Goal: Task Accomplishment & Management: Complete application form

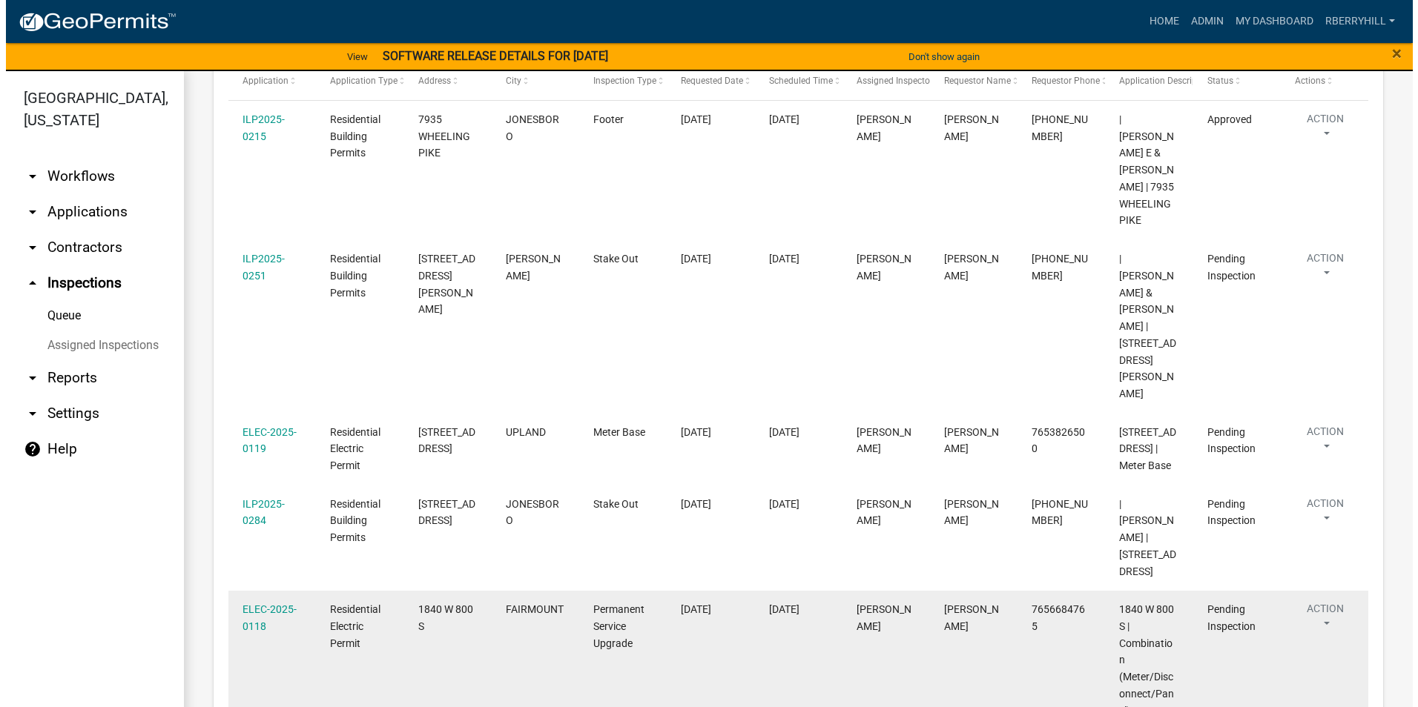
scroll to position [371, 0]
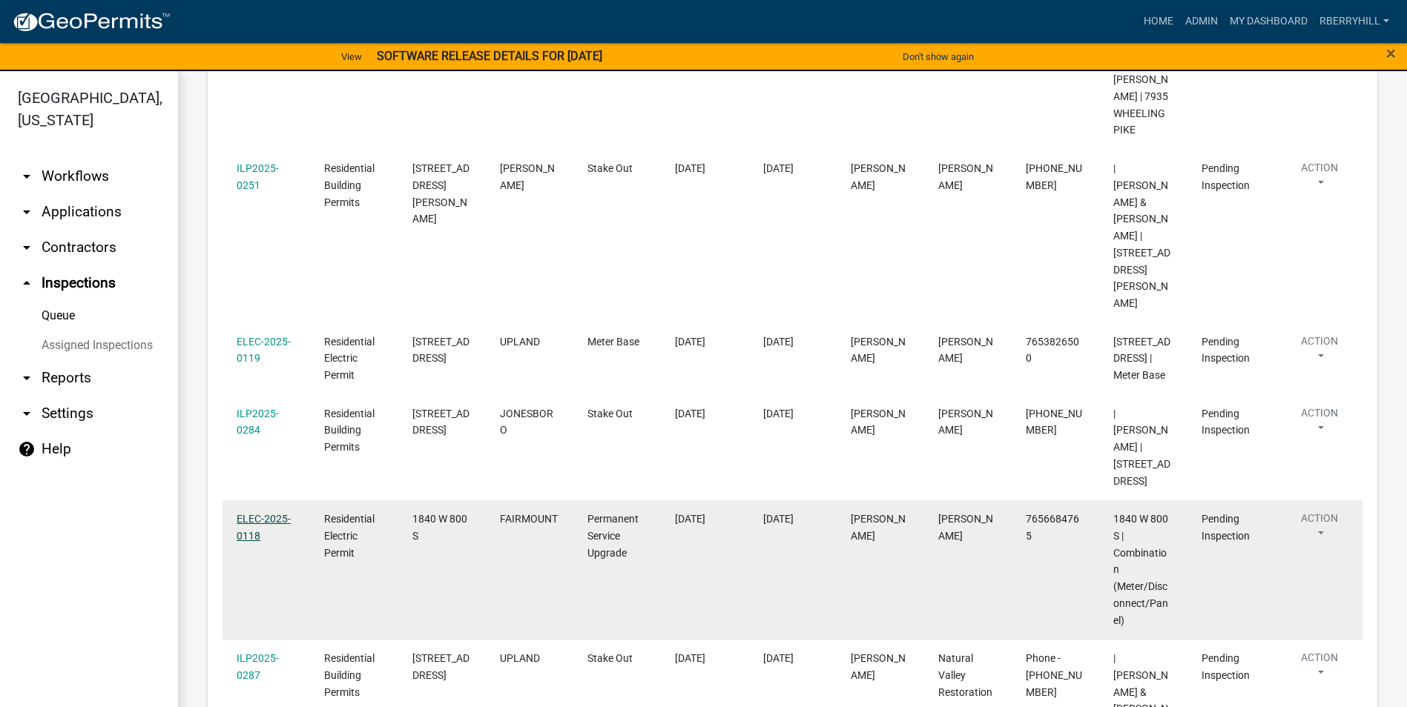
click at [262, 513] on link "ELEC-2025-0118" at bounding box center [264, 527] width 54 height 29
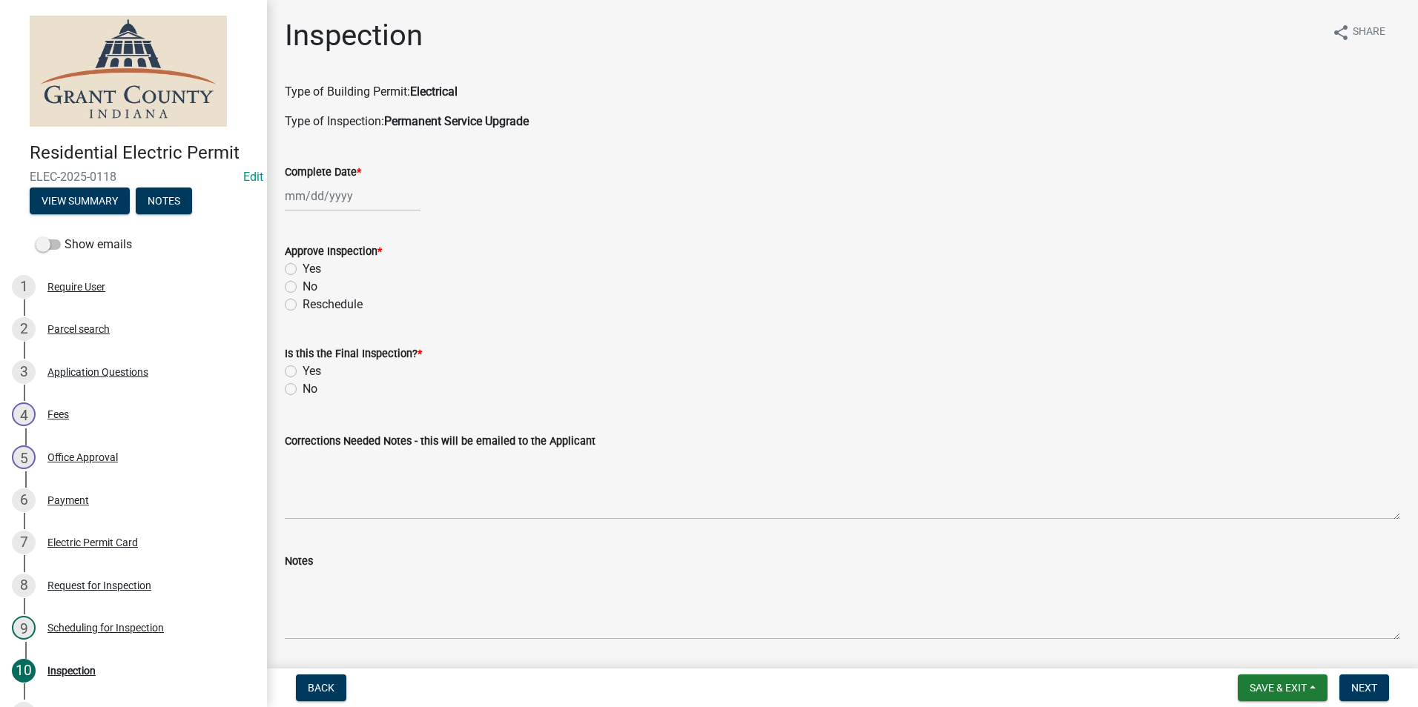
click at [331, 200] on div at bounding box center [353, 196] width 136 height 30
select select "10"
select select "2025"
click at [324, 295] on div "7" at bounding box center [323, 299] width 24 height 24
type input "[DATE]"
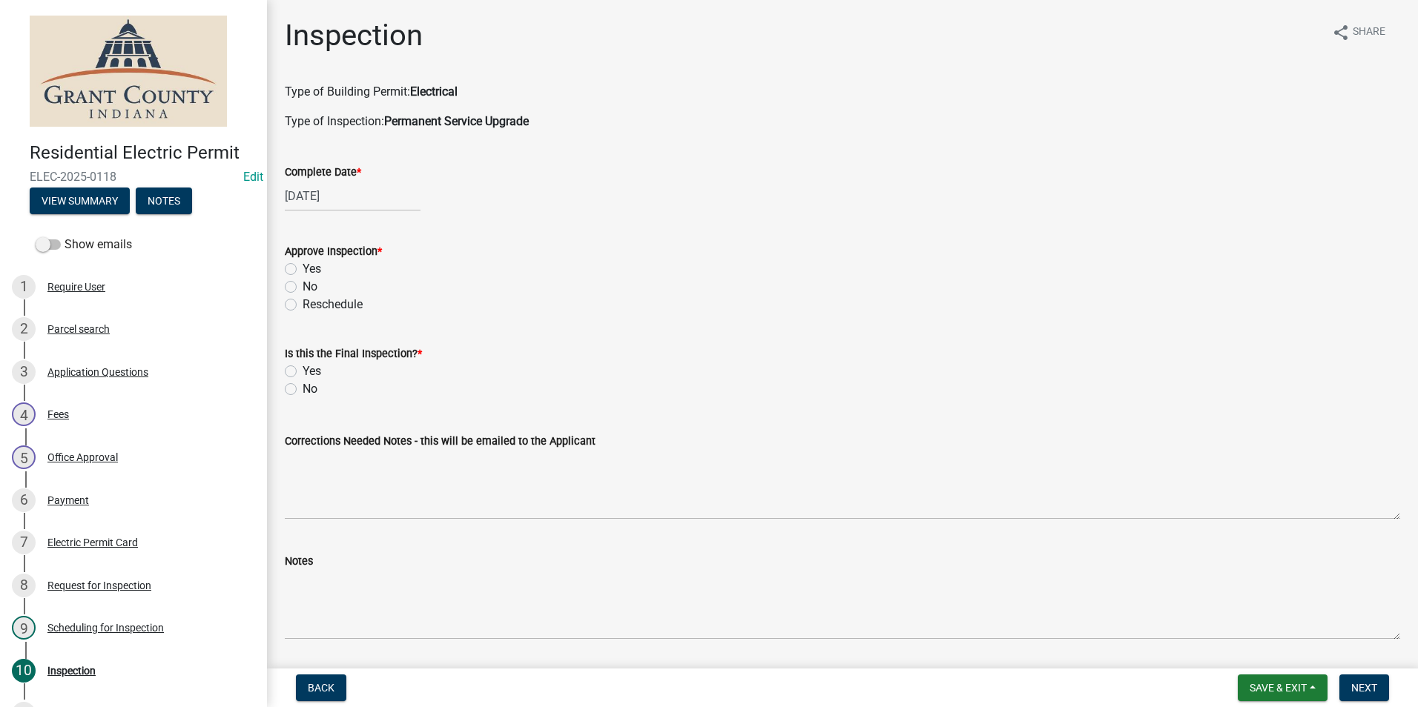
click at [303, 269] on label "Yes" at bounding box center [312, 269] width 19 height 18
click at [303, 269] on input "Yes" at bounding box center [308, 265] width 10 height 10
radio input "true"
click at [303, 371] on label "Yes" at bounding box center [312, 372] width 19 height 18
click at [303, 371] on input "Yes" at bounding box center [308, 368] width 10 height 10
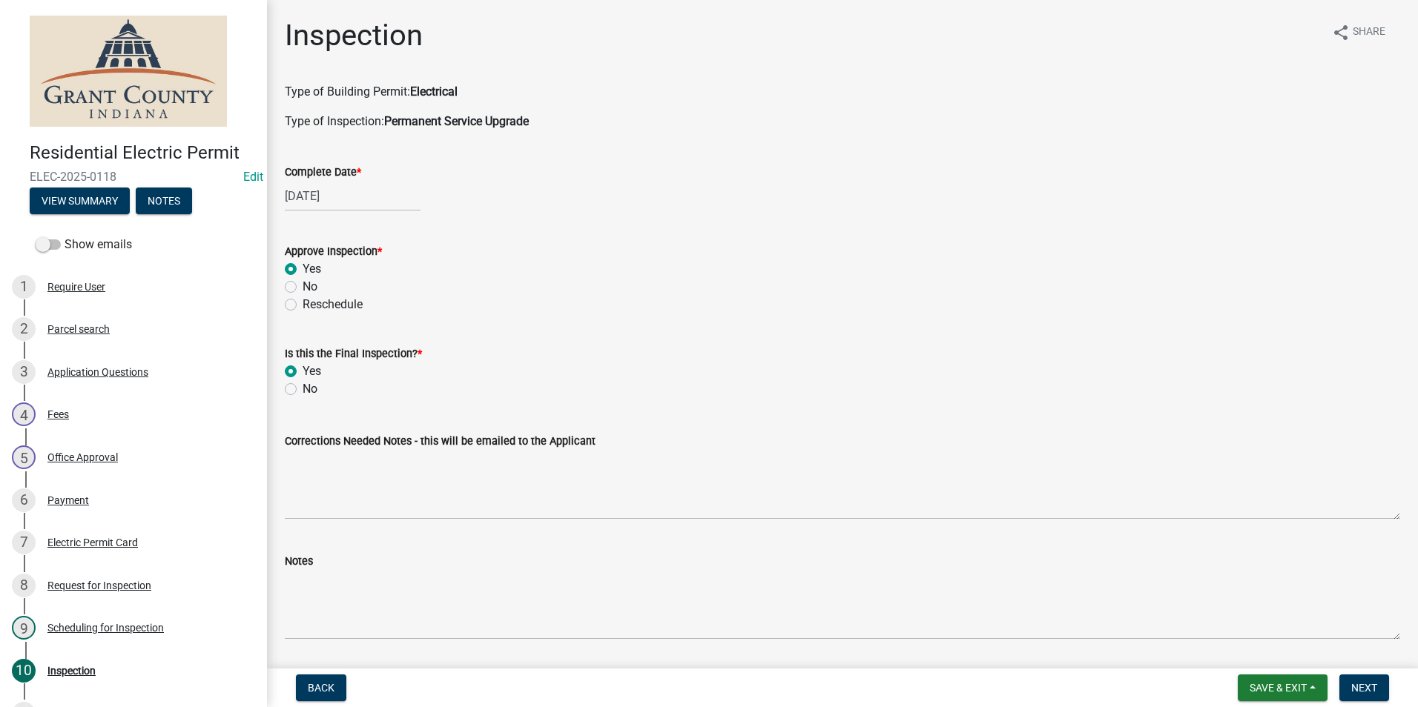
radio input "true"
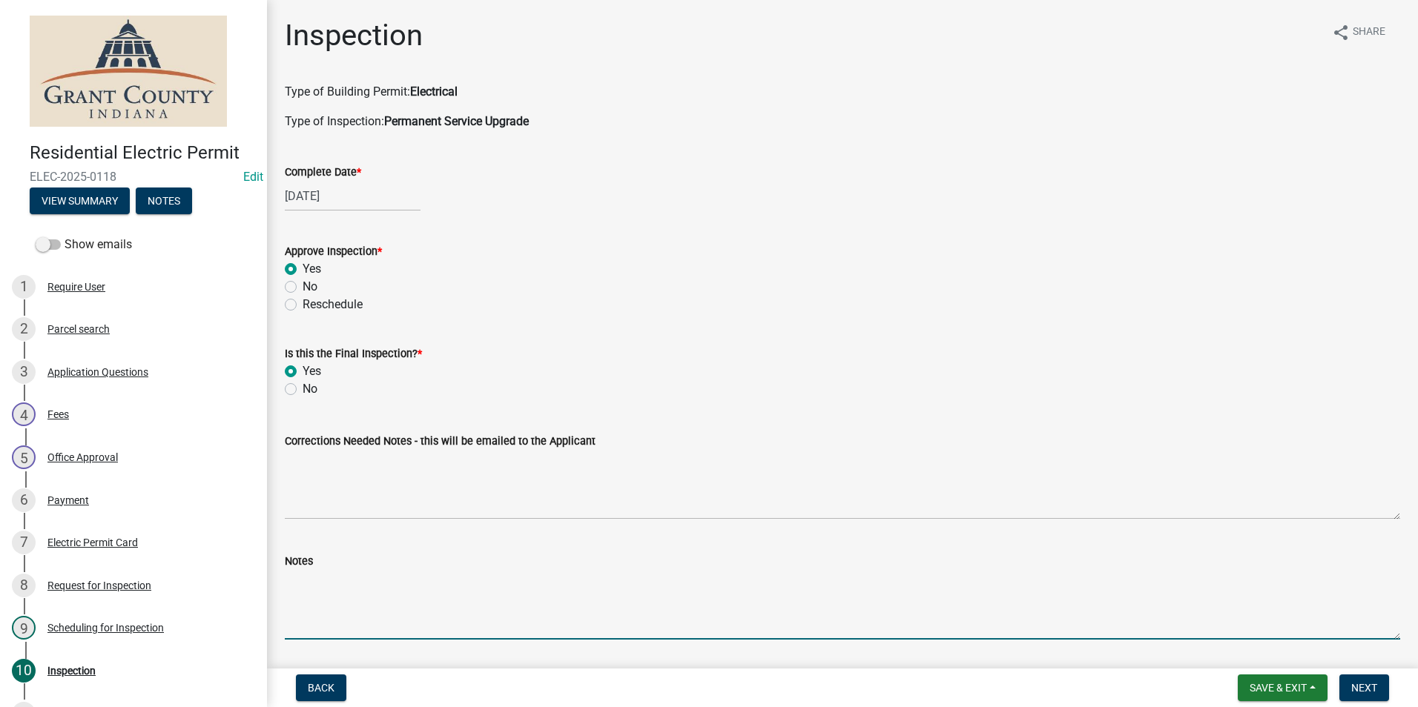
click at [292, 581] on textarea "Notes" at bounding box center [842, 605] width 1115 height 70
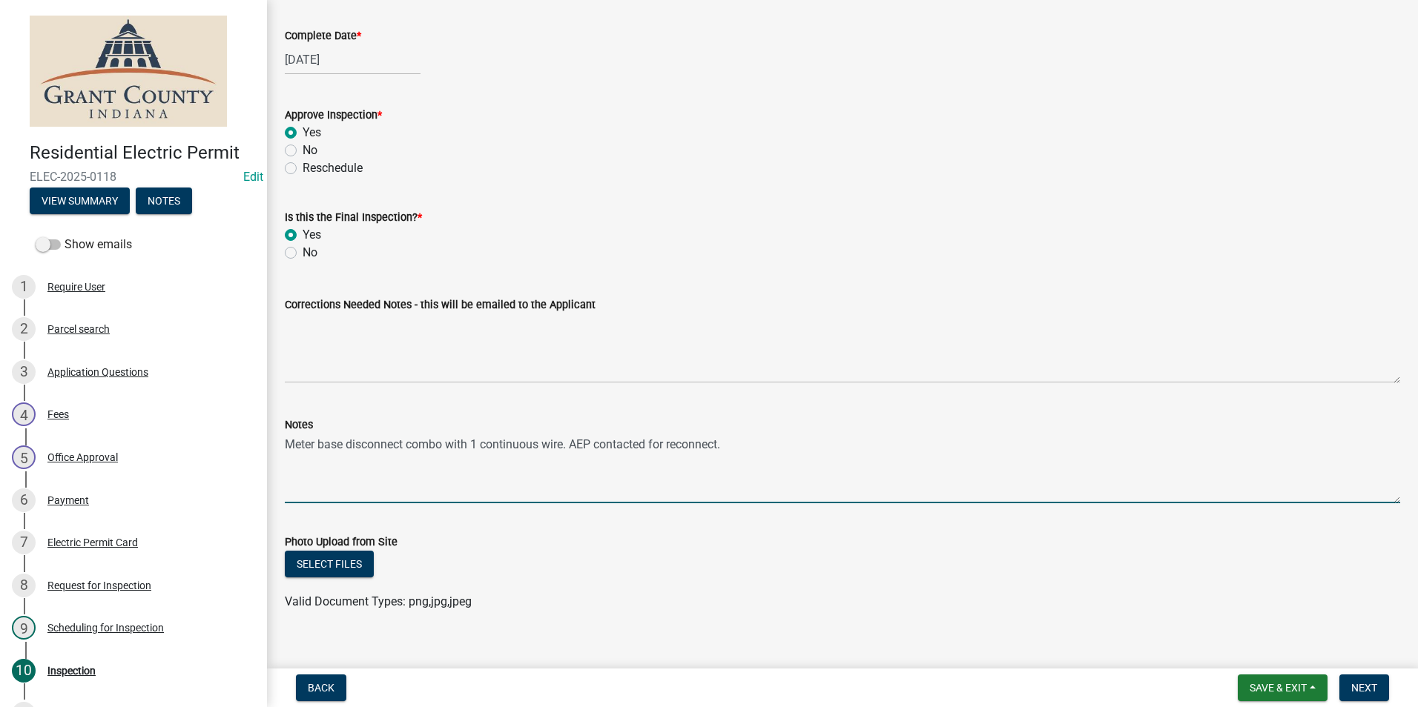
scroll to position [156, 0]
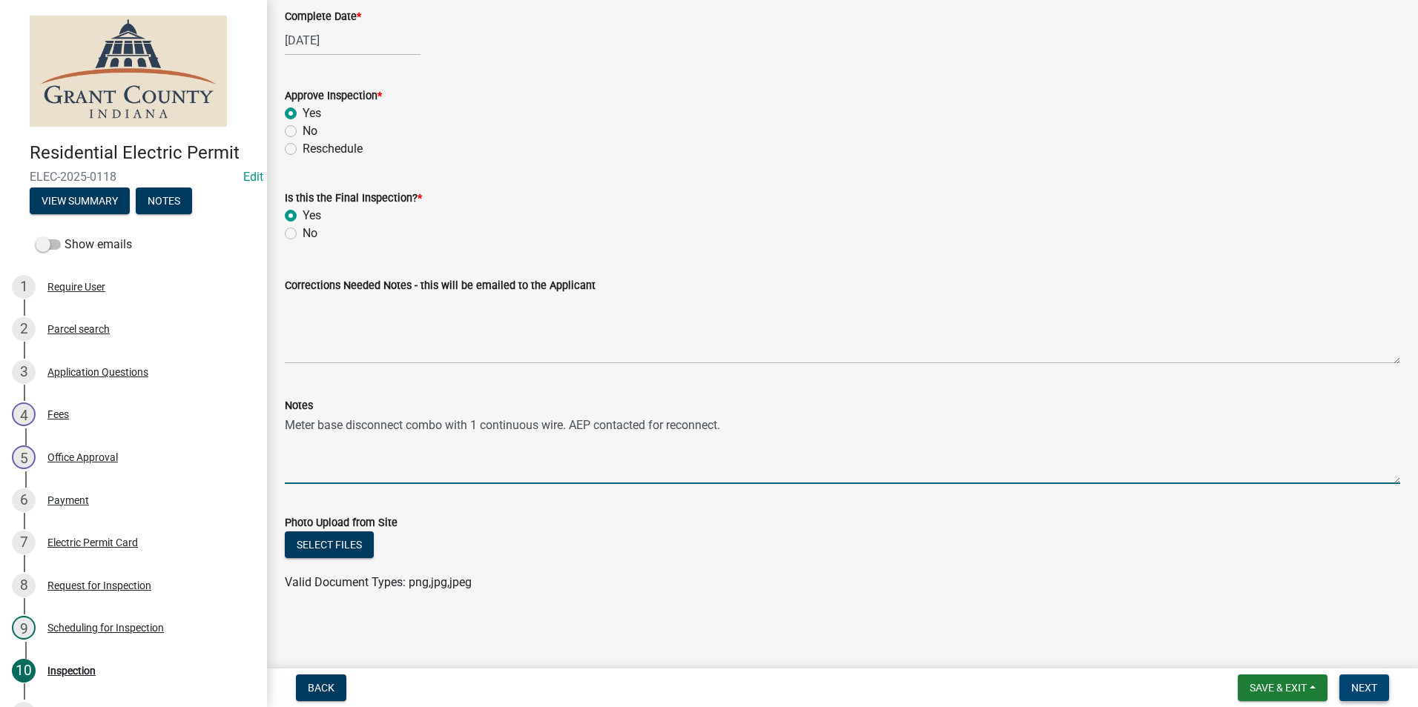
type textarea "Meter base disconnect combo with 1 continuous wire. AEP contacted for reconnect."
click at [1370, 689] on span "Next" at bounding box center [1364, 688] width 26 height 12
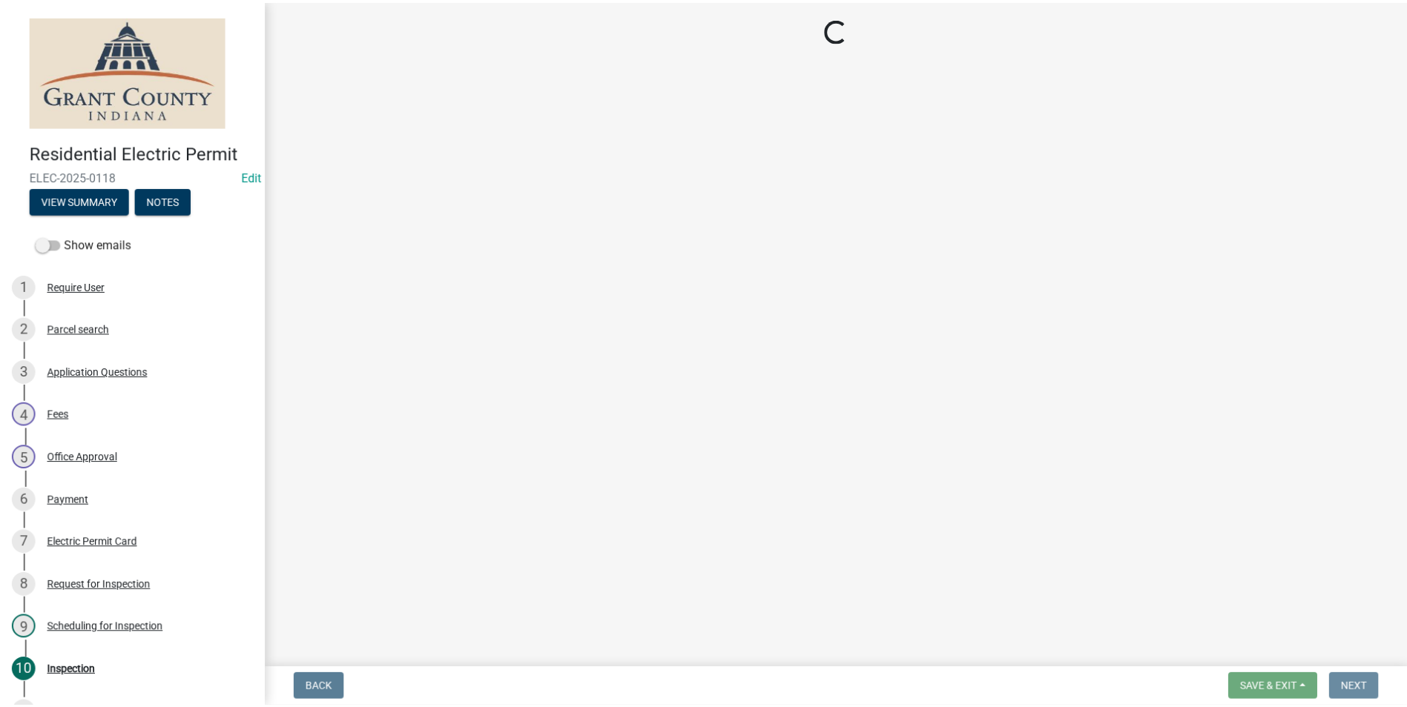
scroll to position [0, 0]
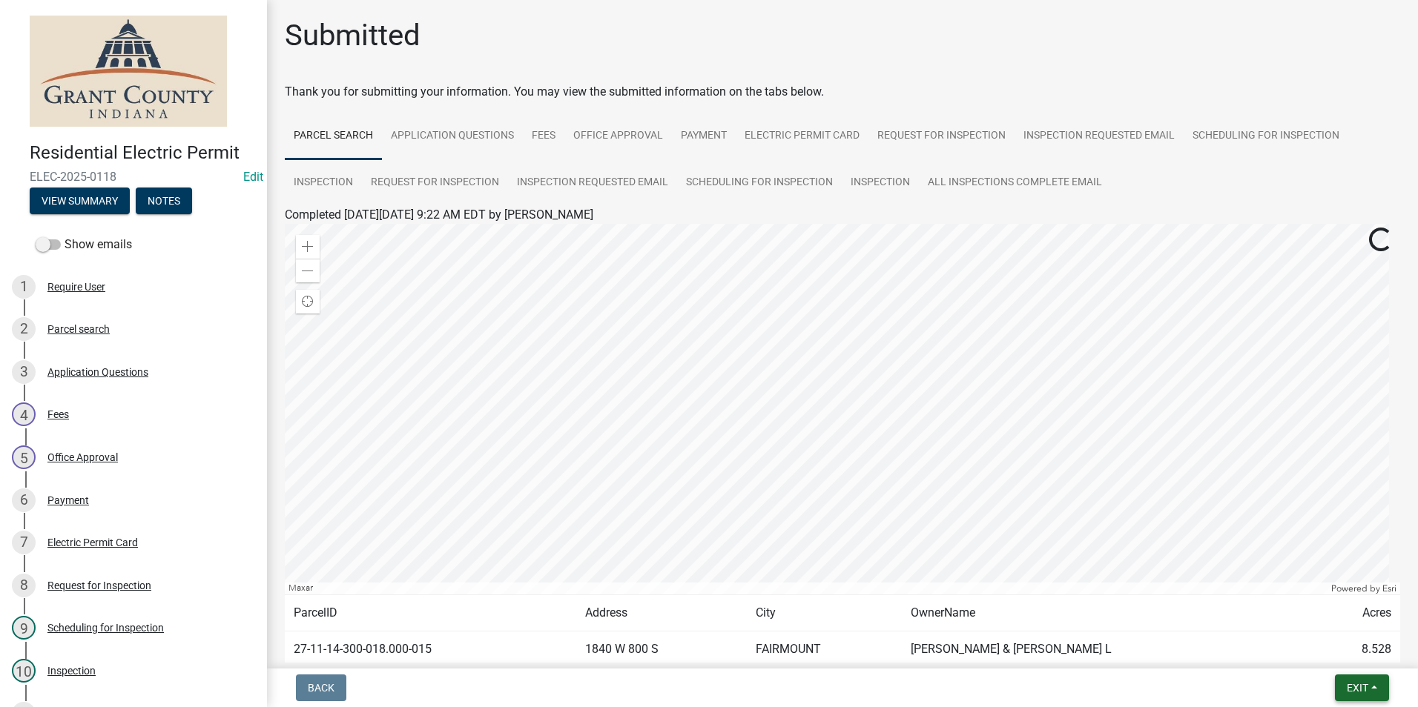
click at [1352, 676] on button "Exit" at bounding box center [1362, 688] width 54 height 27
click at [1327, 650] on button "Save & Exit" at bounding box center [1329, 650] width 119 height 36
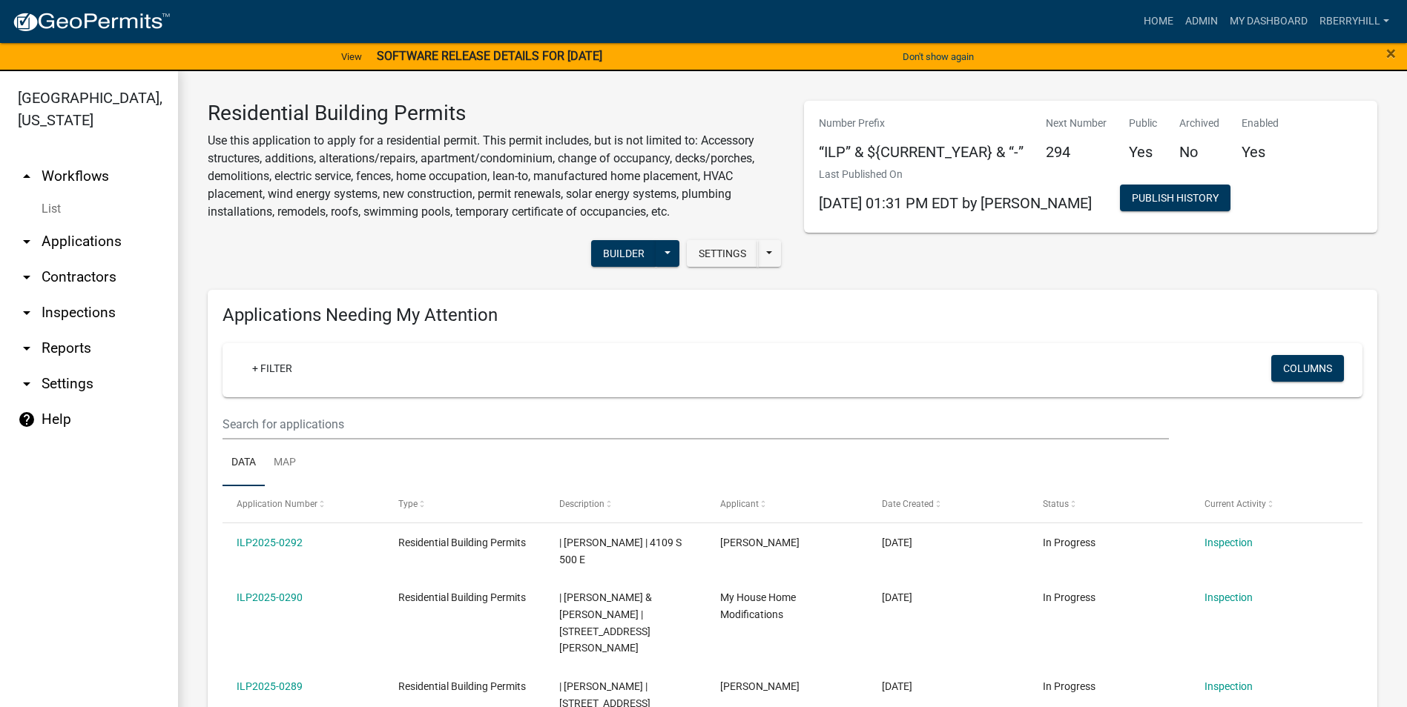
click at [70, 295] on link "arrow_drop_down Inspections" at bounding box center [89, 313] width 178 height 36
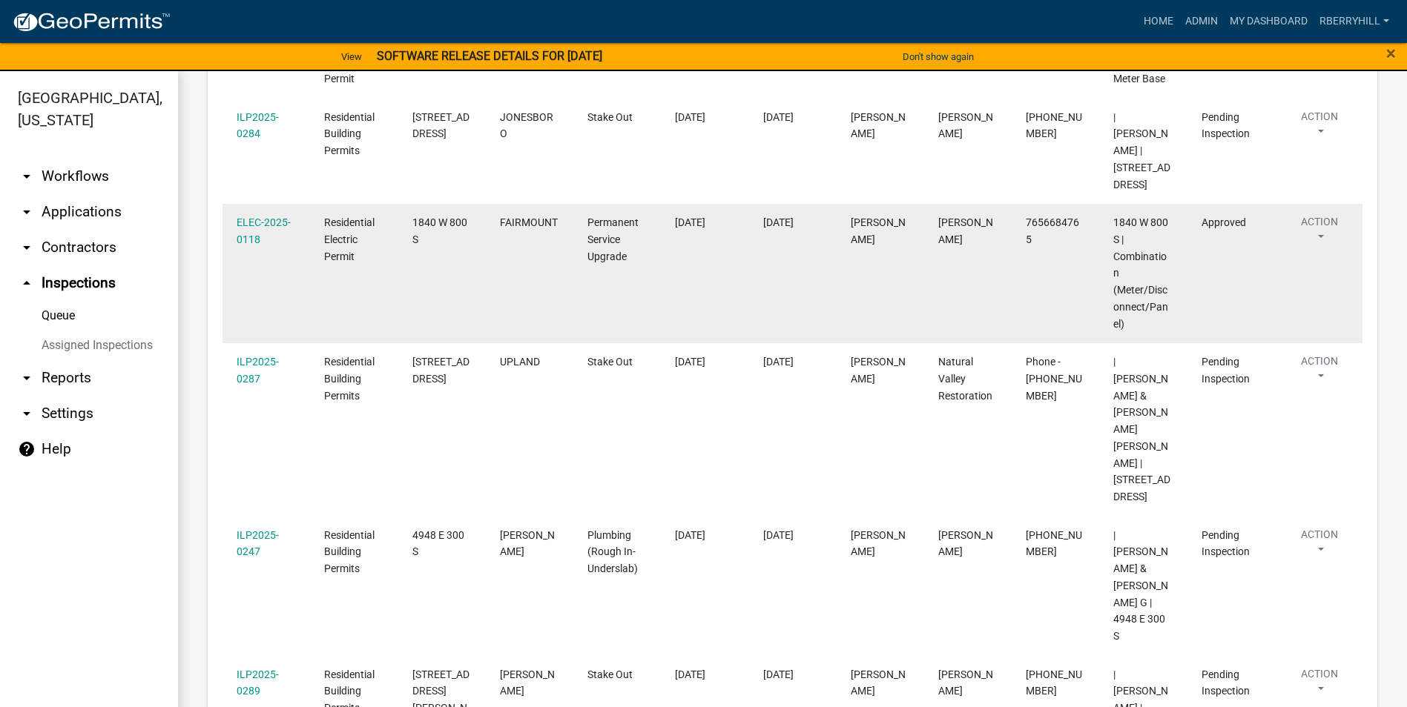
scroll to position [709, 0]
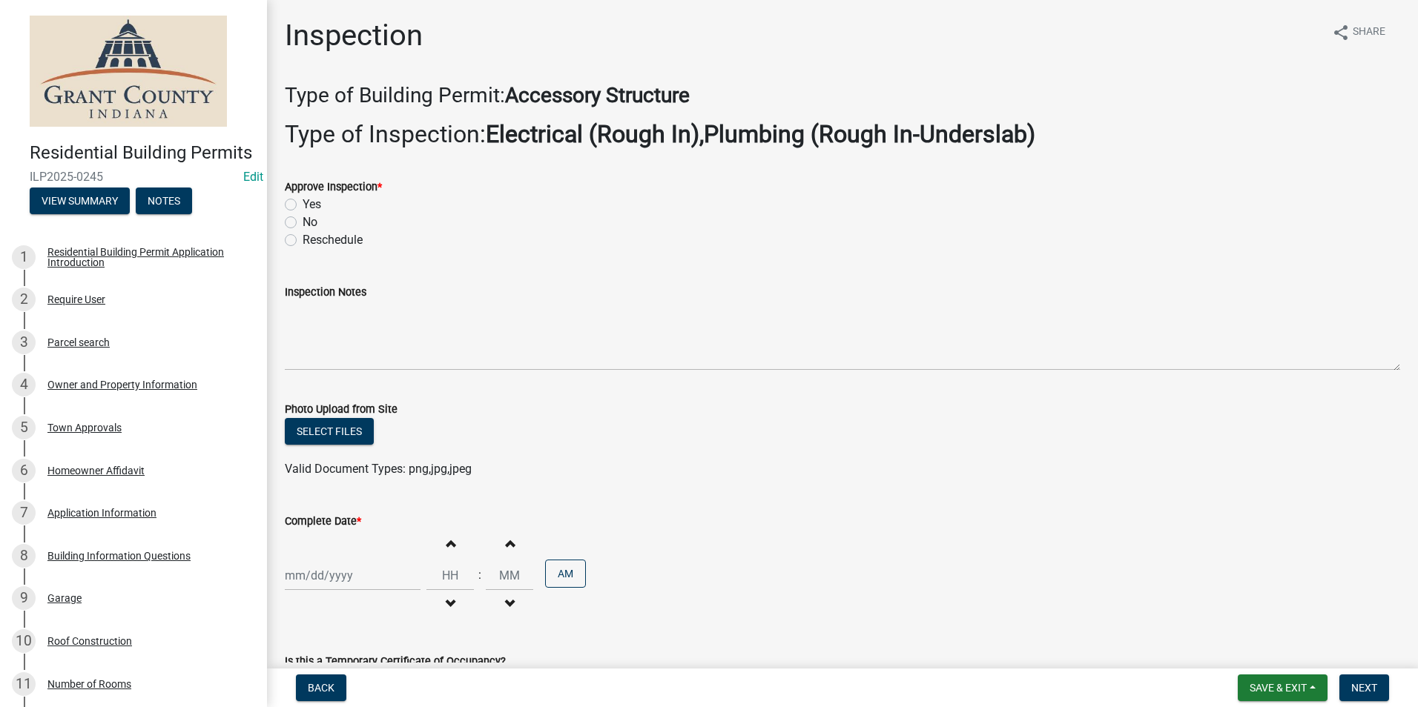
click at [303, 202] on label "Yes" at bounding box center [312, 205] width 19 height 18
click at [303, 202] on input "Yes" at bounding box center [308, 201] width 10 height 10
radio input "true"
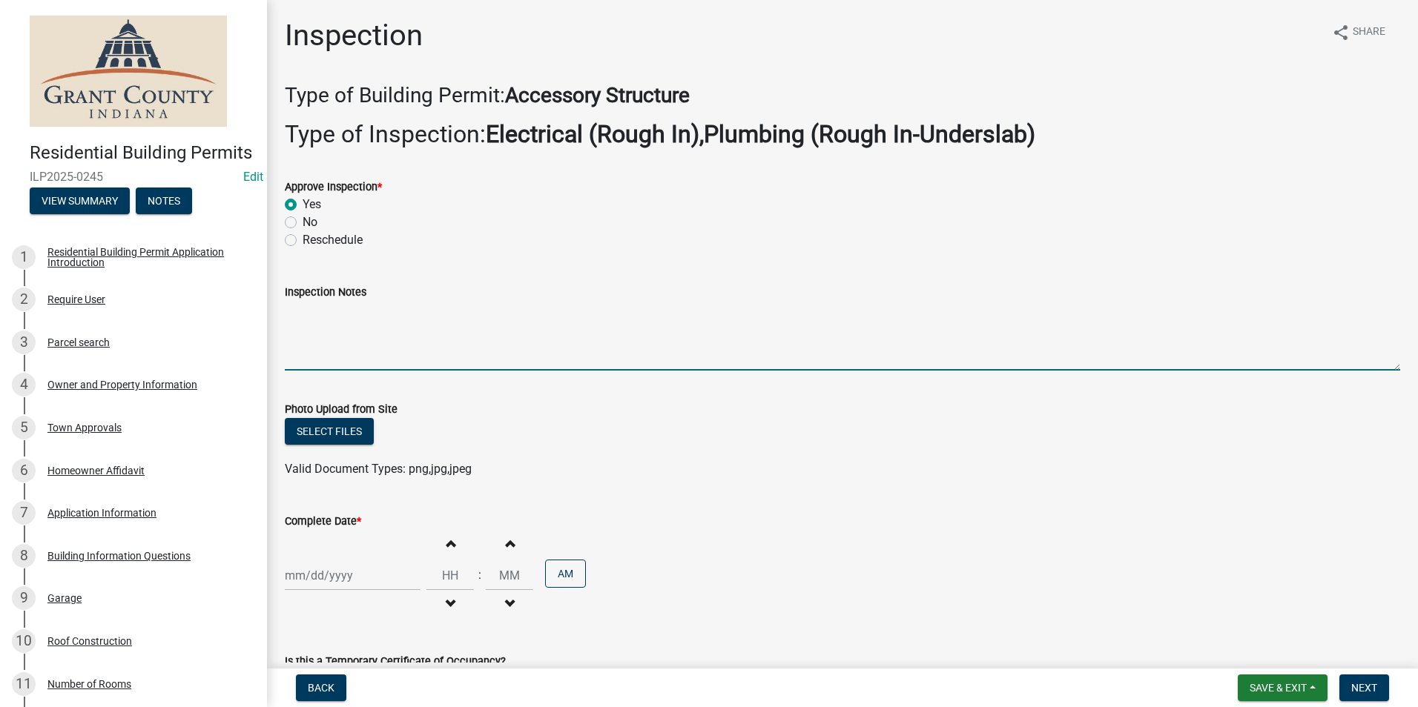
click at [293, 317] on textarea "Inspection Notes" at bounding box center [842, 336] width 1115 height 70
type textarea "Fire caulk and protector plates where needed."
click at [304, 575] on div at bounding box center [353, 576] width 136 height 30
select select "10"
select select "2025"
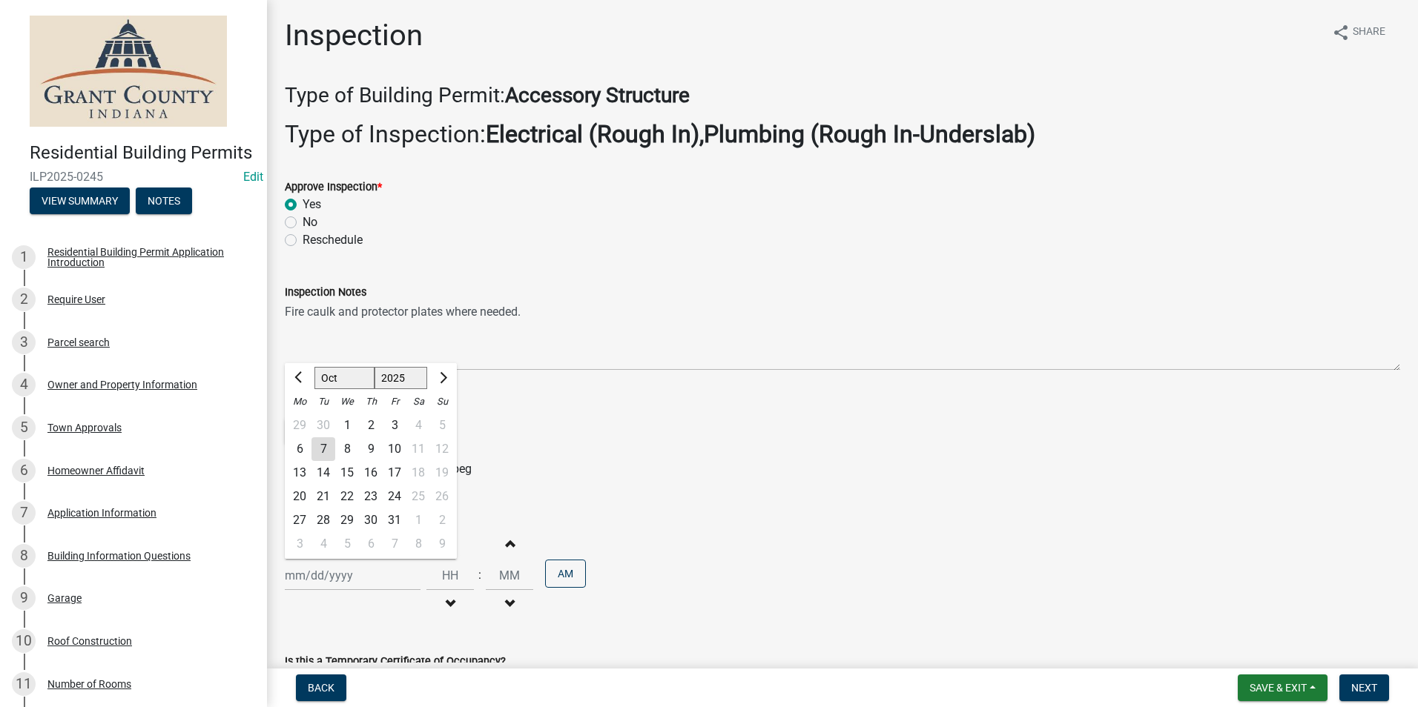
click at [323, 448] on div "7" at bounding box center [323, 449] width 24 height 24
type input "[DATE]"
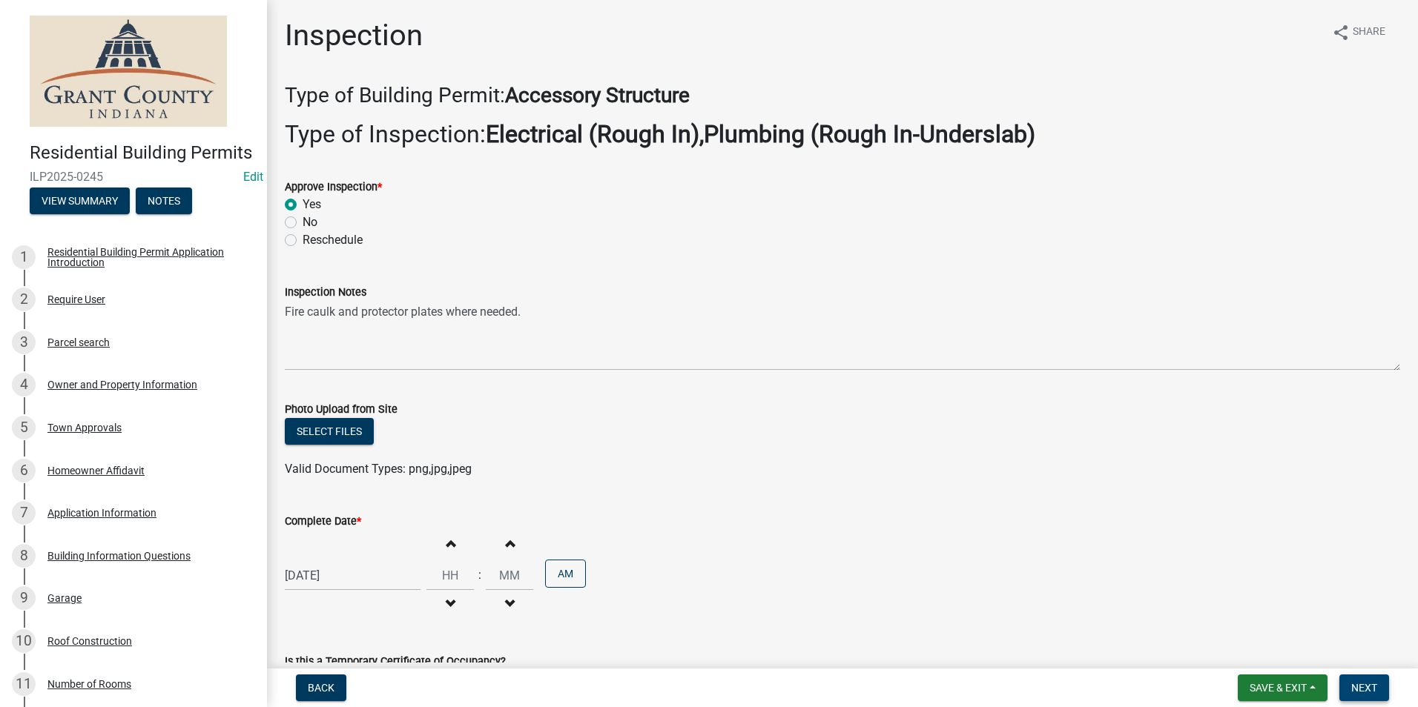
click at [1355, 694] on span "Next" at bounding box center [1364, 688] width 26 height 12
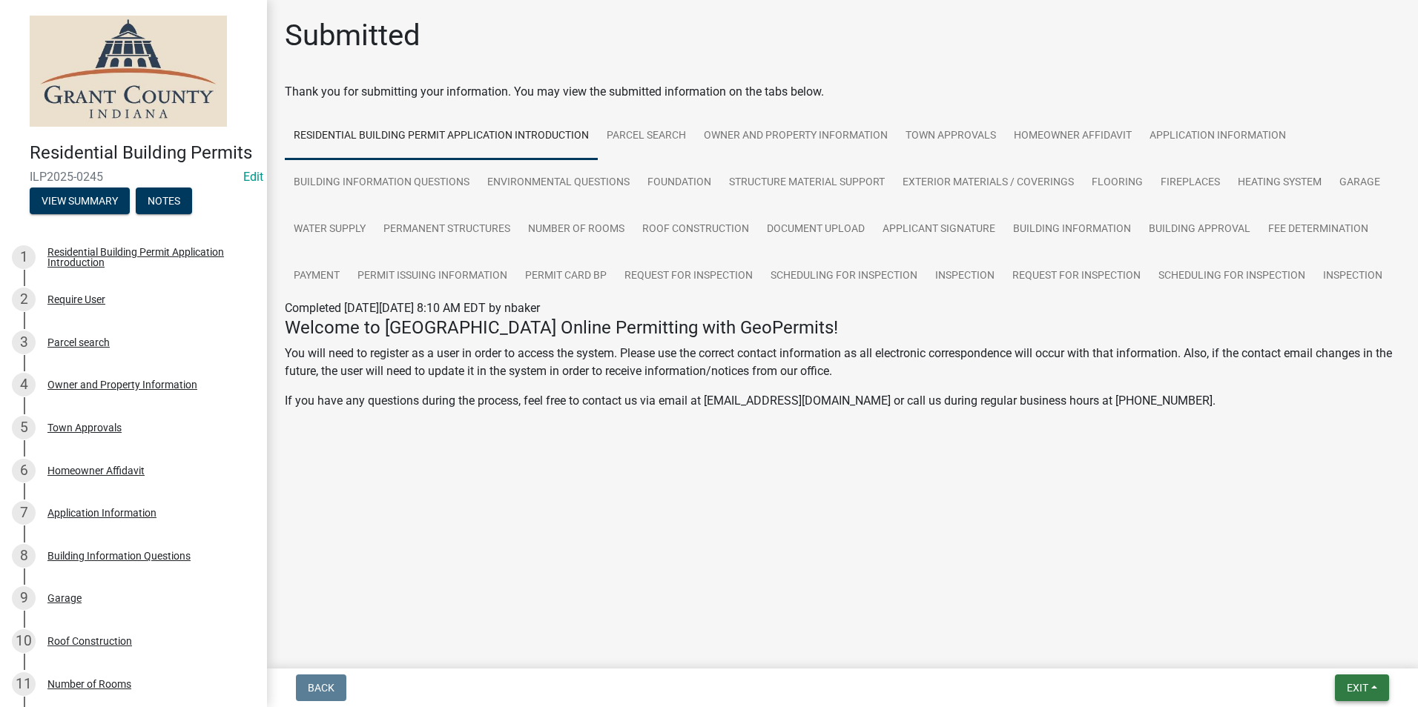
click at [1352, 691] on span "Exit" at bounding box center [1358, 688] width 22 height 12
click at [1332, 657] on button "Save & Exit" at bounding box center [1329, 650] width 119 height 36
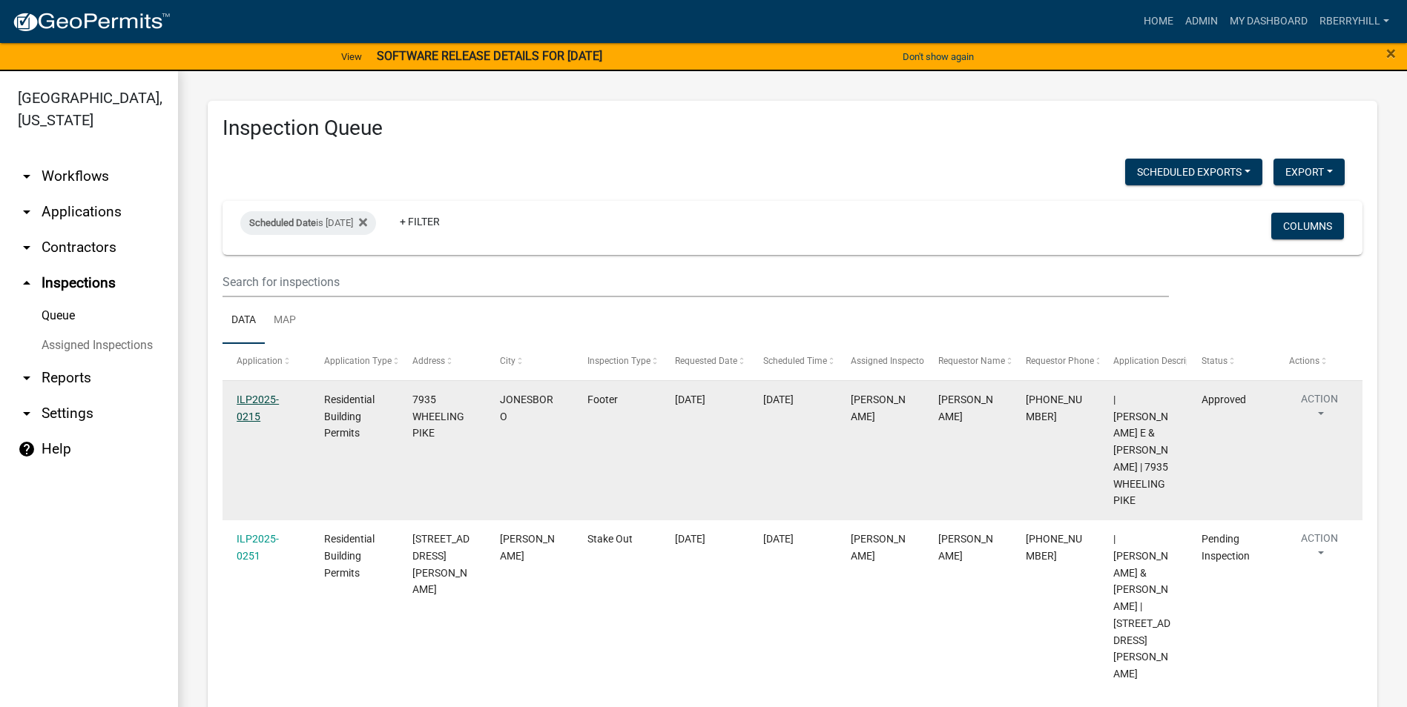
click at [256, 401] on link "ILP2025-0215" at bounding box center [258, 408] width 42 height 29
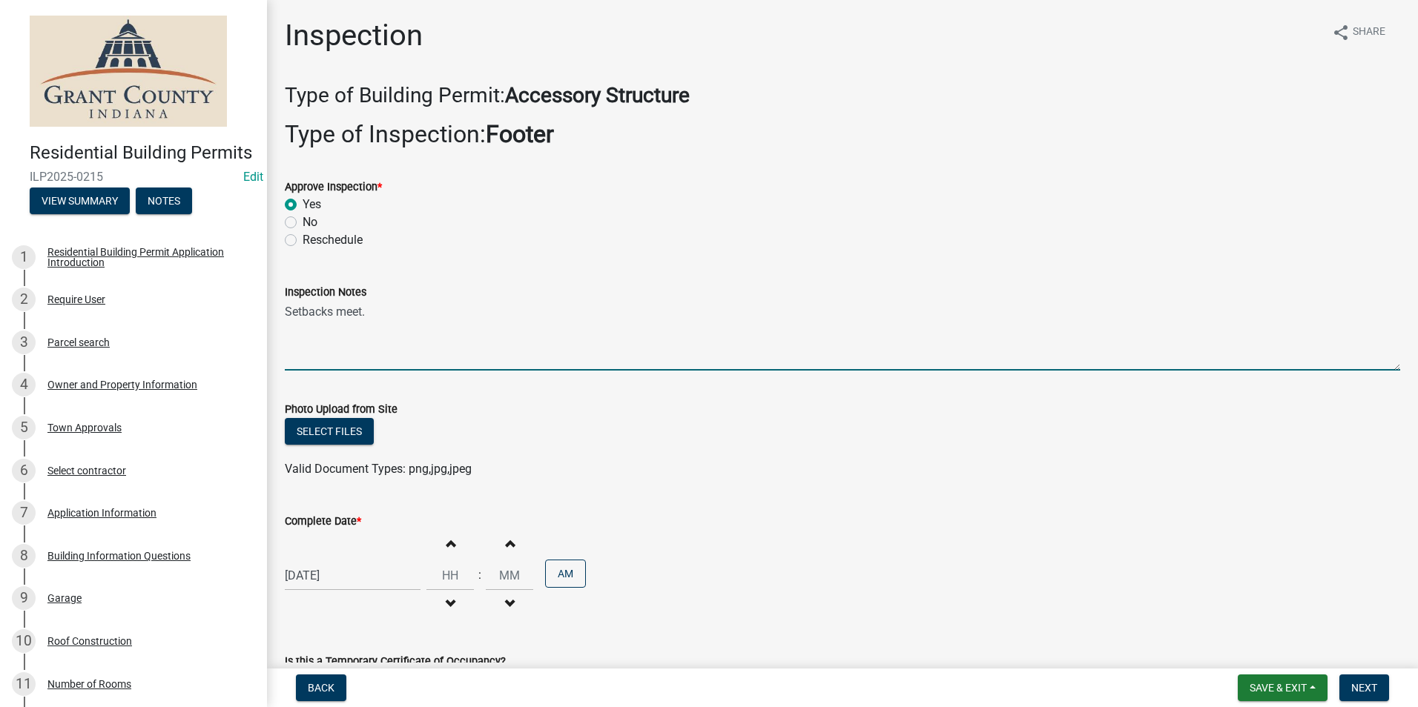
click at [371, 310] on textarea "Setbacks meet." at bounding box center [842, 336] width 1115 height 70
type textarea "S"
type textarea "Post hole width and depth meet code requirement."
select select "8"
select select "2025"
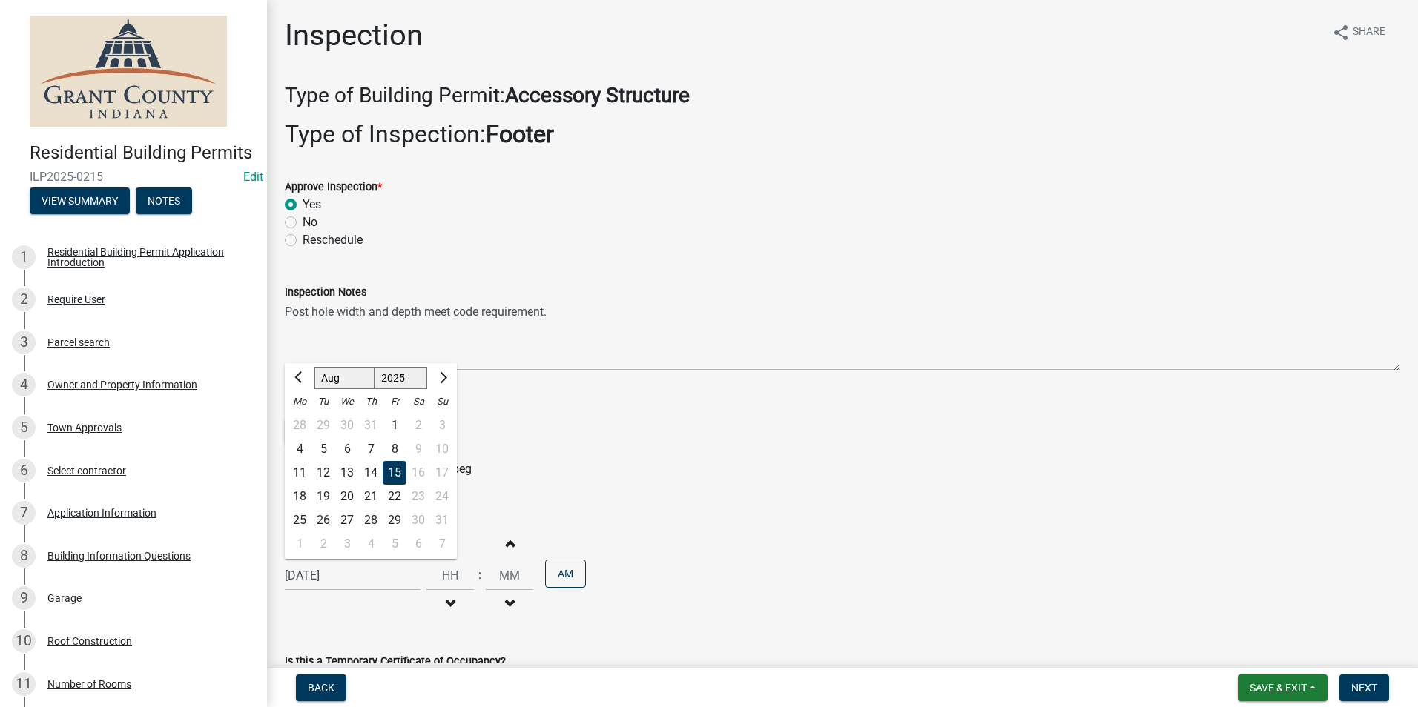
click at [326, 575] on div "[DATE] [PERSON_NAME] Apr May Jun [DATE] Aug Sep Oct Nov [DATE] 1526 1527 1528 1…" at bounding box center [353, 576] width 136 height 30
click at [445, 378] on span "Next month" at bounding box center [441, 377] width 11 height 11
select select "10"
click at [323, 446] on div "7" at bounding box center [323, 449] width 24 height 24
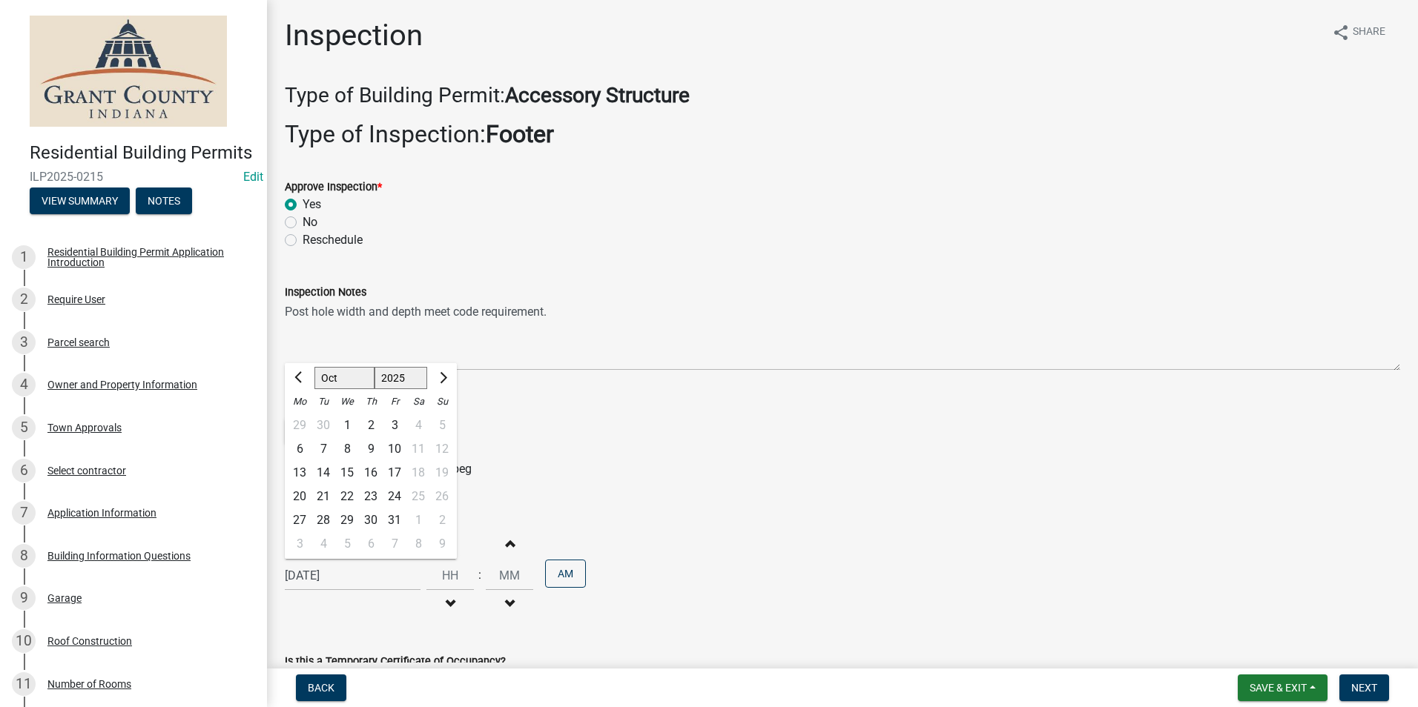
type input "[DATE]"
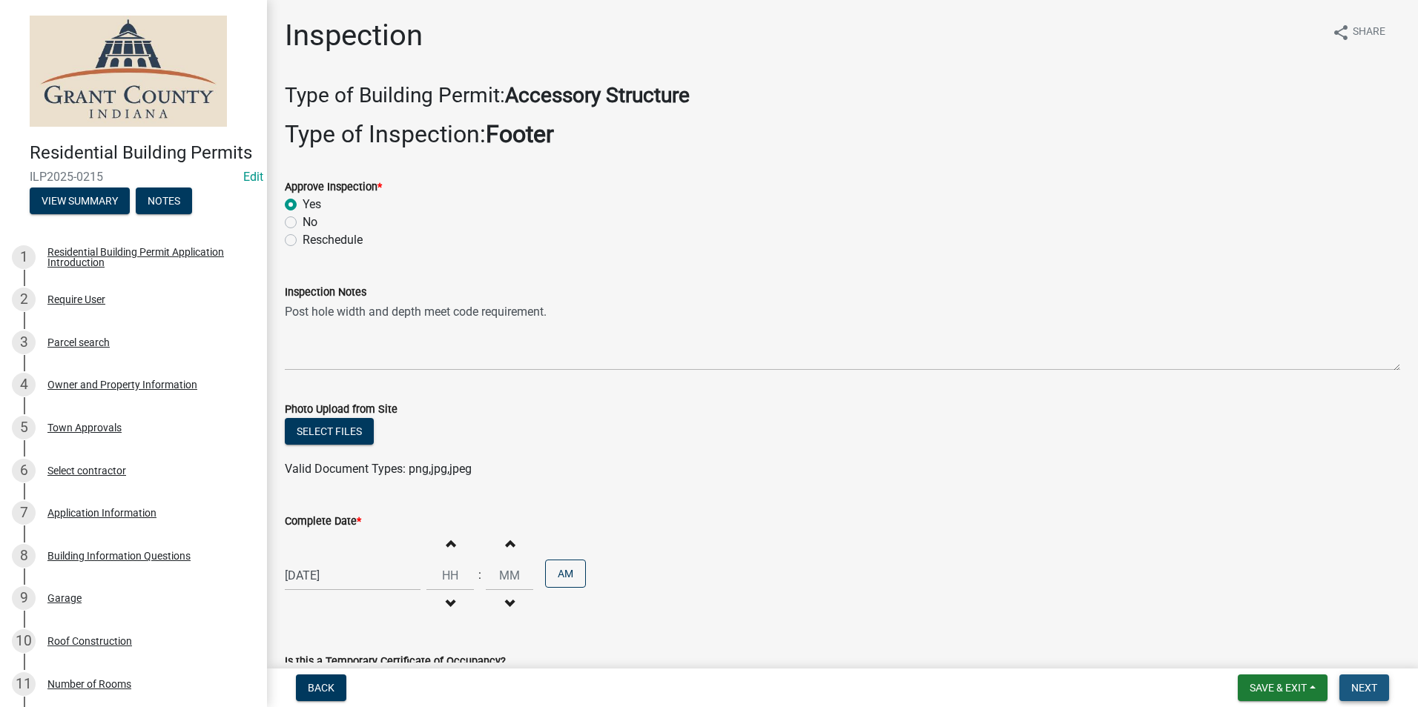
click at [1376, 685] on span "Next" at bounding box center [1364, 688] width 26 height 12
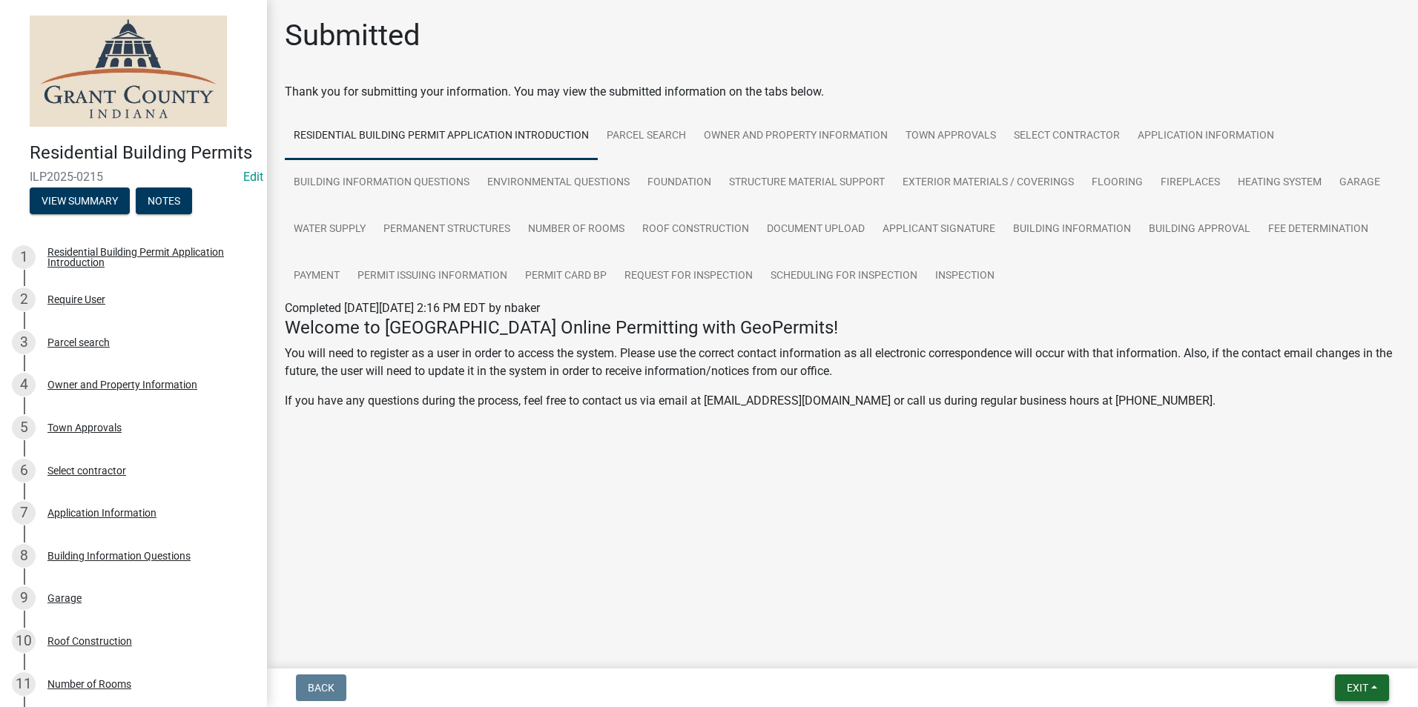
click at [1357, 681] on button "Exit" at bounding box center [1362, 688] width 54 height 27
click at [1333, 647] on button "Save & Exit" at bounding box center [1329, 650] width 119 height 36
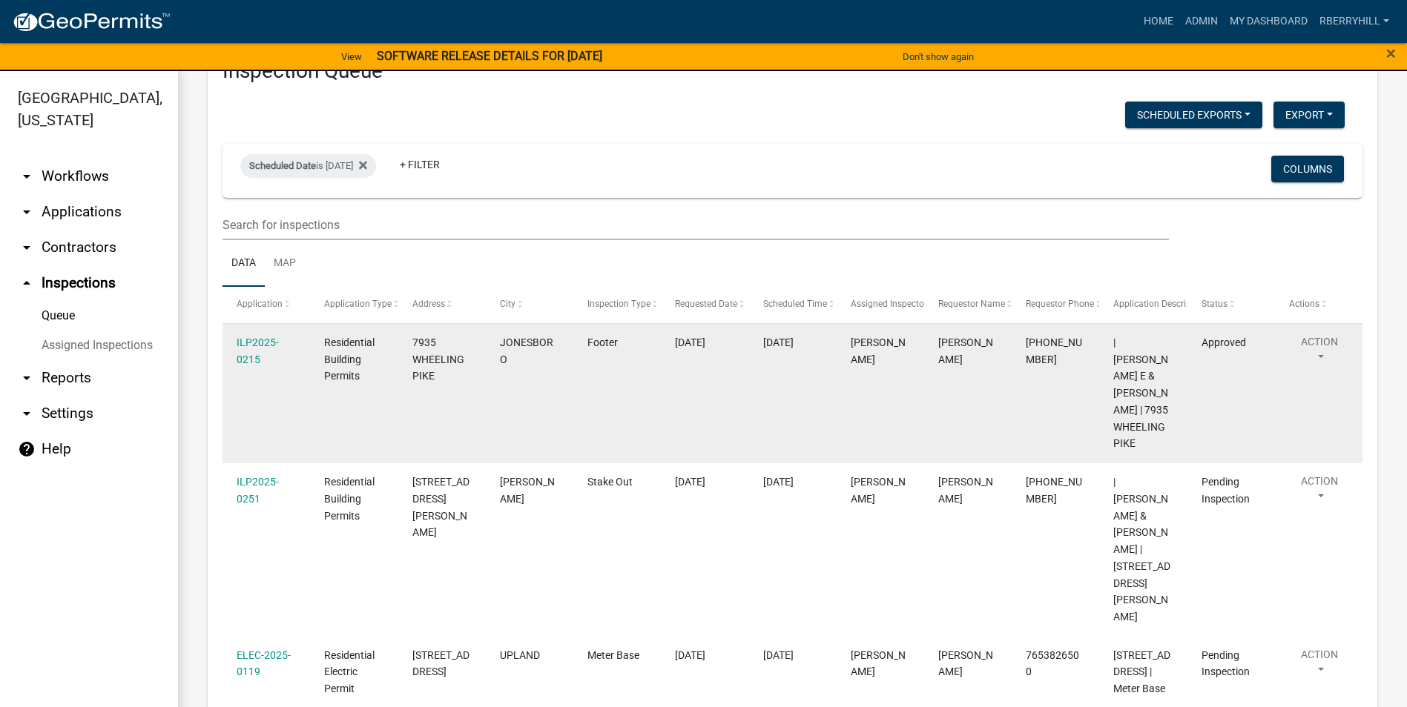
scroll to position [222, 0]
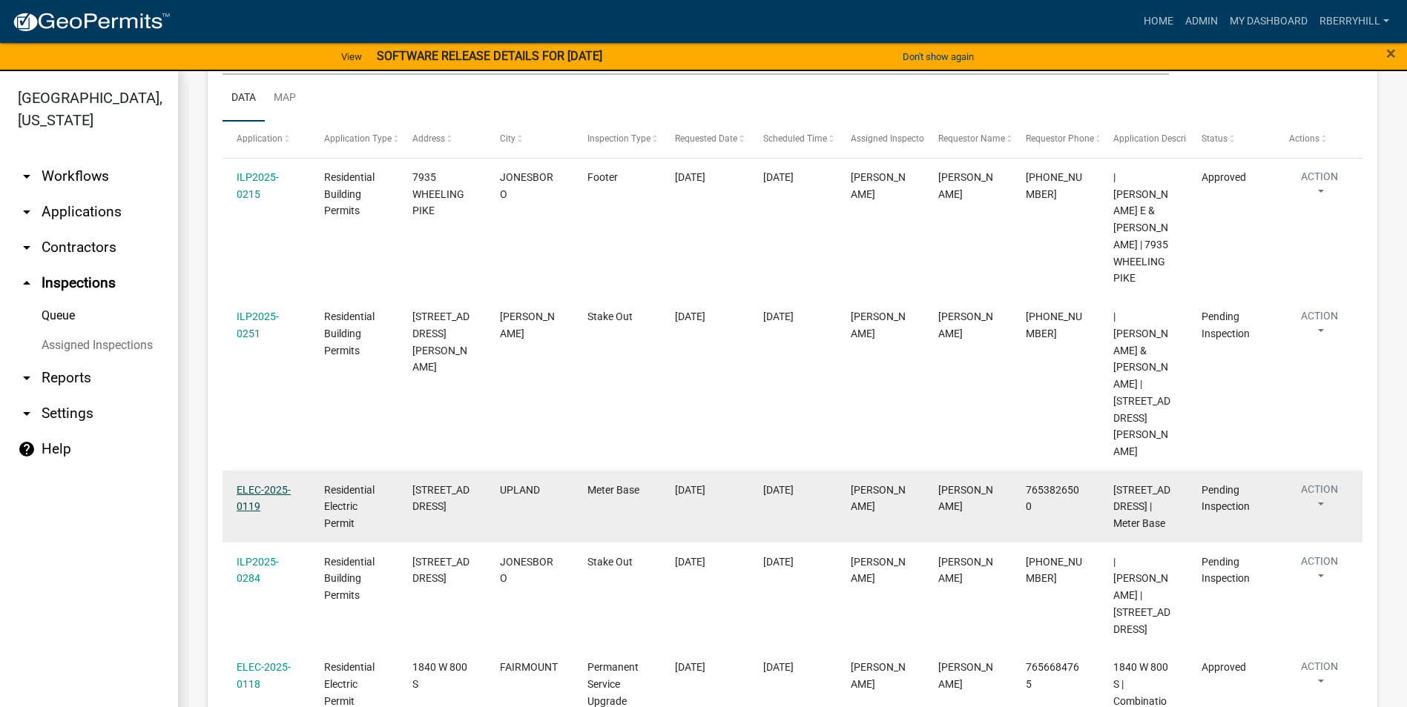
click at [272, 484] on link "ELEC-2025-0119" at bounding box center [264, 498] width 54 height 29
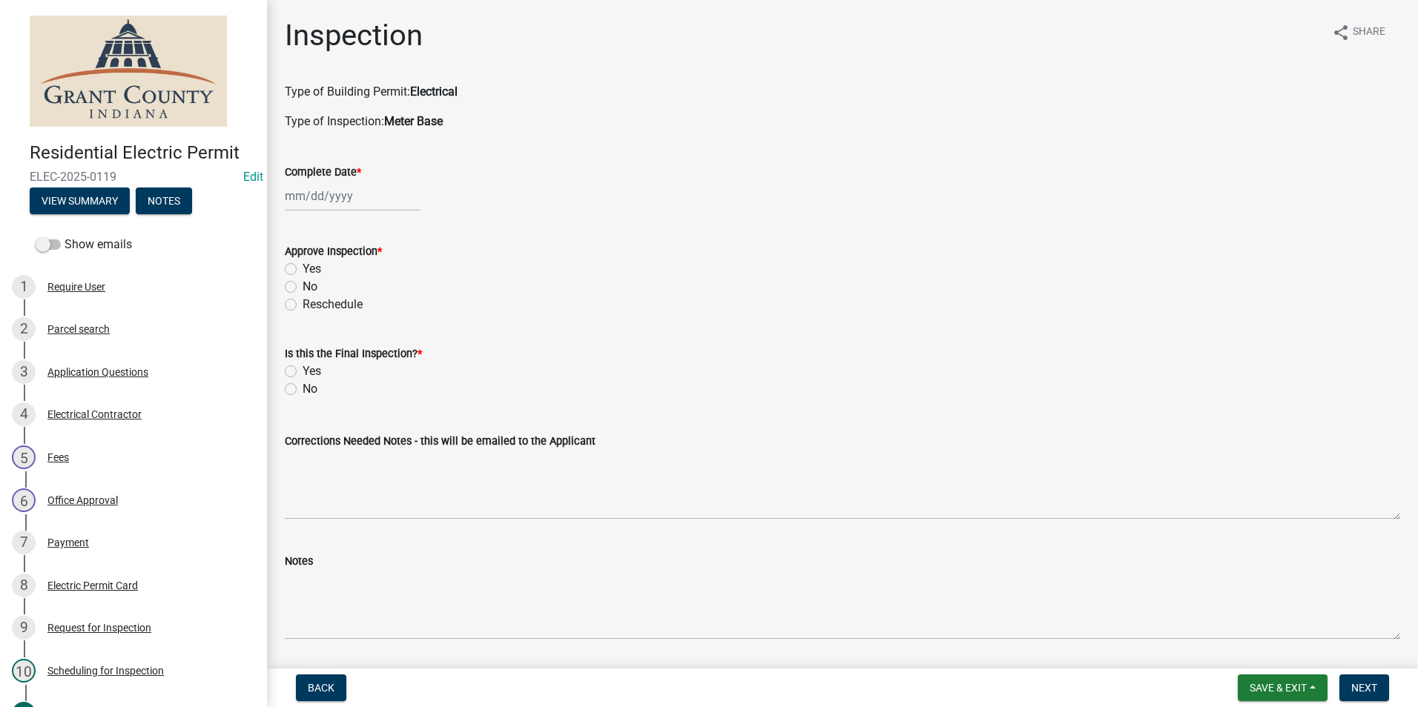
select select "10"
select select "2025"
click at [335, 204] on div "[PERSON_NAME] Feb Mar Apr [PERSON_NAME][DATE] Oct Nov [DATE] 1526 1527 1528 152…" at bounding box center [353, 196] width 136 height 30
drag, startPoint x: 323, startPoint y: 292, endPoint x: 320, endPoint y: 274, distance: 18.0
click at [323, 293] on div "7" at bounding box center [323, 299] width 24 height 24
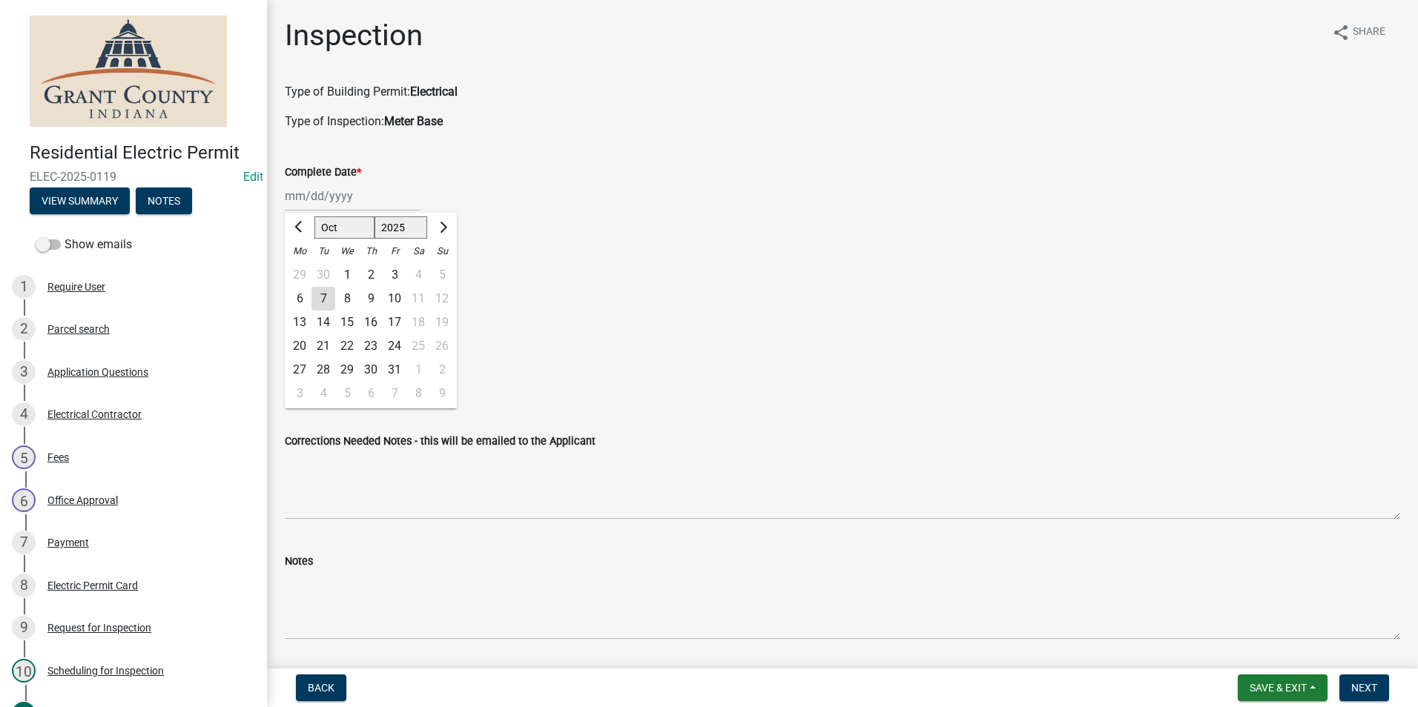
type input "[DATE]"
click at [303, 270] on label "Yes" at bounding box center [312, 269] width 19 height 18
click at [303, 270] on input "Yes" at bounding box center [308, 265] width 10 height 10
radio input "true"
click at [303, 392] on label "No" at bounding box center [310, 389] width 15 height 18
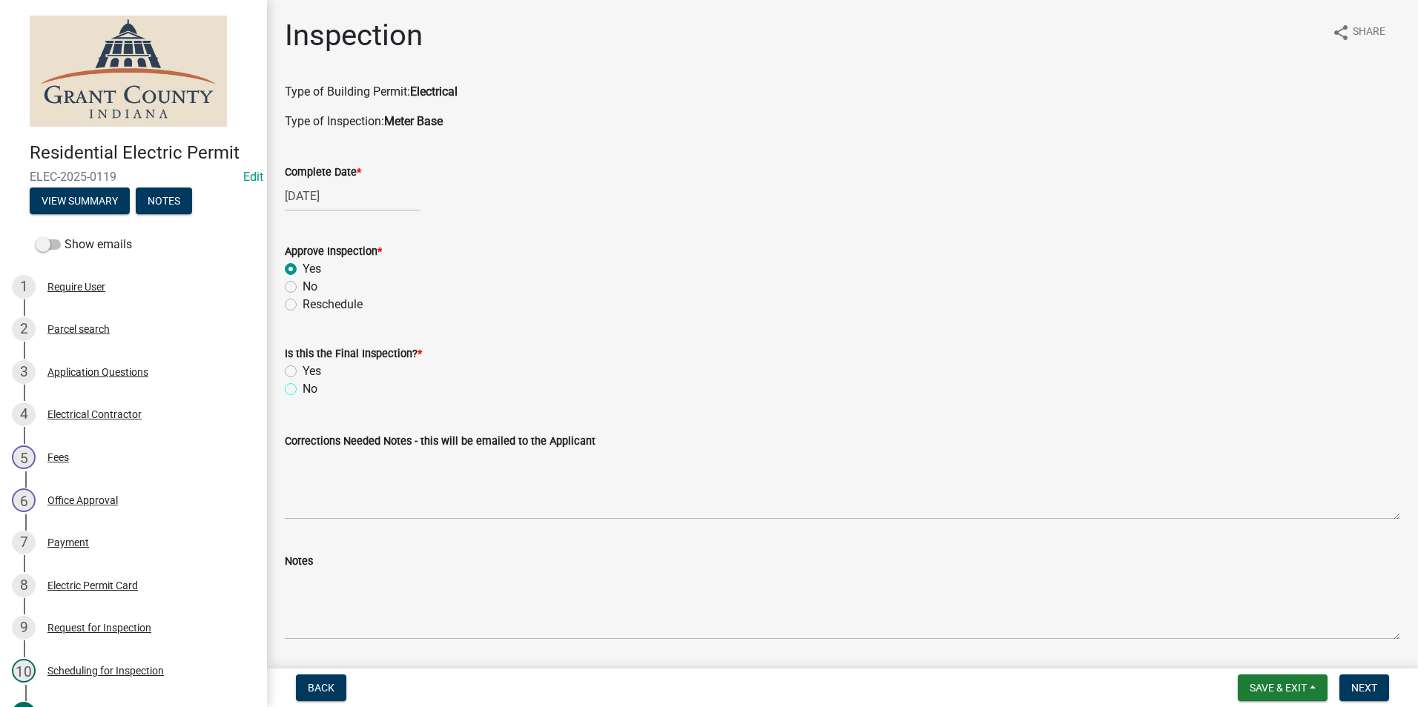
click at [303, 390] on input "No" at bounding box center [308, 385] width 10 height 10
radio input "true"
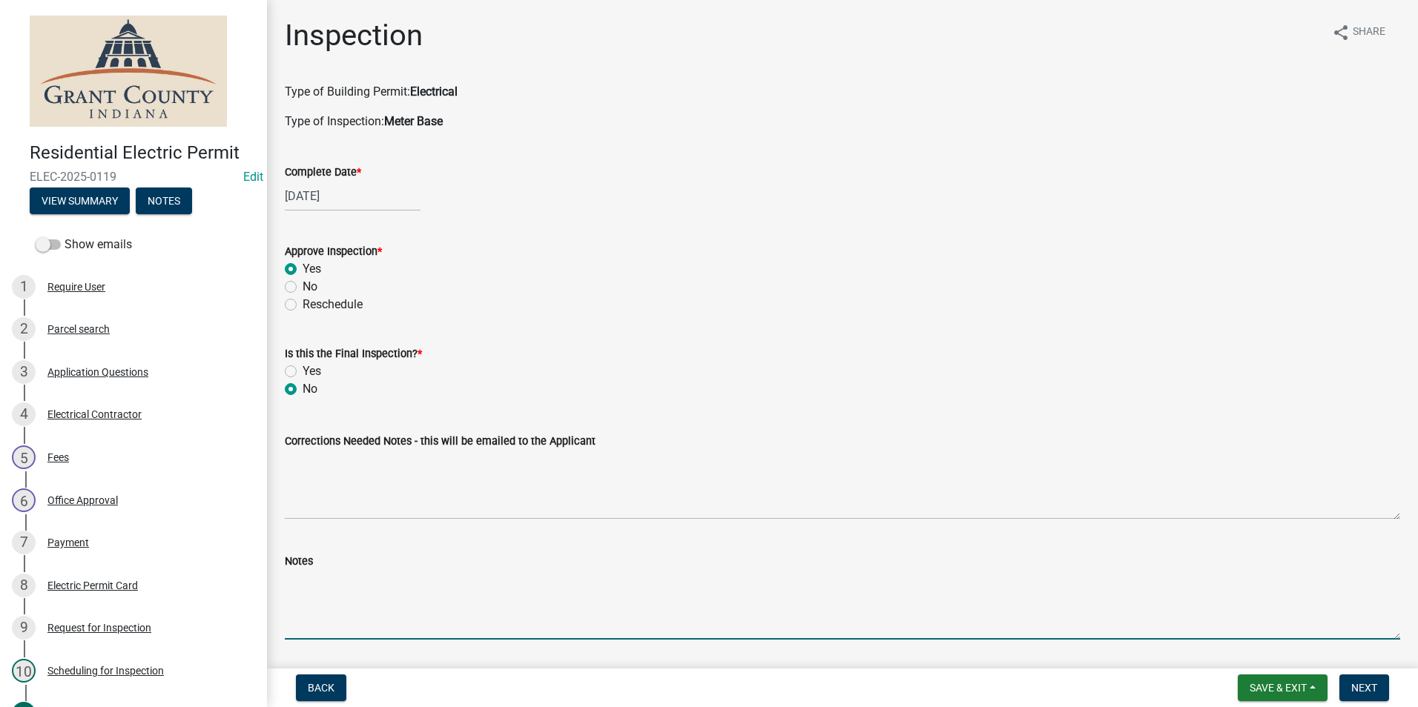
click at [313, 592] on textarea "Notes" at bounding box center [842, 605] width 1115 height 70
type textarea "Posted permit."
click at [1352, 681] on button "Next" at bounding box center [1364, 688] width 50 height 27
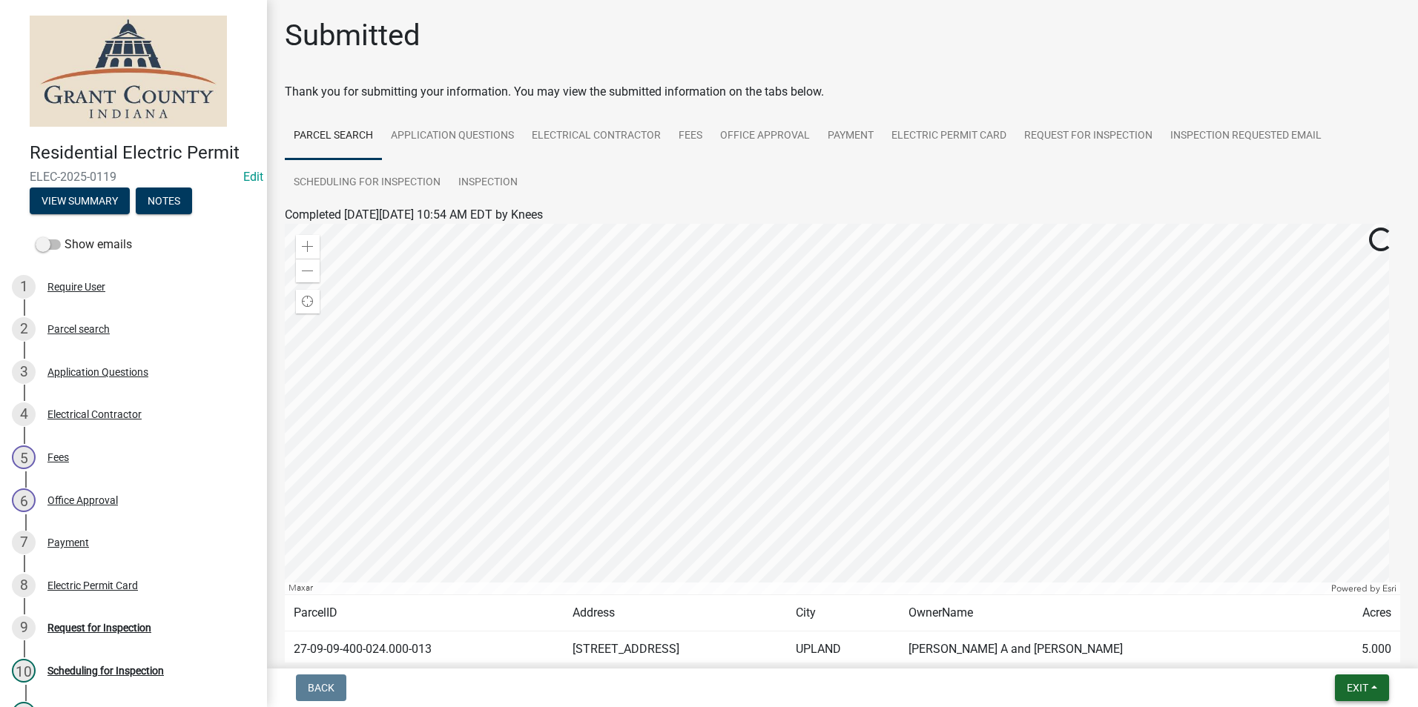
click at [1355, 684] on span "Exit" at bounding box center [1358, 688] width 22 height 12
click at [1352, 665] on button "Save & Exit" at bounding box center [1329, 650] width 119 height 36
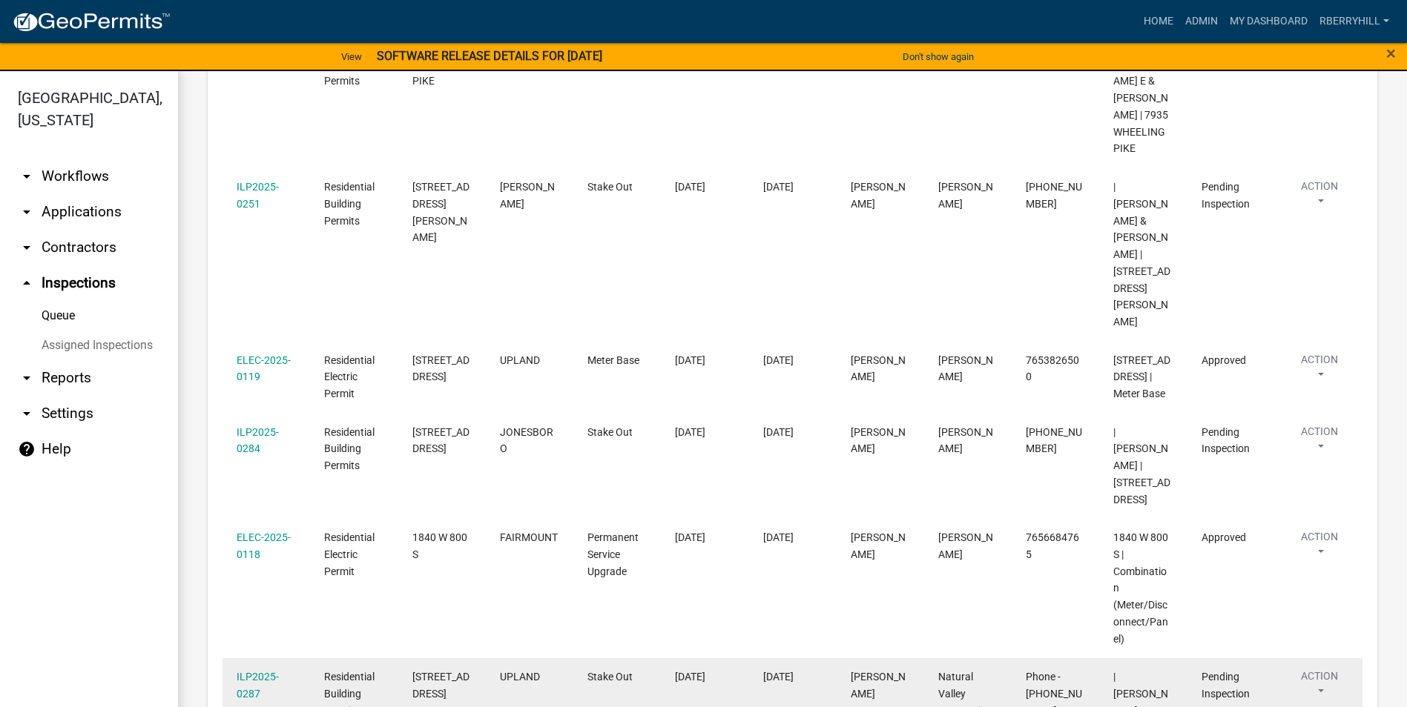
scroll to position [371, 0]
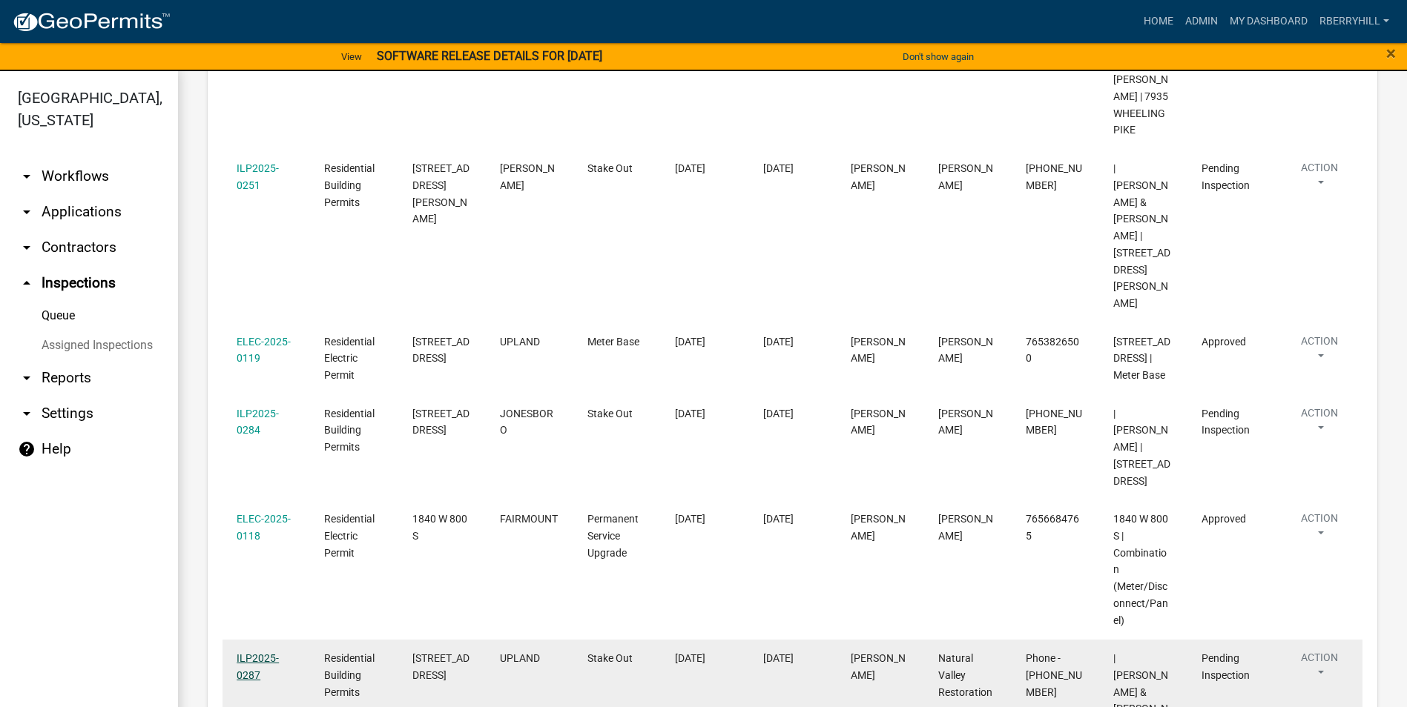
click at [265, 653] on link "ILP2025-0287" at bounding box center [258, 667] width 42 height 29
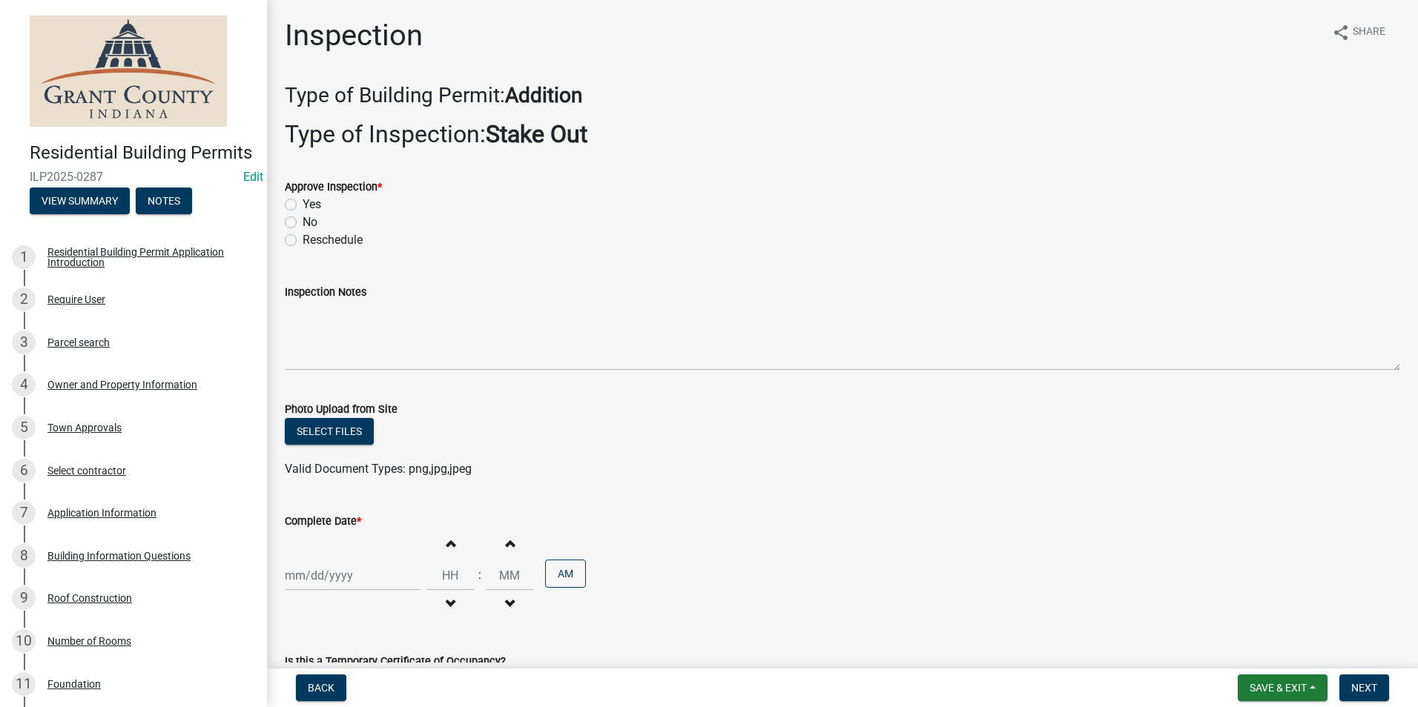
click at [303, 204] on label "Yes" at bounding box center [312, 205] width 19 height 18
click at [303, 204] on input "Yes" at bounding box center [308, 201] width 10 height 10
radio input "true"
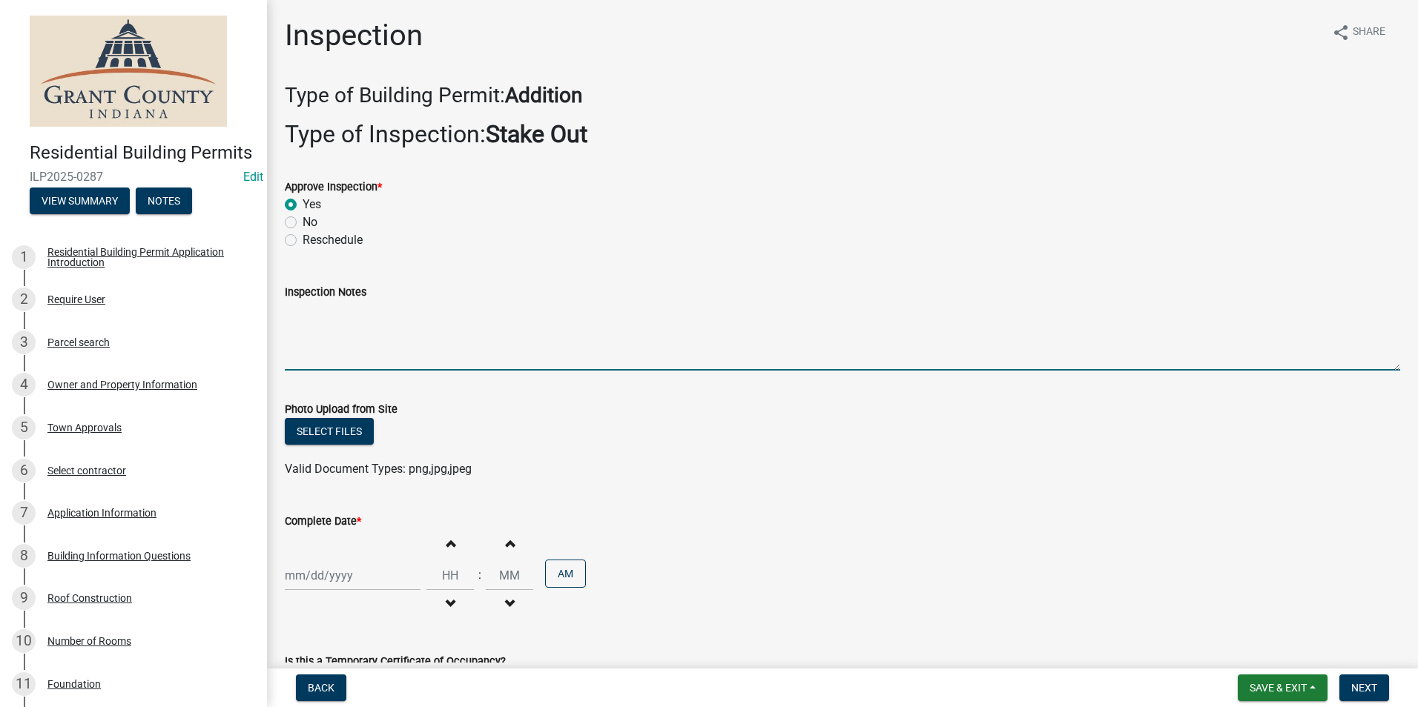
click at [300, 326] on textarea "Inspection Notes" at bounding box center [842, 336] width 1115 height 70
type textarea "Setbacks meet."
select select "10"
select select "2025"
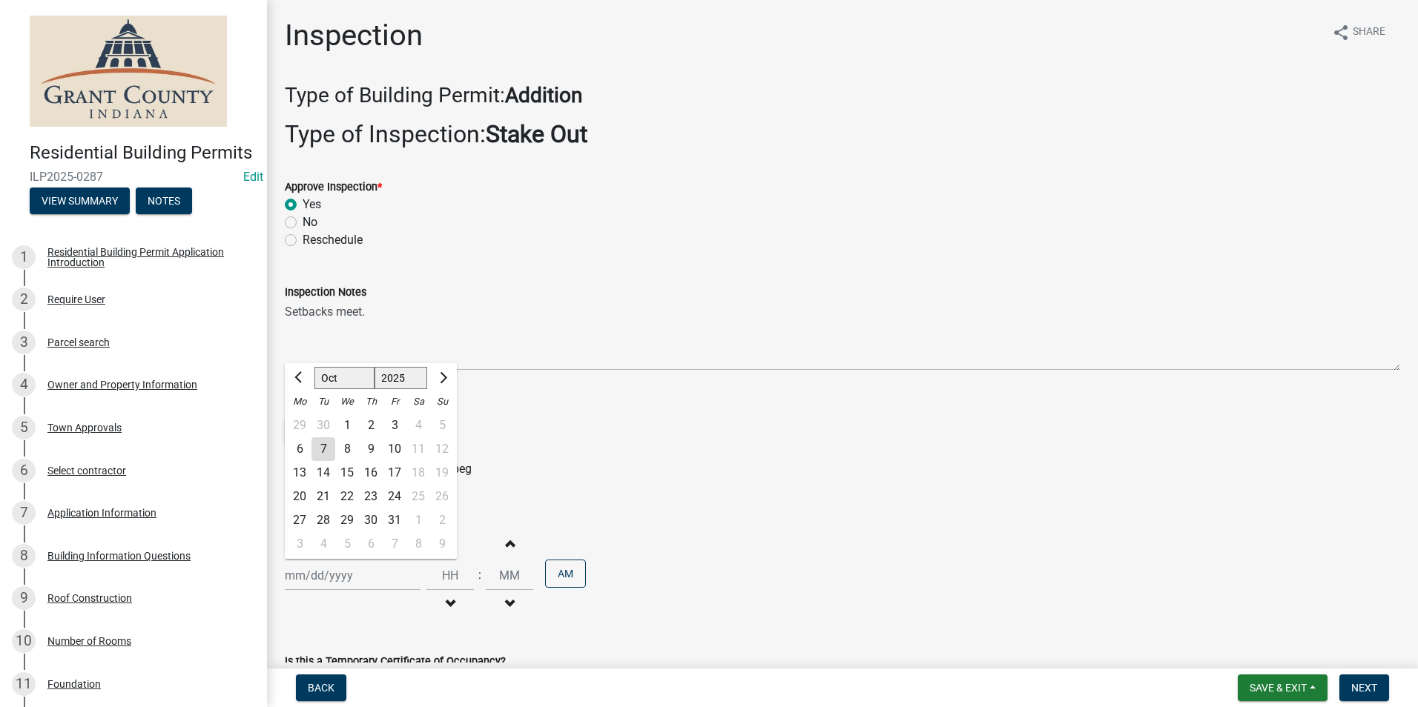
drag, startPoint x: 343, startPoint y: 581, endPoint x: 348, endPoint y: 574, distance: 8.0
click at [343, 581] on div "[PERSON_NAME] Feb Mar Apr [PERSON_NAME][DATE] Oct Nov [DATE] 1526 1527 1528 152…" at bounding box center [353, 576] width 136 height 30
click at [323, 452] on div "7" at bounding box center [323, 449] width 24 height 24
type input "[DATE]"
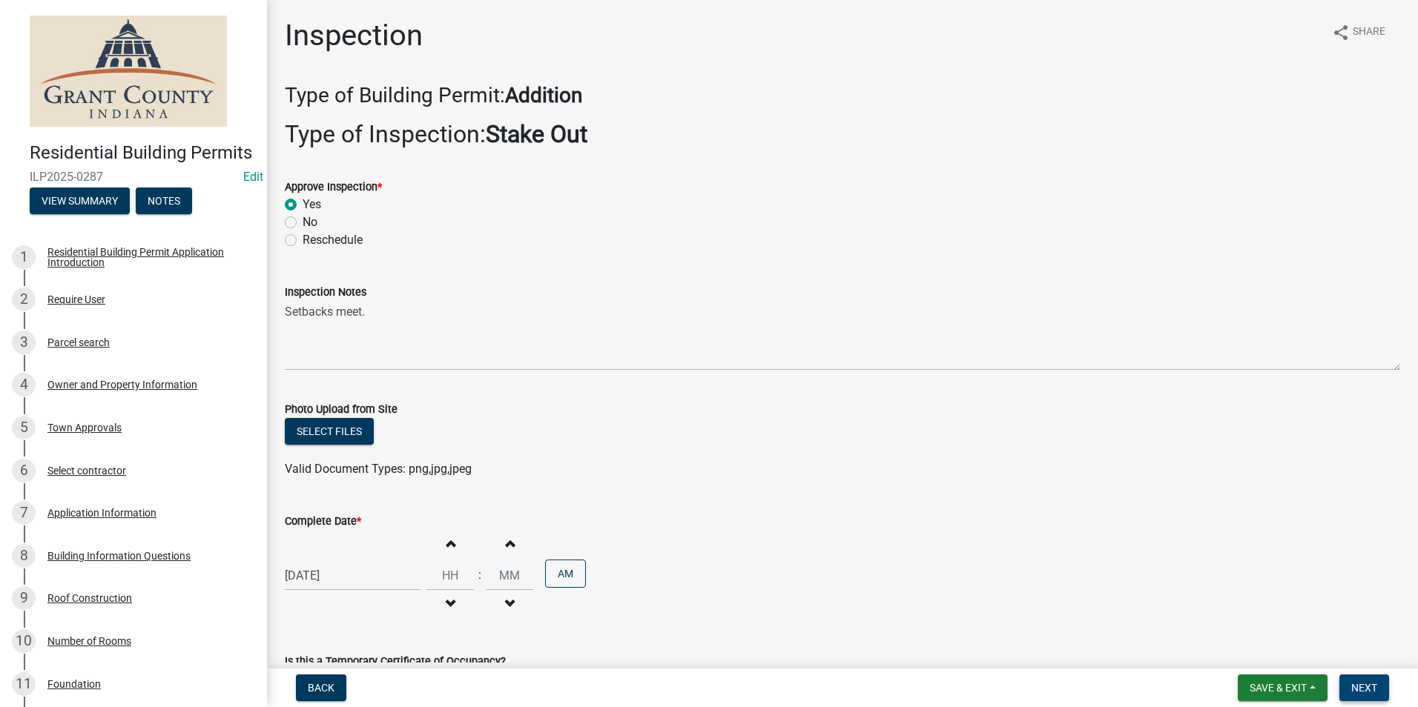
click at [1359, 686] on span "Next" at bounding box center [1364, 688] width 26 height 12
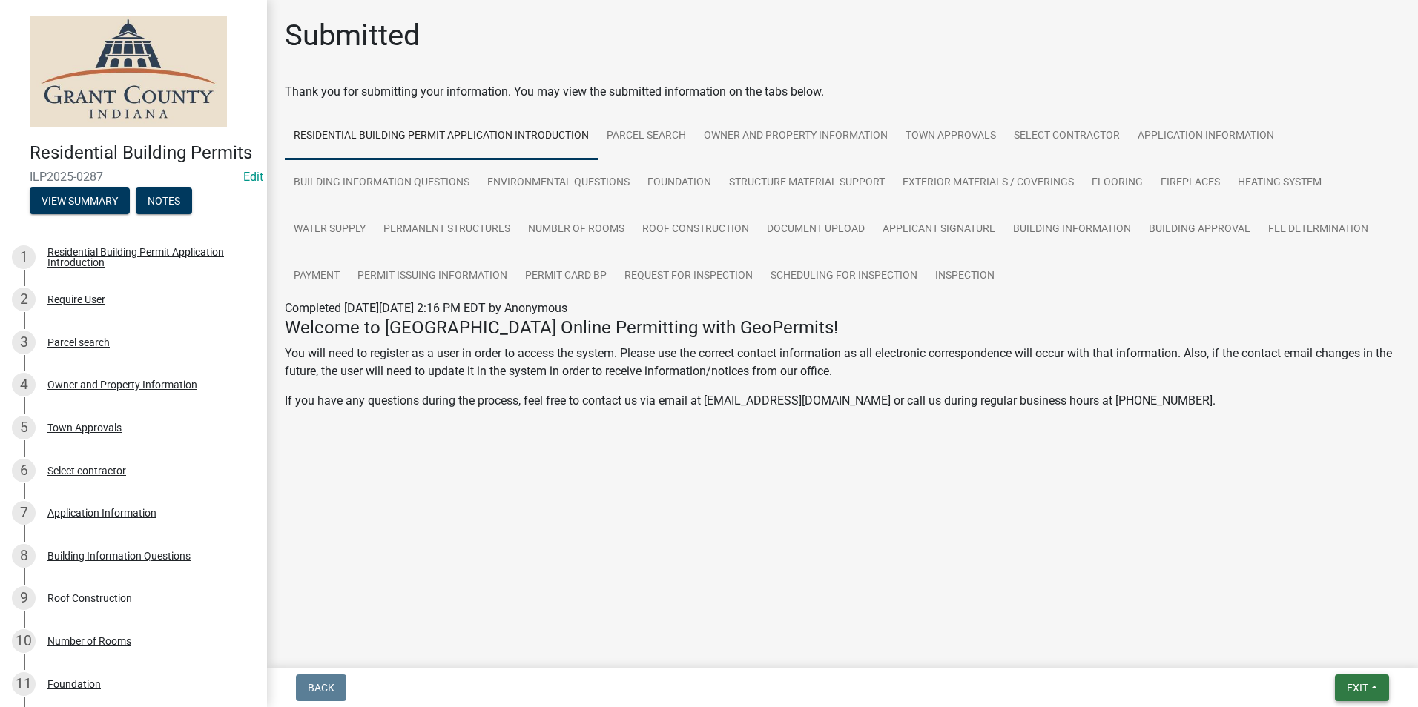
drag, startPoint x: 1360, startPoint y: 685, endPoint x: 1347, endPoint y: 693, distance: 14.6
click at [1349, 693] on span "Exit" at bounding box center [1358, 688] width 22 height 12
click at [1347, 647] on button "Save & Exit" at bounding box center [1329, 650] width 119 height 36
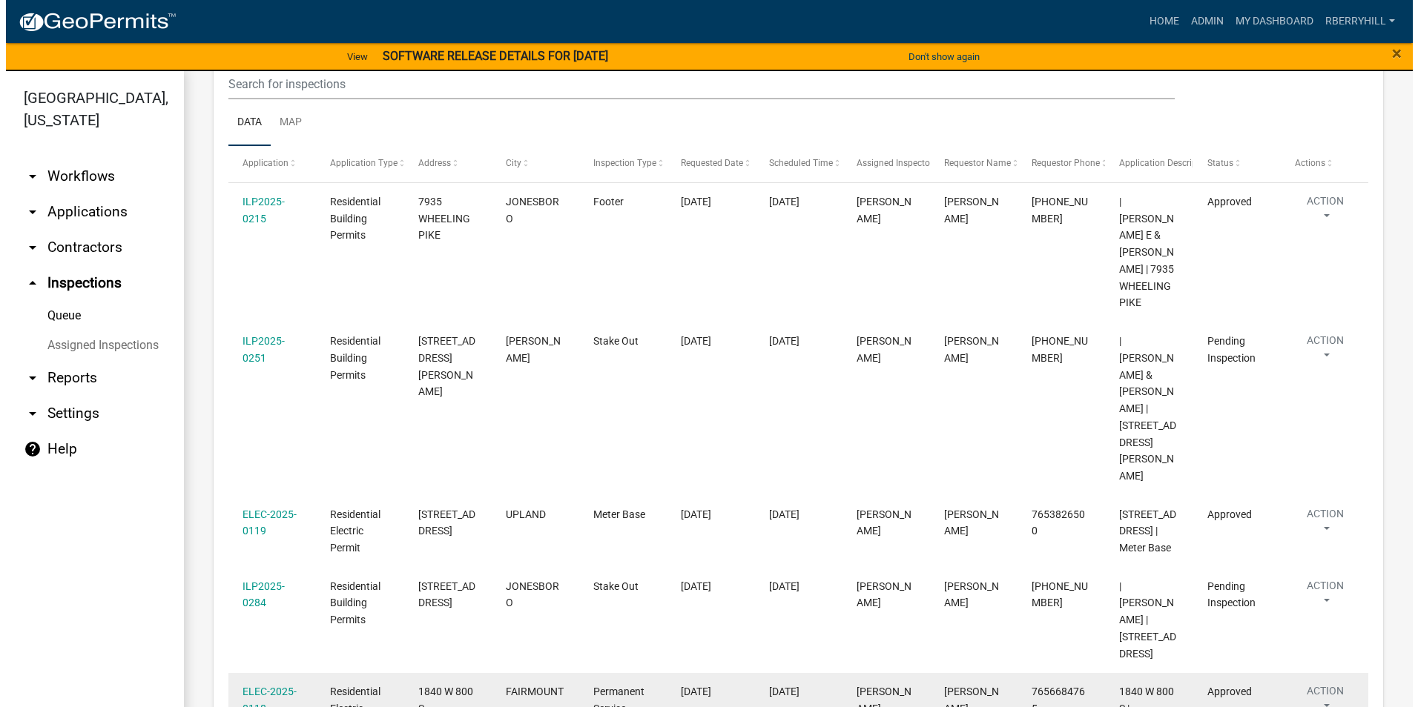
scroll to position [190, 0]
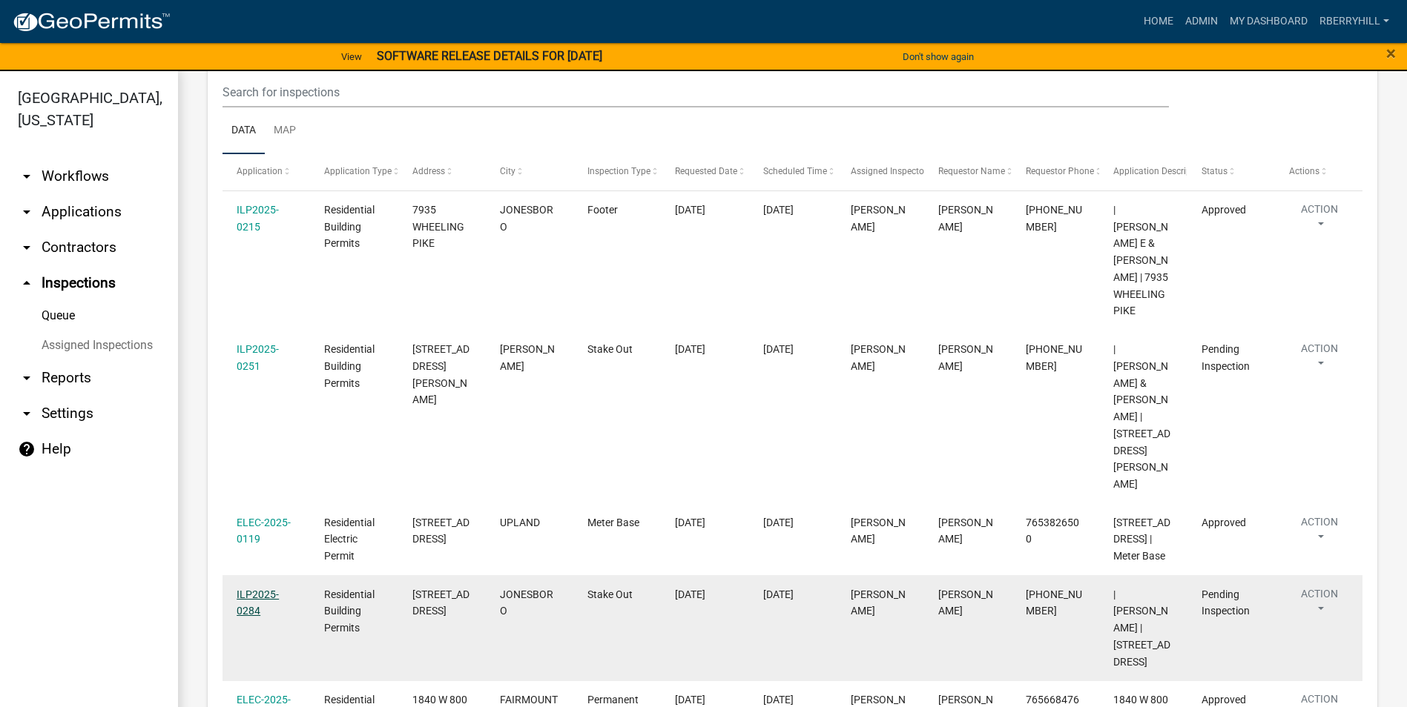
click at [260, 589] on link "ILP2025-0284" at bounding box center [258, 603] width 42 height 29
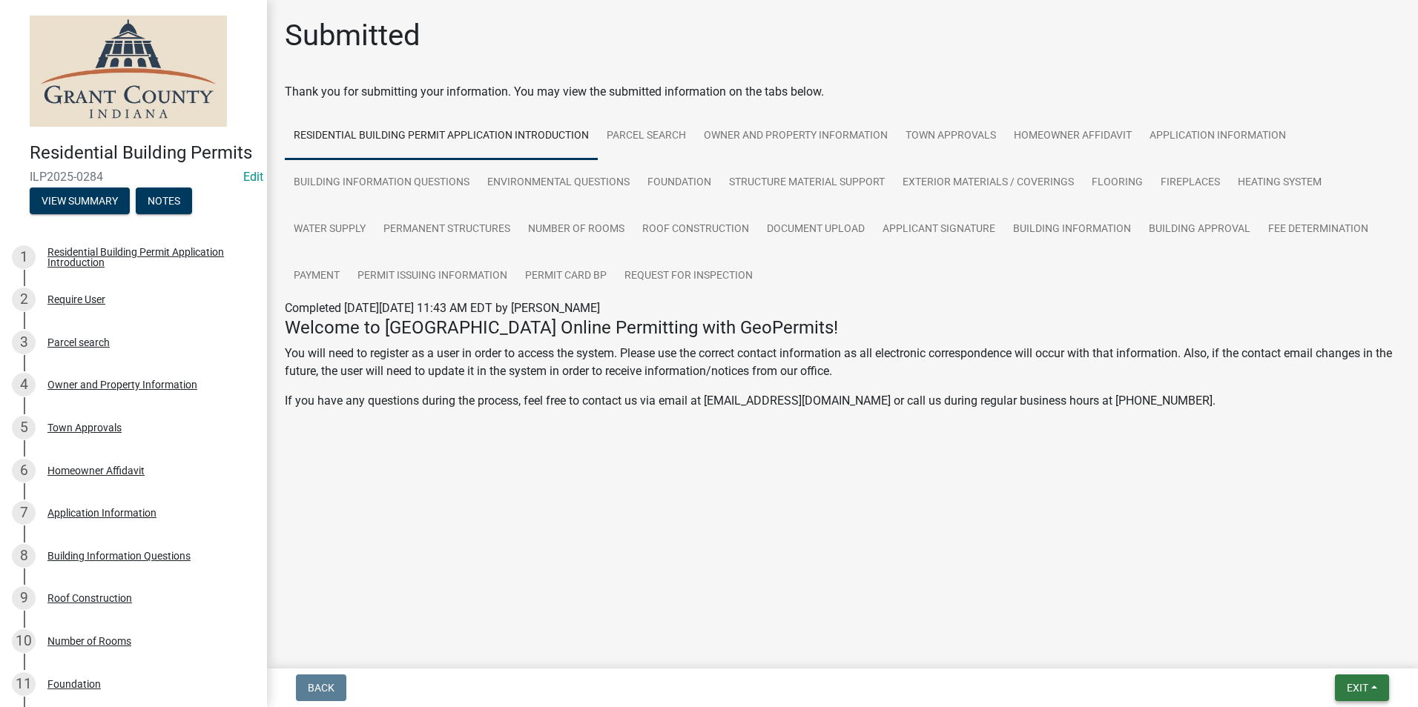
click at [1367, 690] on span "Exit" at bounding box center [1358, 688] width 22 height 12
click at [1347, 656] on button "Save & Exit" at bounding box center [1329, 650] width 119 height 36
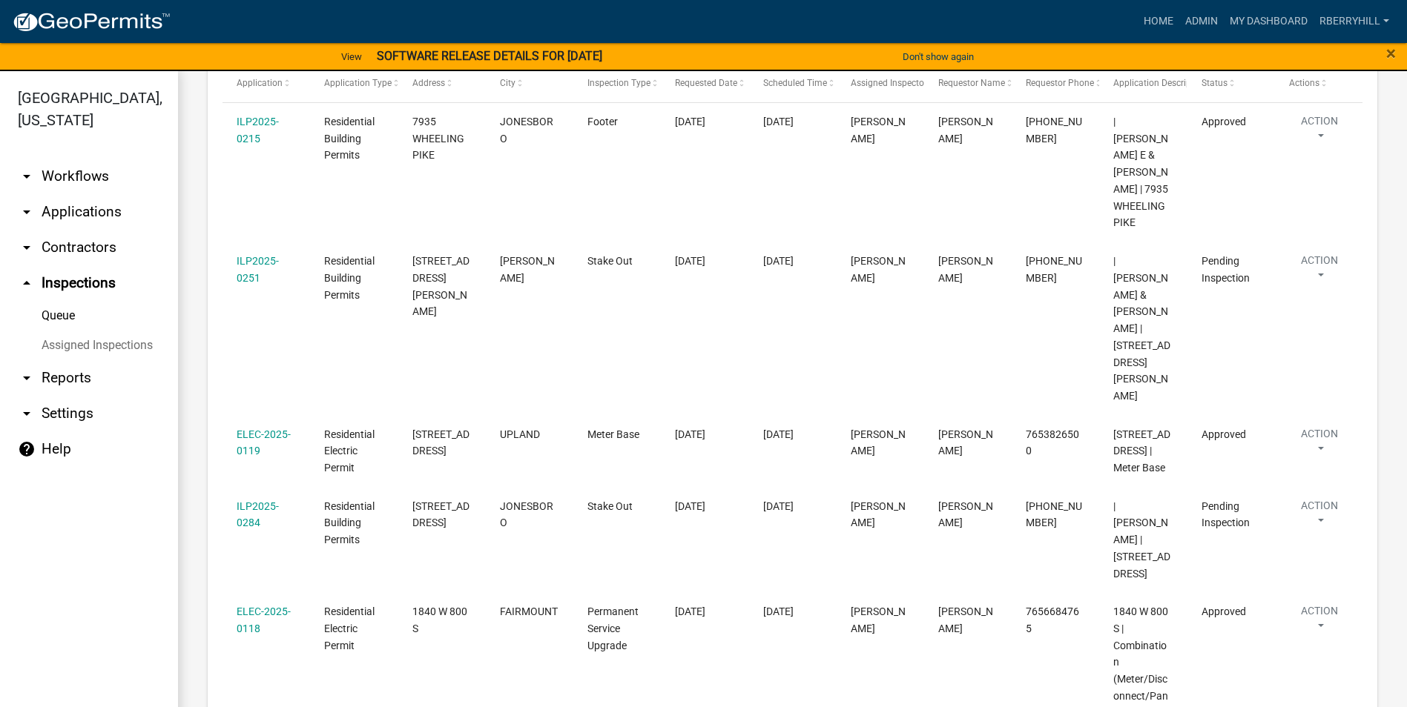
scroll to position [264, 0]
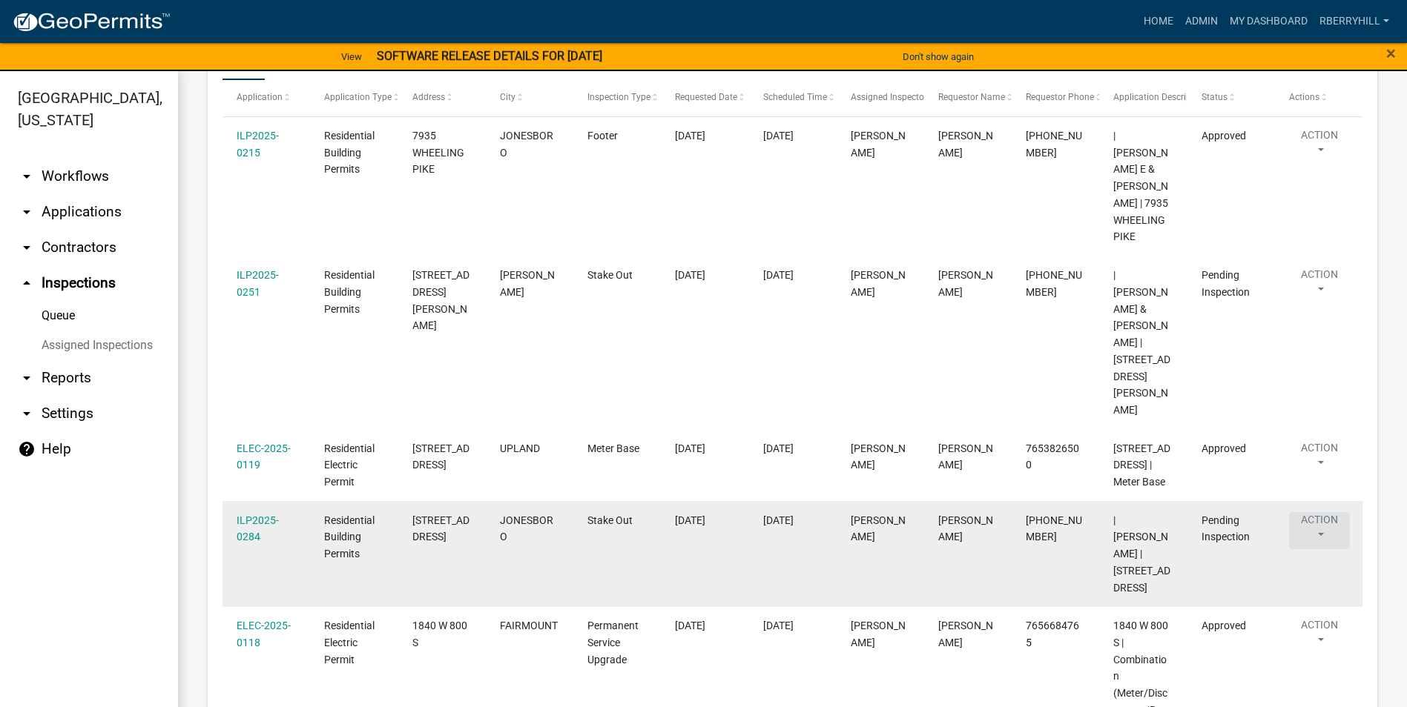
click at [1318, 512] on button "Action" at bounding box center [1319, 530] width 61 height 37
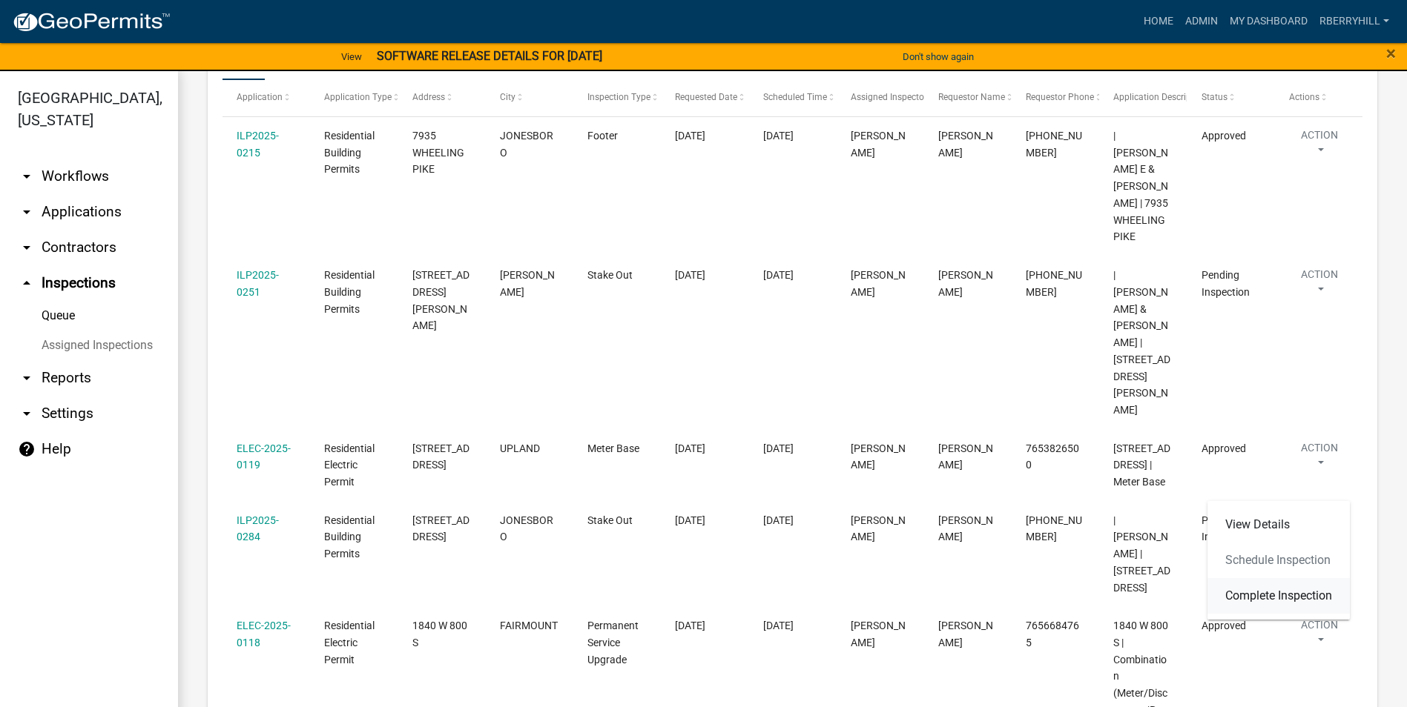
drag, startPoint x: 1291, startPoint y: 595, endPoint x: 1290, endPoint y: 587, distance: 7.5
click at [1291, 593] on link "Complete Inspection" at bounding box center [1278, 596] width 142 height 36
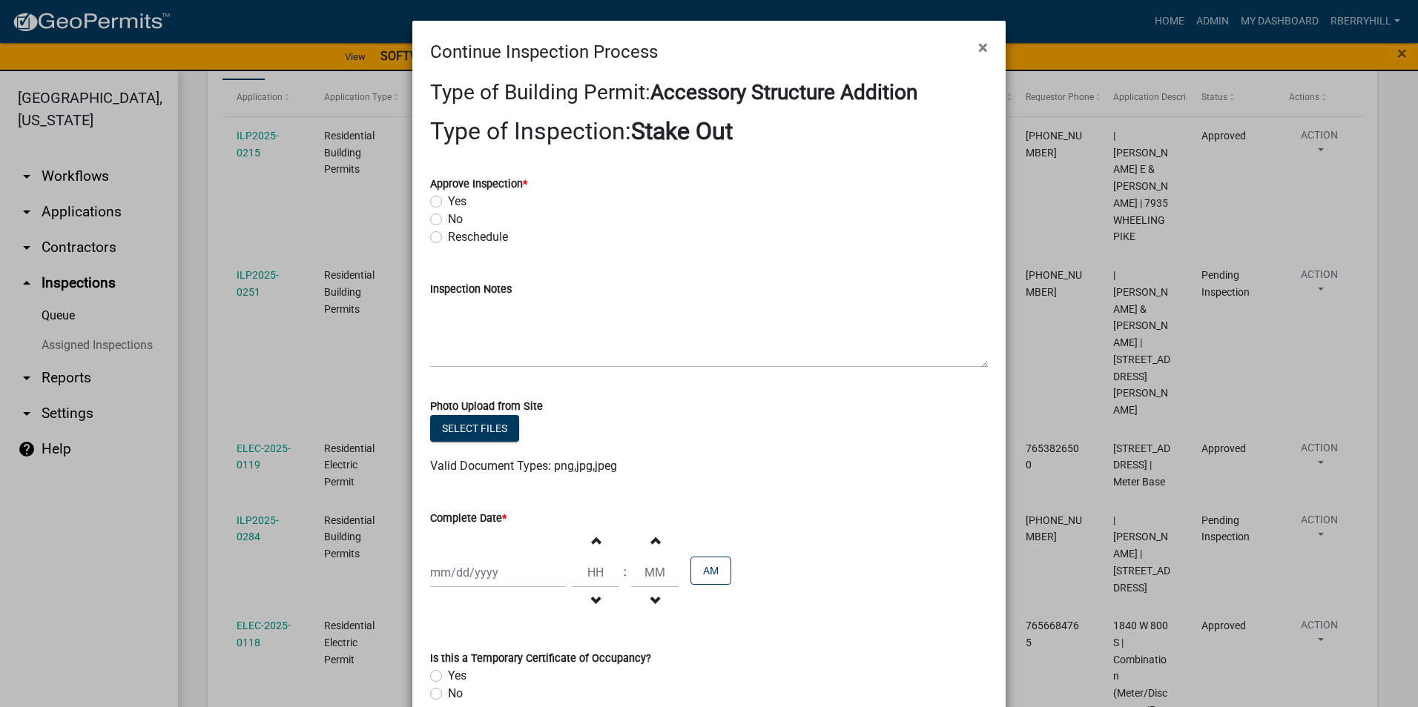
click at [448, 205] on label "Yes" at bounding box center [457, 202] width 19 height 18
click at [448, 202] on input "Yes" at bounding box center [453, 198] width 10 height 10
radio input "true"
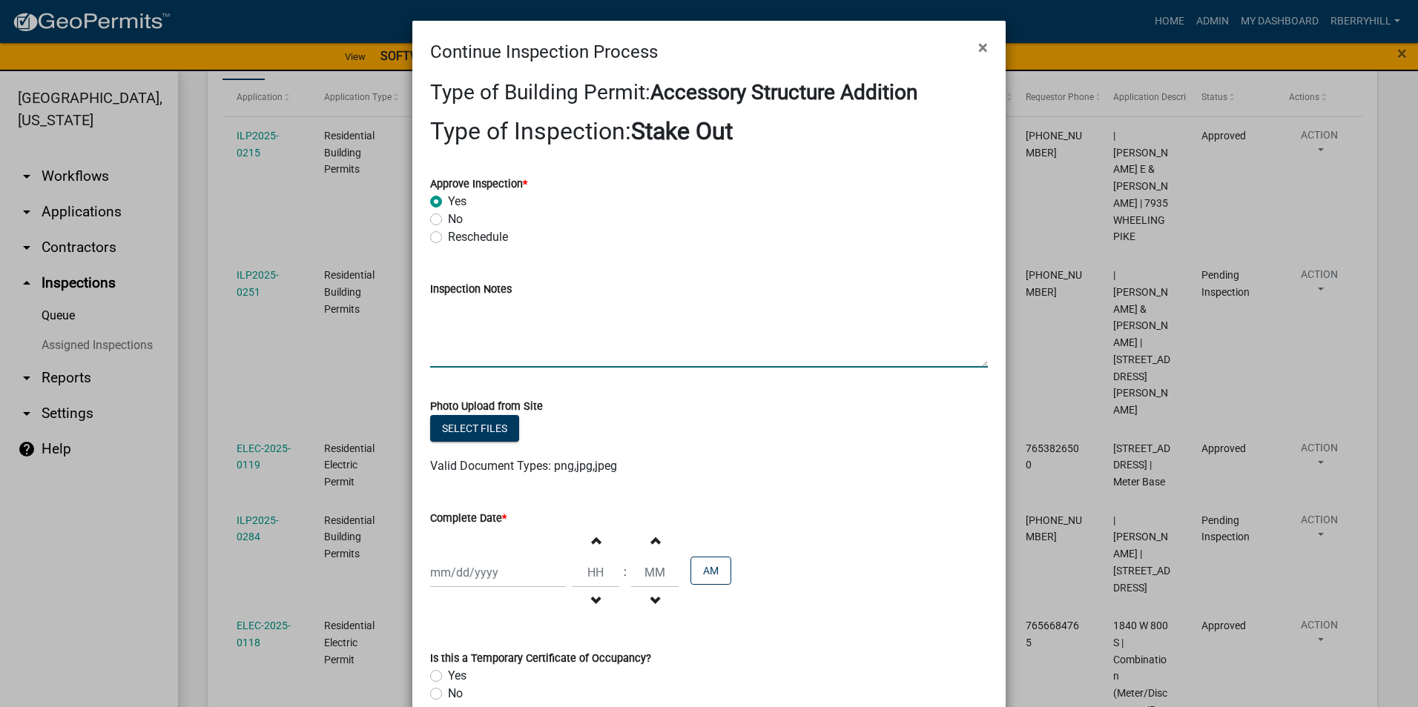
click at [451, 313] on textarea "Inspection Notes" at bounding box center [709, 333] width 558 height 70
type textarea "Setbacks meet with approval from the town of [GEOGRAPHIC_DATA]."
select select "10"
select select "2025"
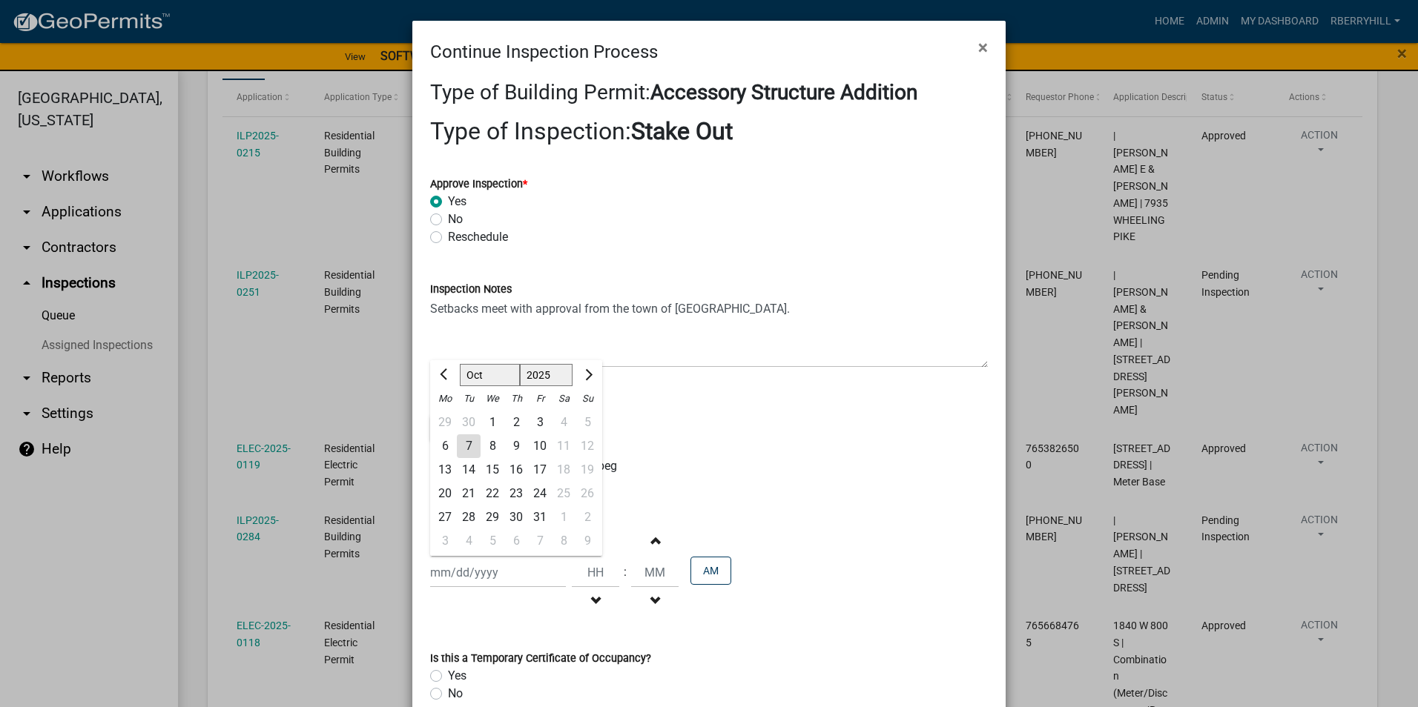
click at [461, 574] on div "[PERSON_NAME] Feb Mar Apr [PERSON_NAME][DATE] Oct Nov [DATE] 1526 1527 1528 152…" at bounding box center [498, 573] width 136 height 30
click at [466, 447] on div "7" at bounding box center [469, 447] width 24 height 24
type input "[DATE]"
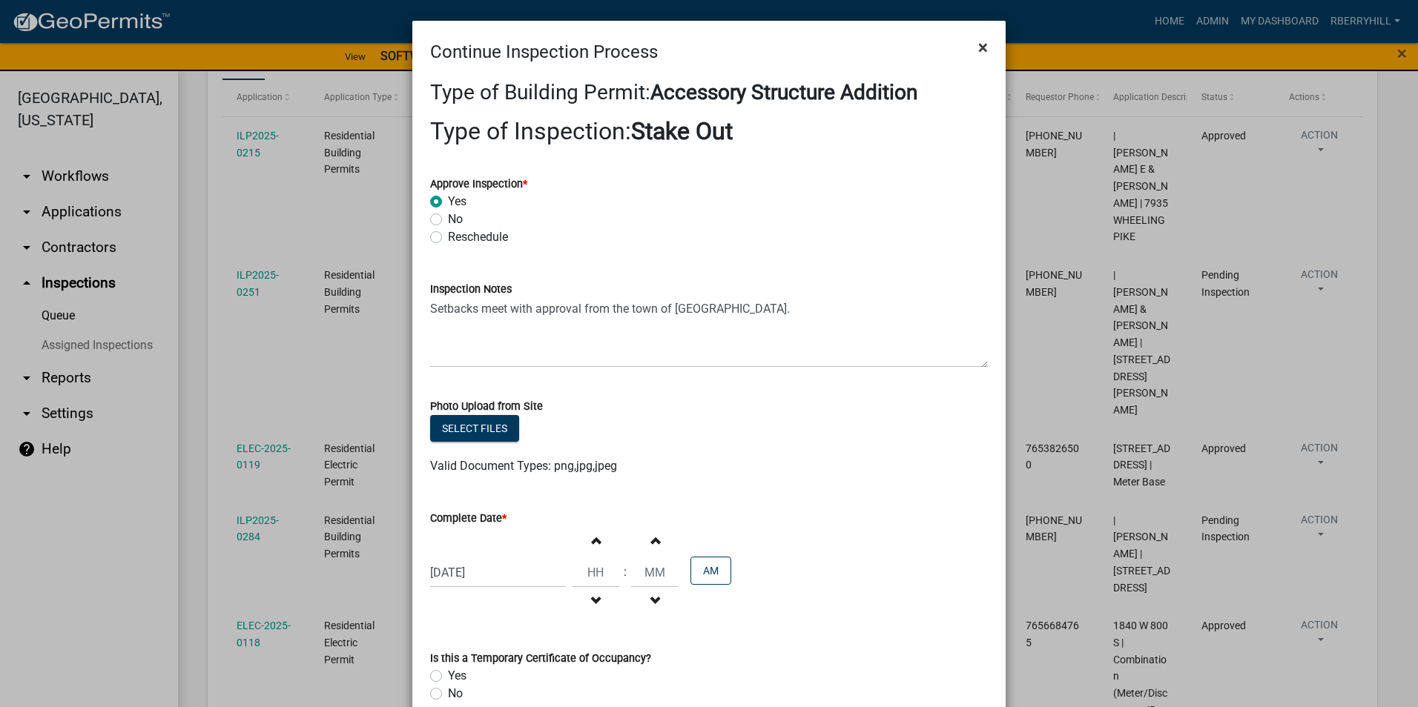
click at [978, 46] on span "×" at bounding box center [983, 47] width 10 height 21
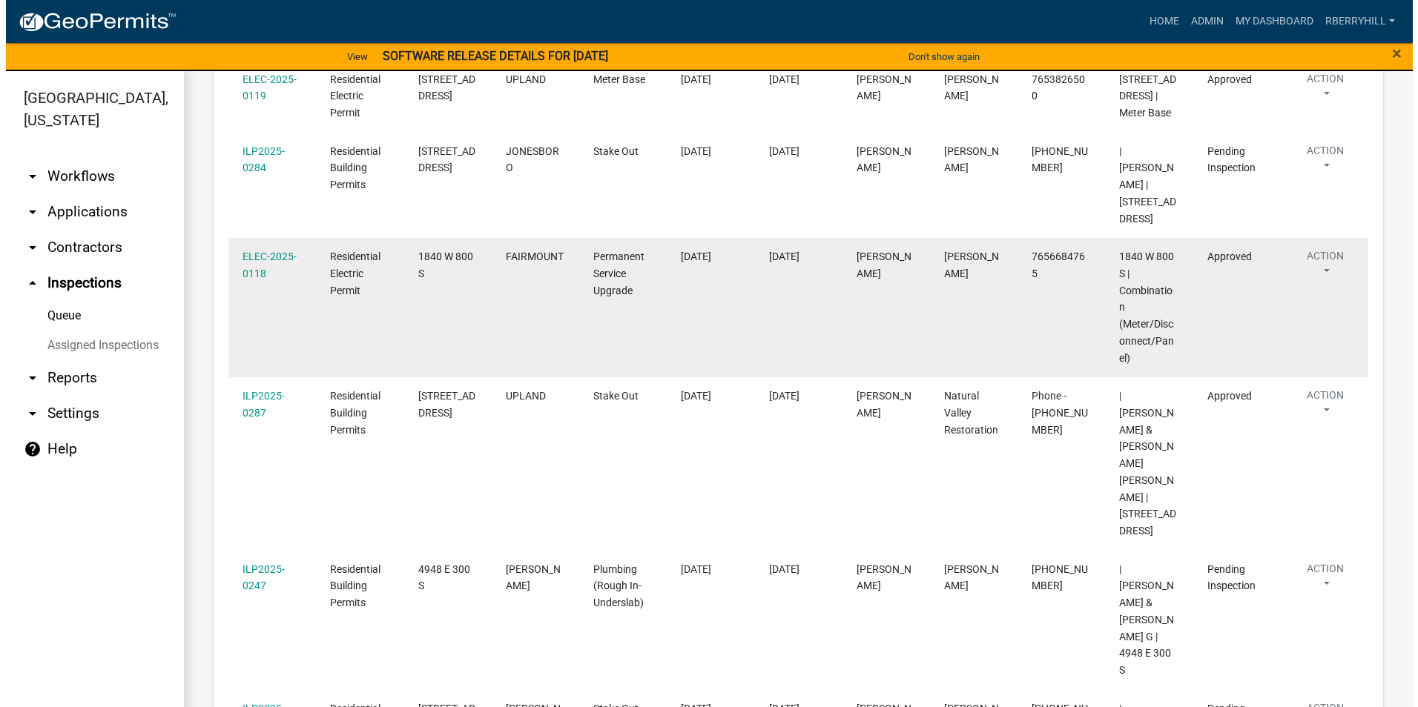
scroll to position [635, 0]
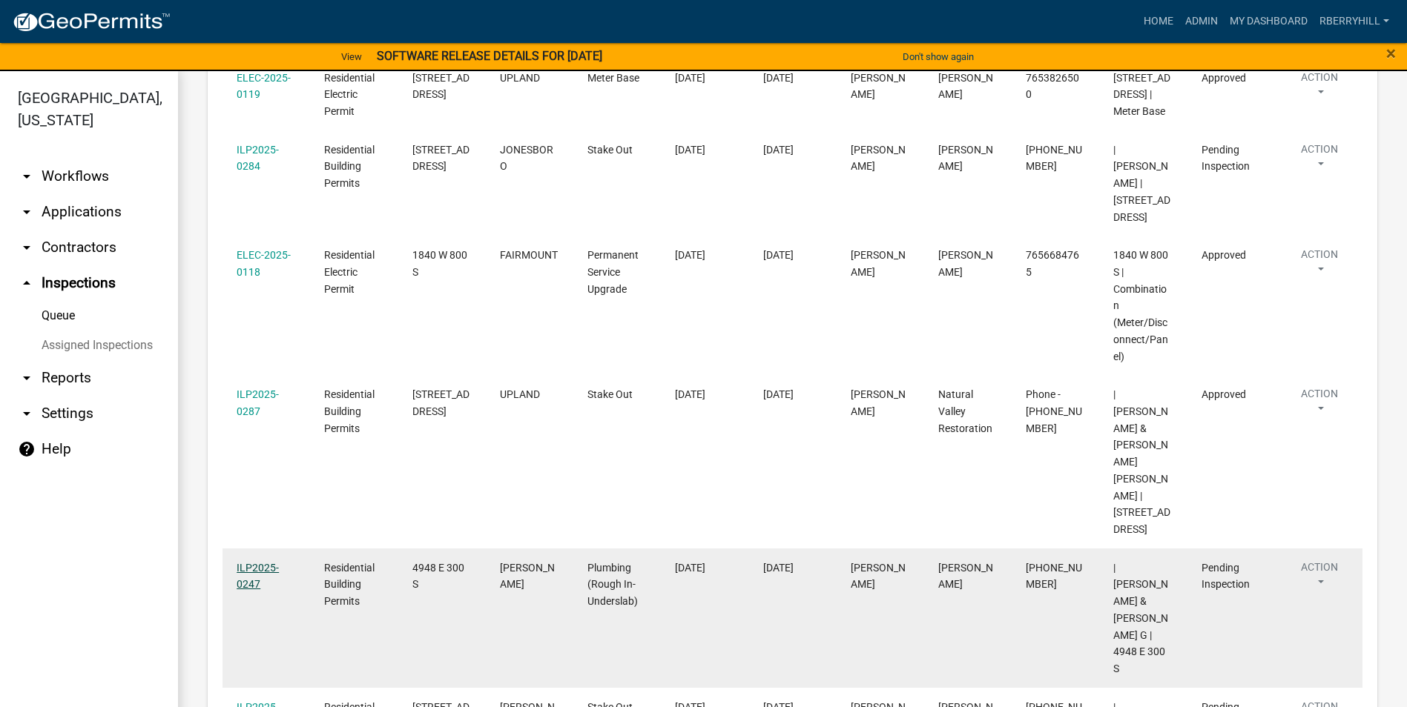
click at [256, 562] on link "ILP2025-0247" at bounding box center [258, 576] width 42 height 29
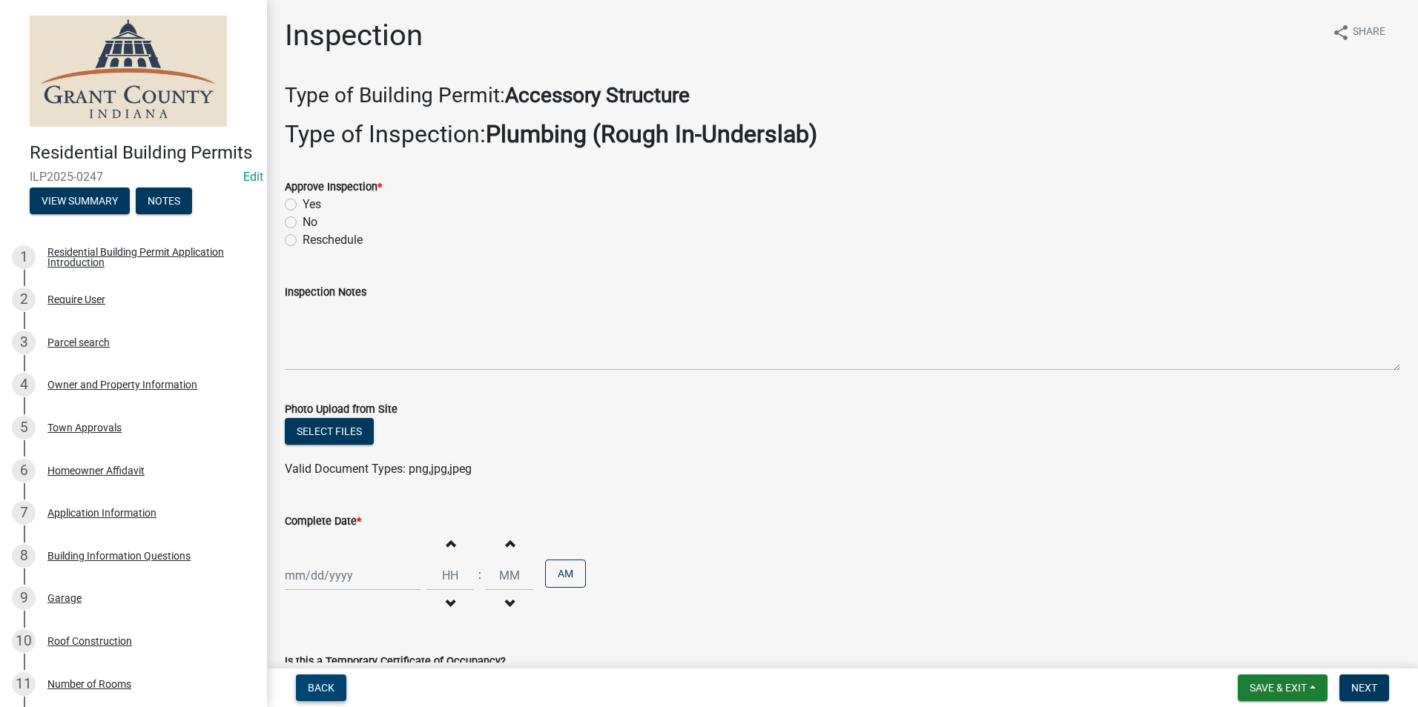
click at [311, 688] on span "Back" at bounding box center [321, 688] width 27 height 12
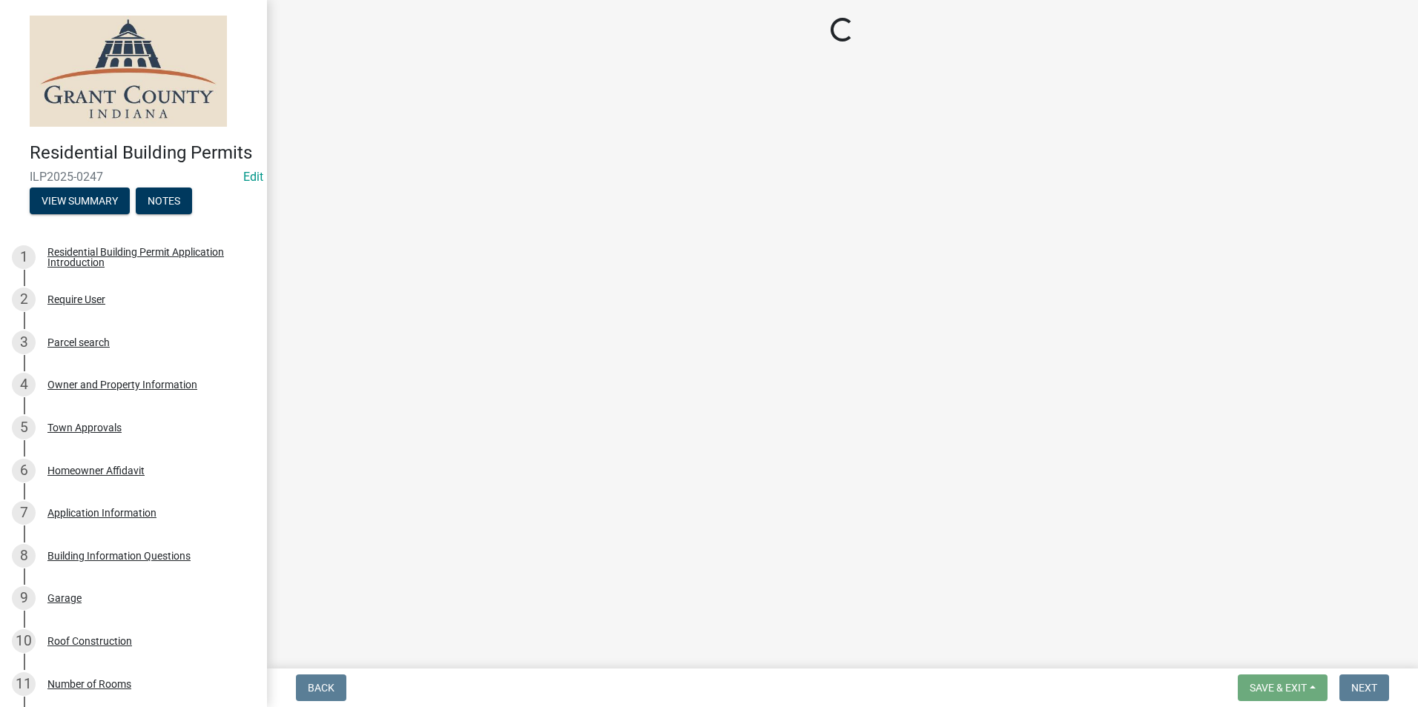
select select "d7f9a44a-d2ea-4d3c-83b3-1aa71c950bd5"
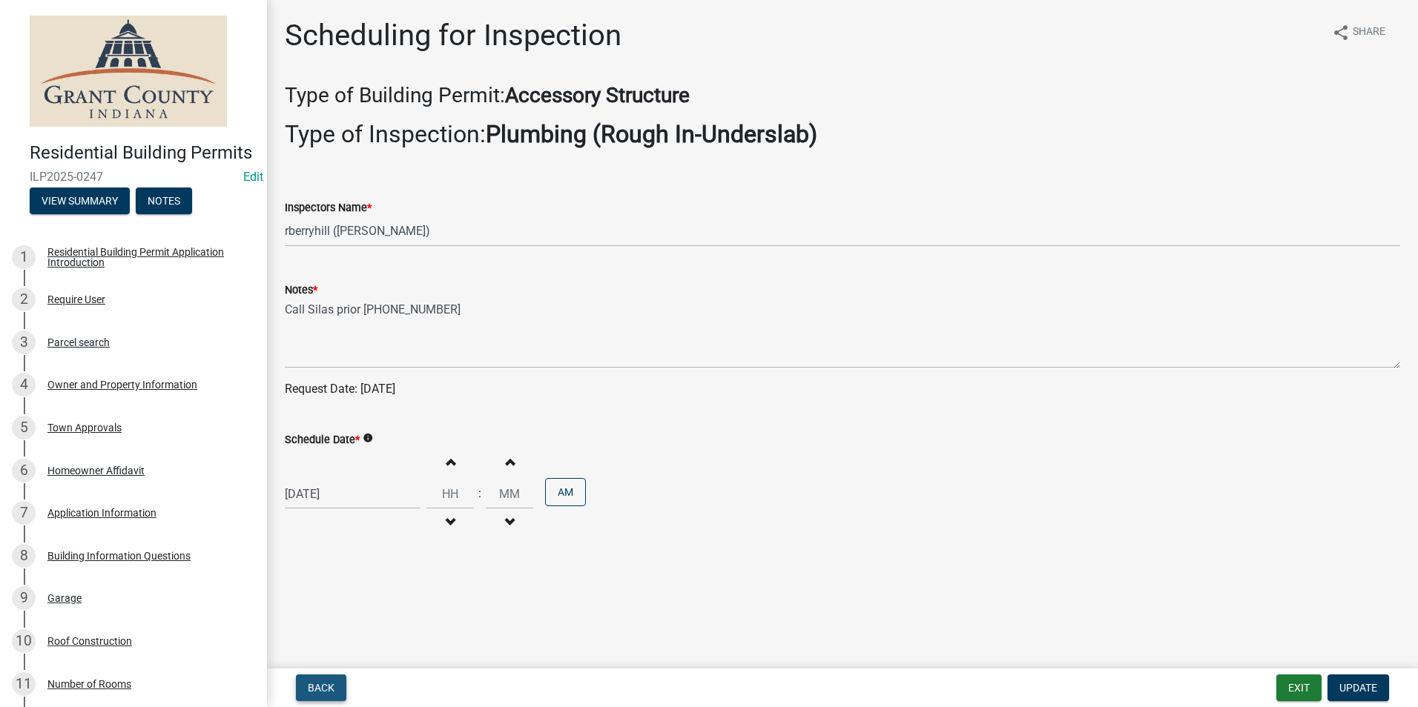
click at [317, 680] on button "Back" at bounding box center [321, 688] width 50 height 27
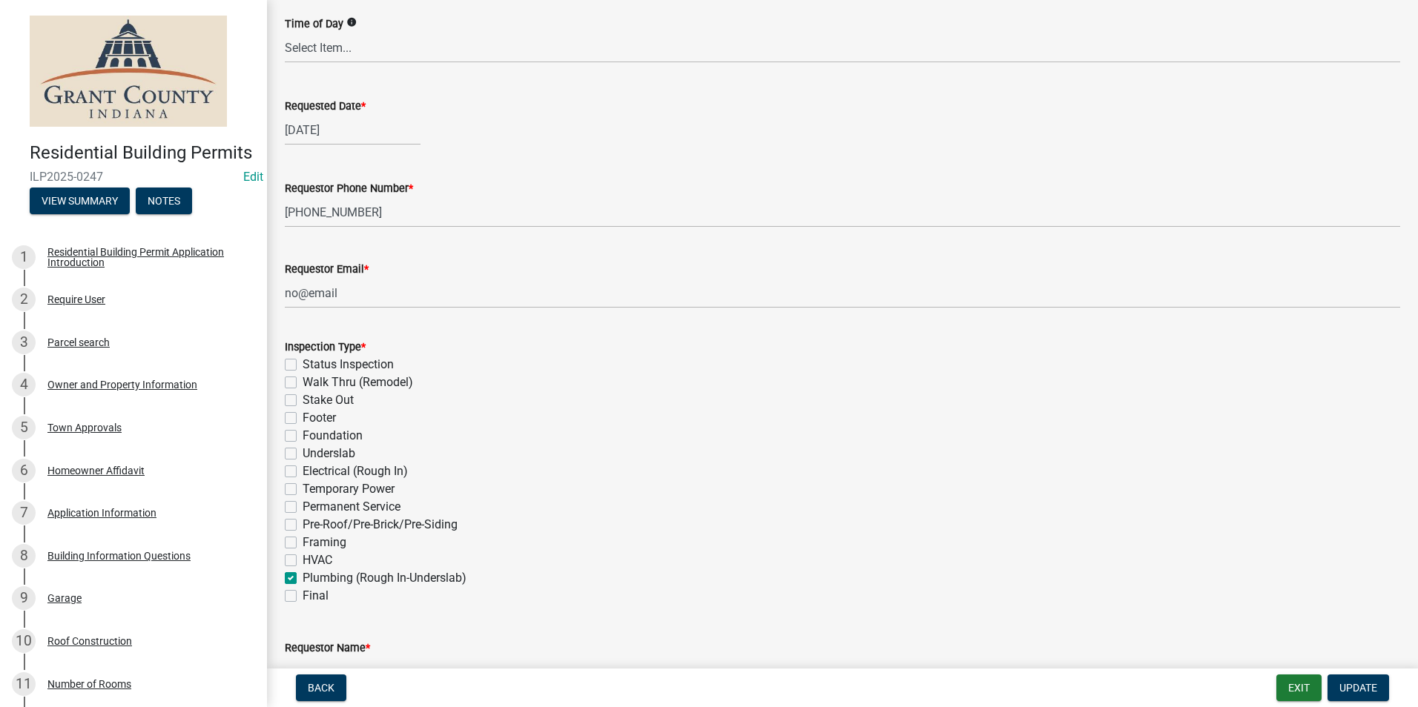
scroll to position [222, 0]
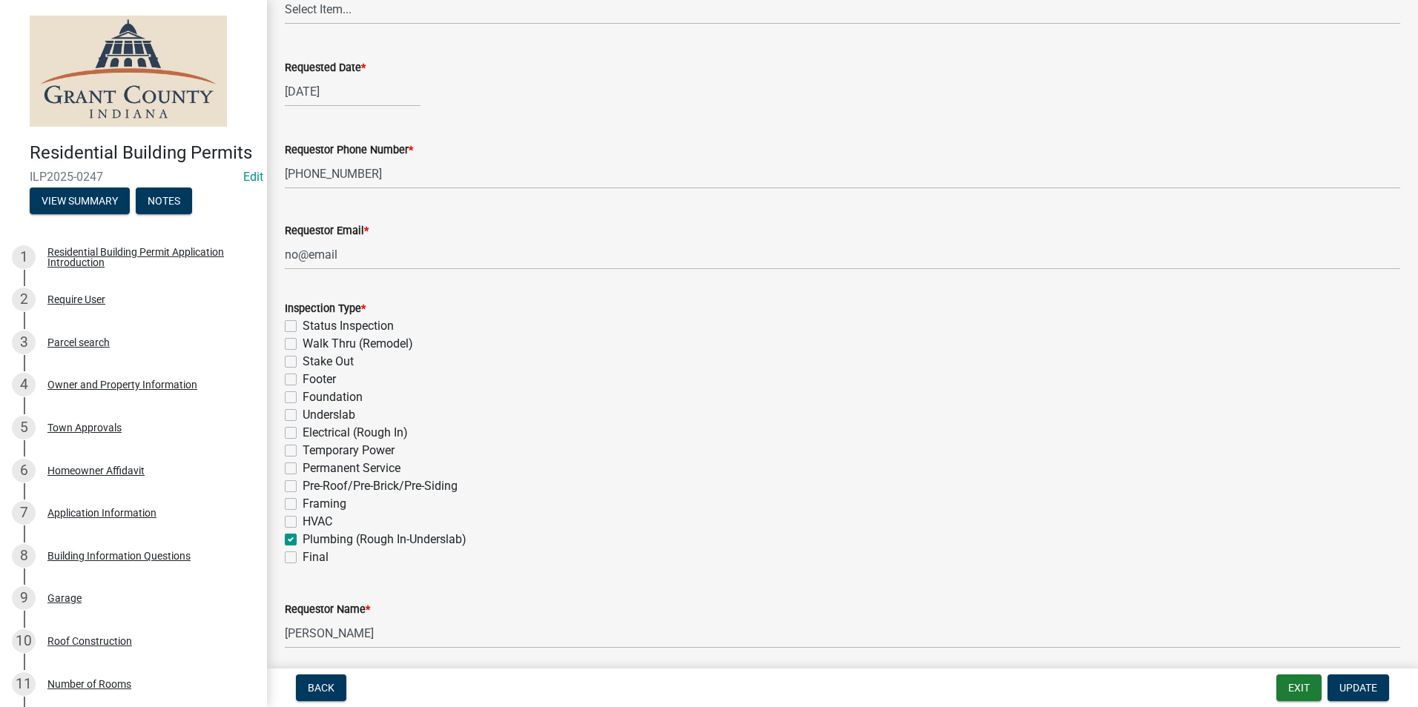
click at [303, 557] on label "Final" at bounding box center [316, 558] width 26 height 18
click at [303, 557] on input "Final" at bounding box center [308, 554] width 10 height 10
checkbox input "true"
checkbox input "false"
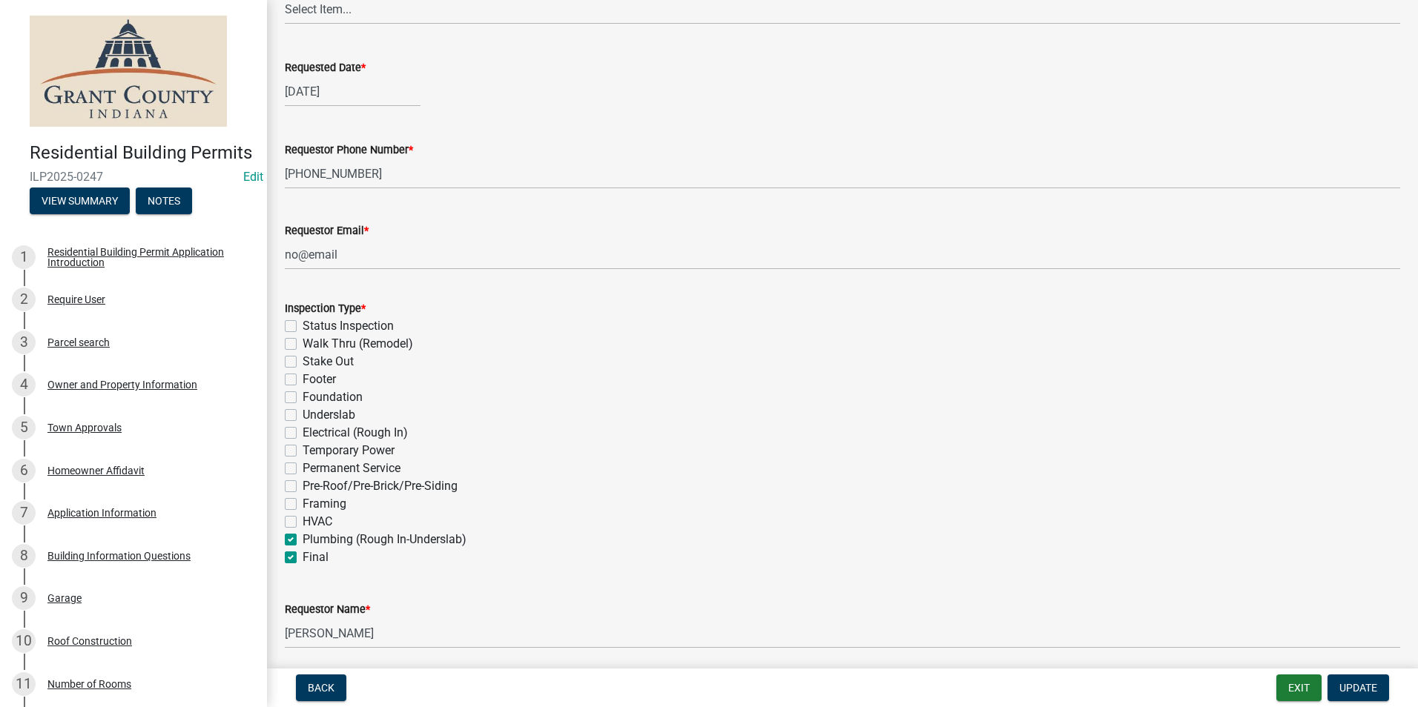
checkbox input "false"
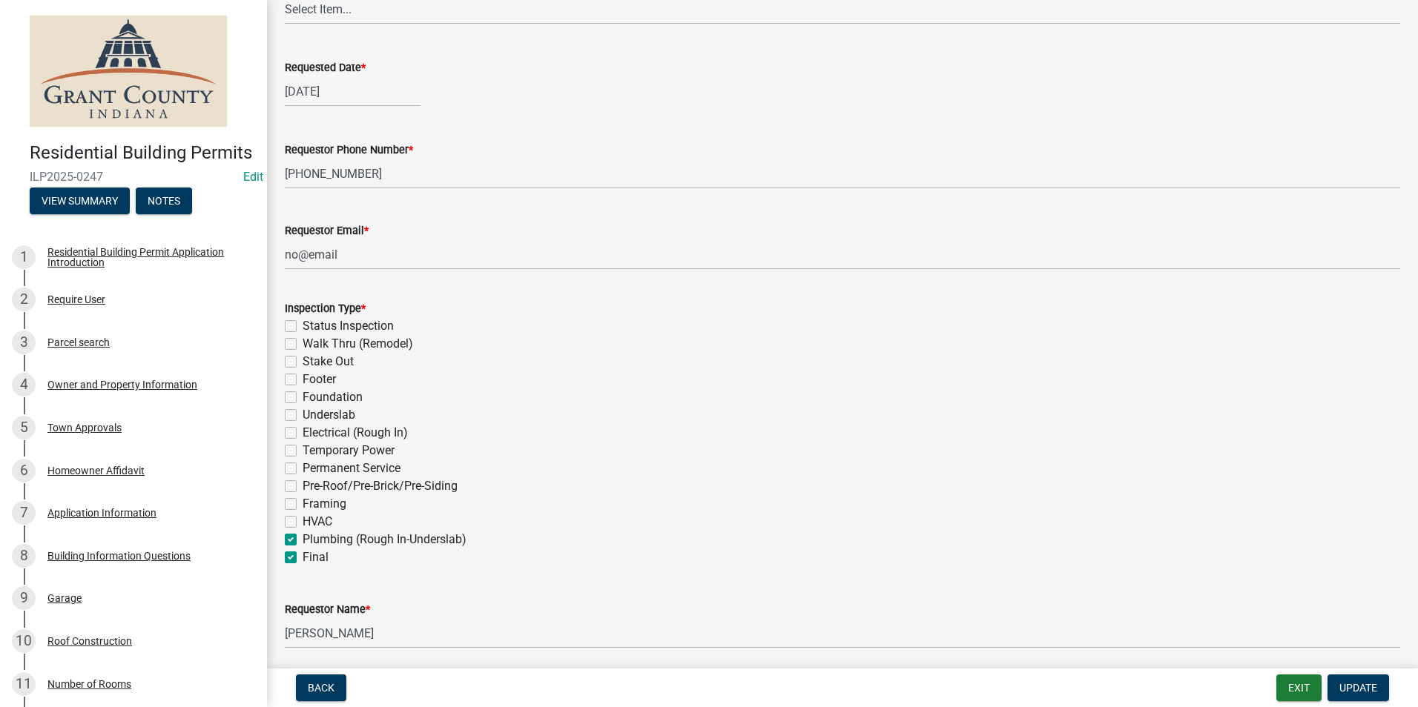
checkbox input "false"
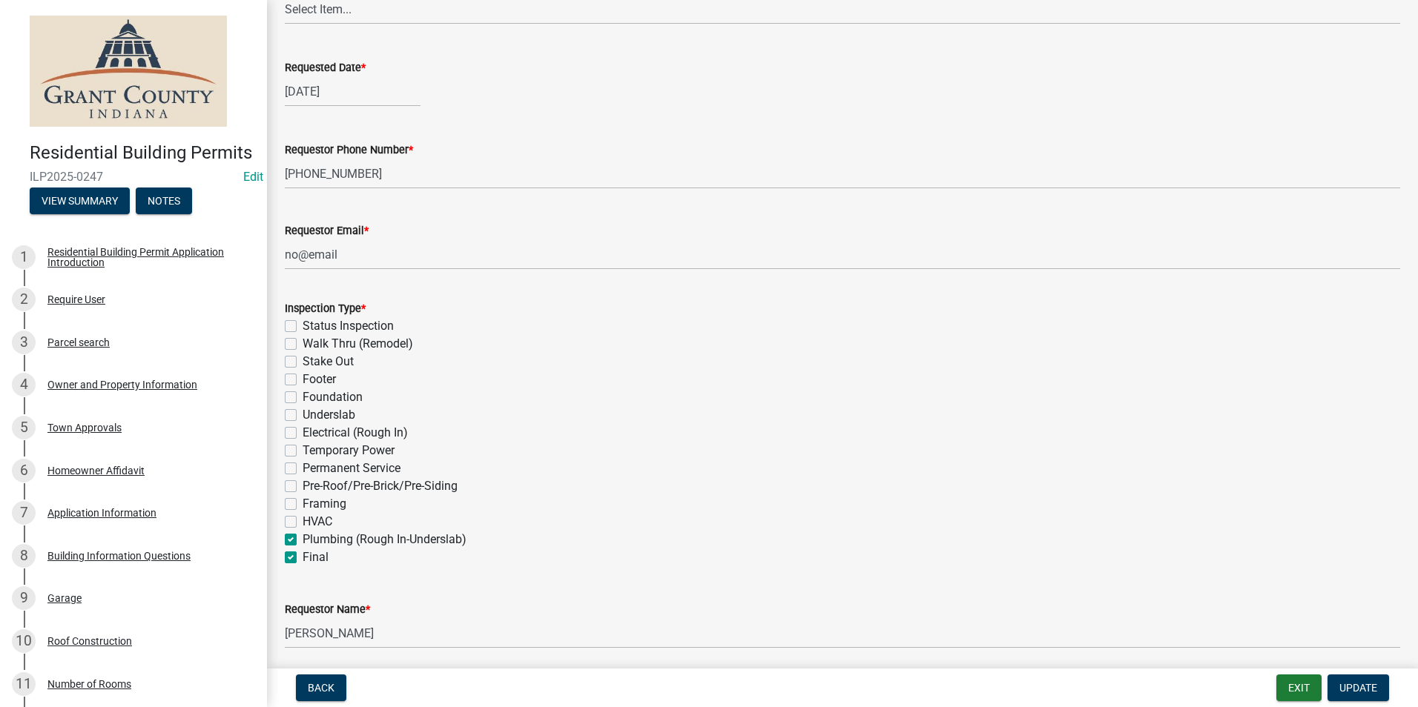
checkbox input "true"
click at [1362, 690] on span "Update" at bounding box center [1358, 688] width 38 height 12
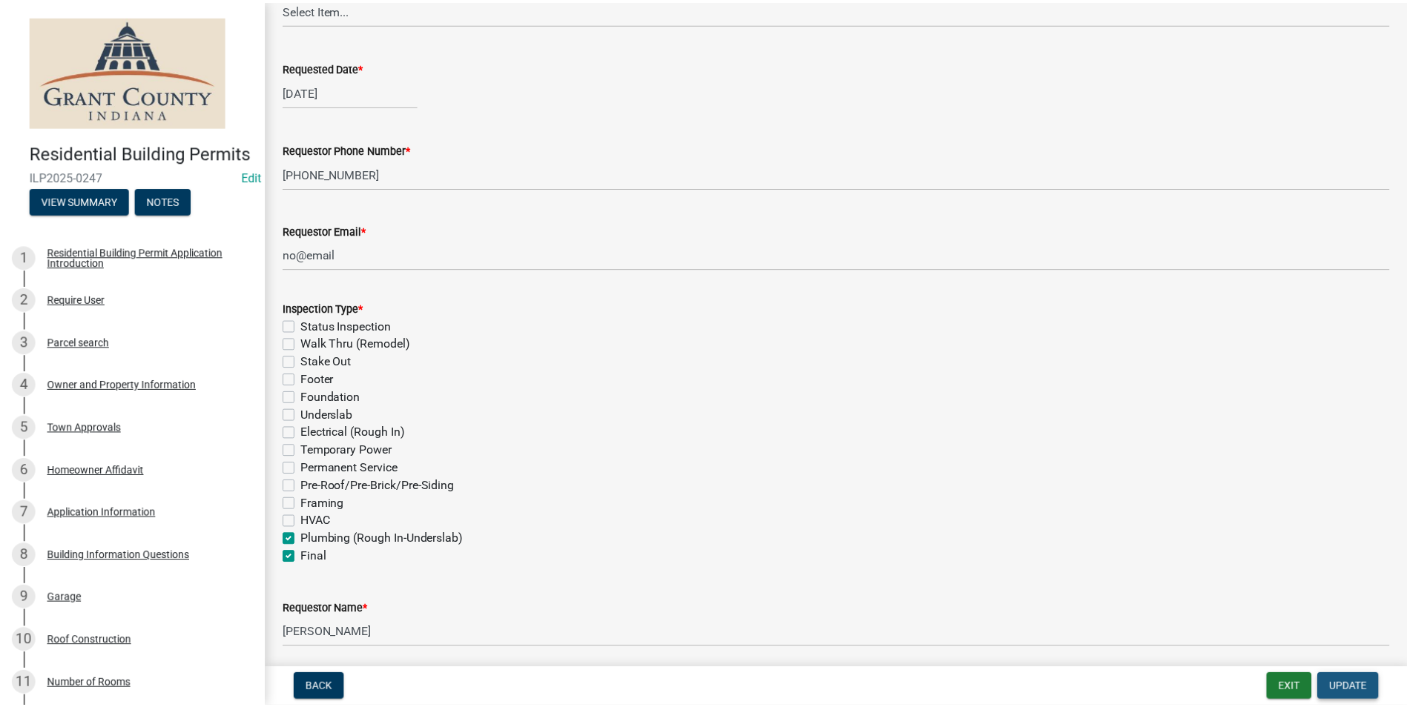
scroll to position [0, 0]
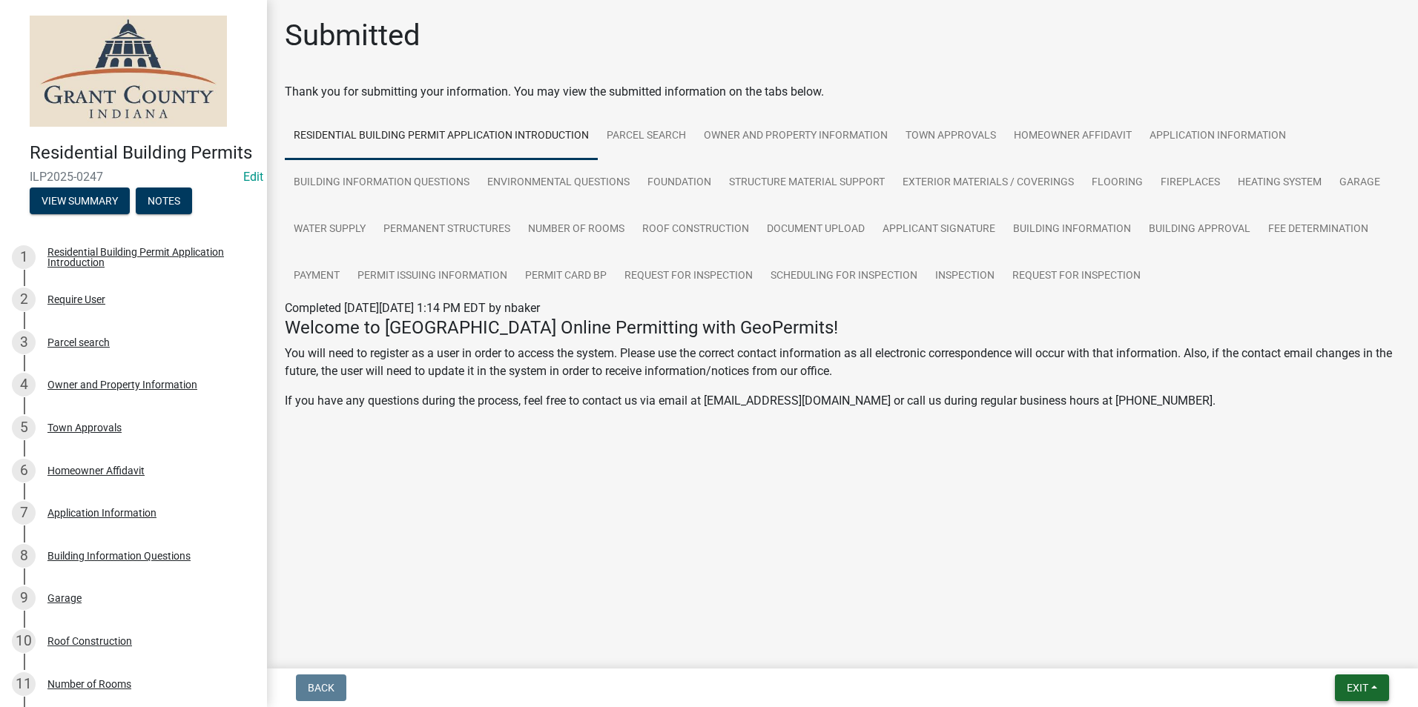
click at [1377, 689] on button "Exit" at bounding box center [1362, 688] width 54 height 27
click at [1318, 643] on button "Save & Exit" at bounding box center [1329, 650] width 119 height 36
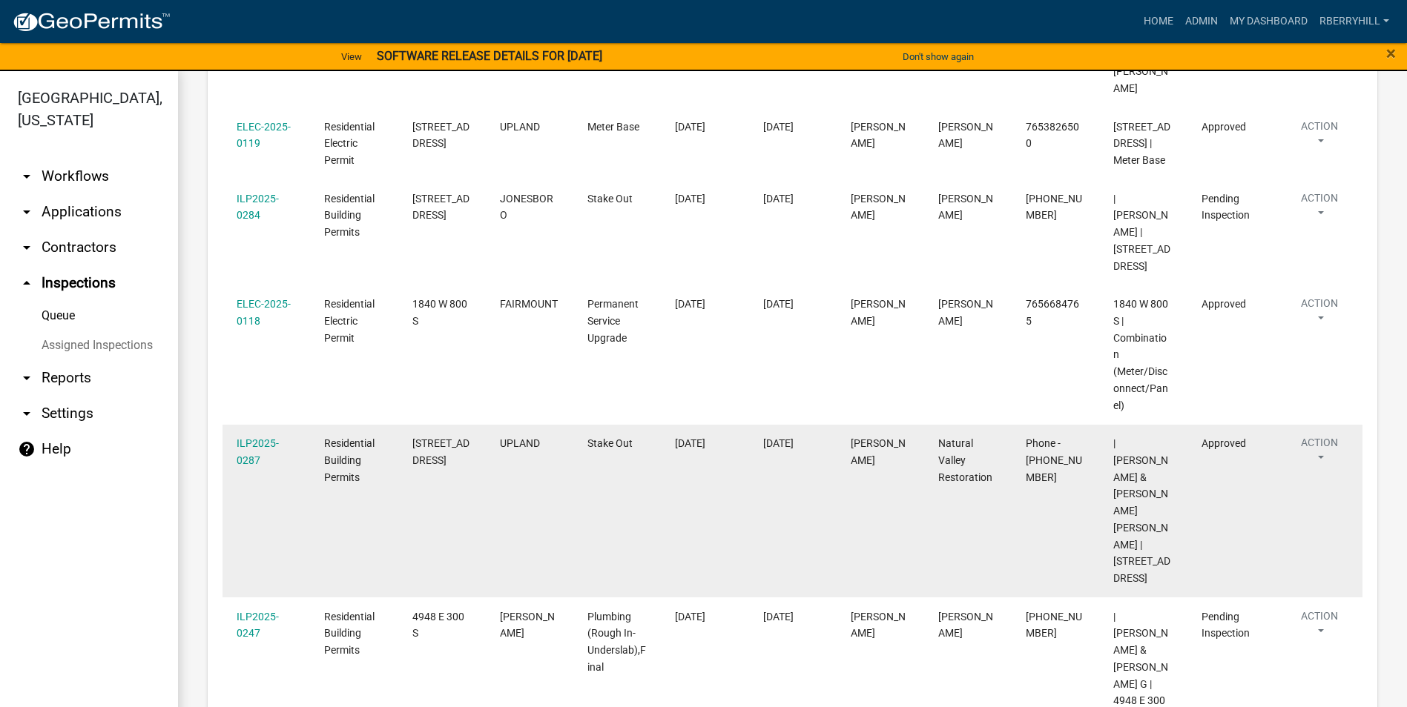
scroll to position [593, 0]
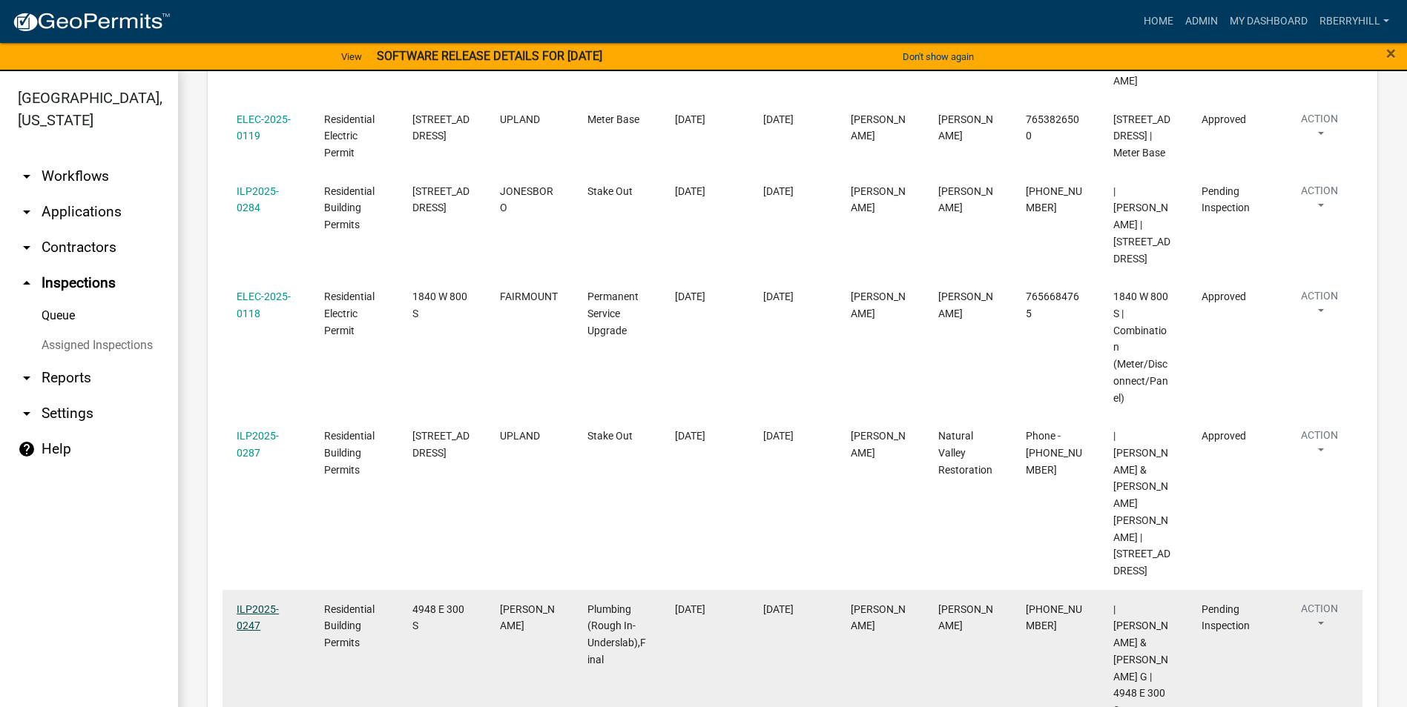
click at [268, 604] on link "ILP2025-0247" at bounding box center [258, 618] width 42 height 29
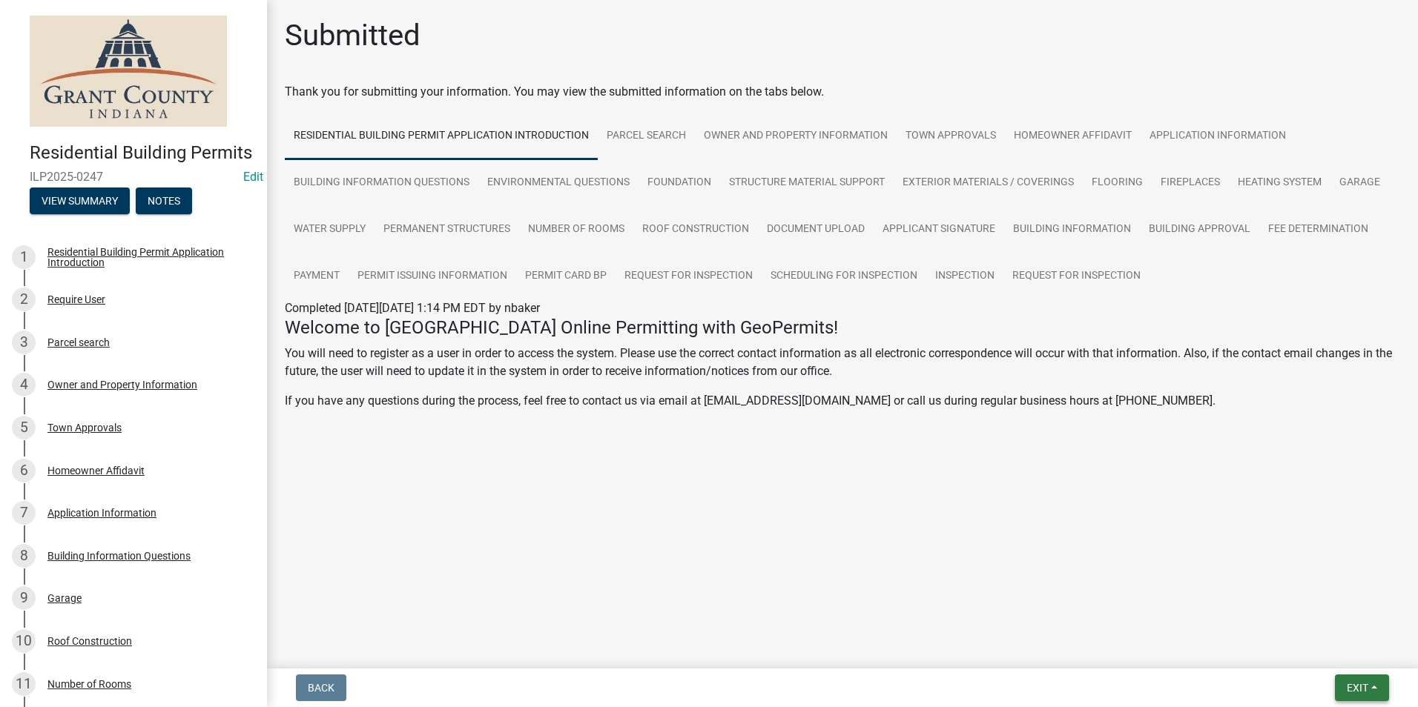
click at [1351, 693] on span "Exit" at bounding box center [1358, 688] width 22 height 12
click at [1344, 647] on button "Save & Exit" at bounding box center [1329, 650] width 119 height 36
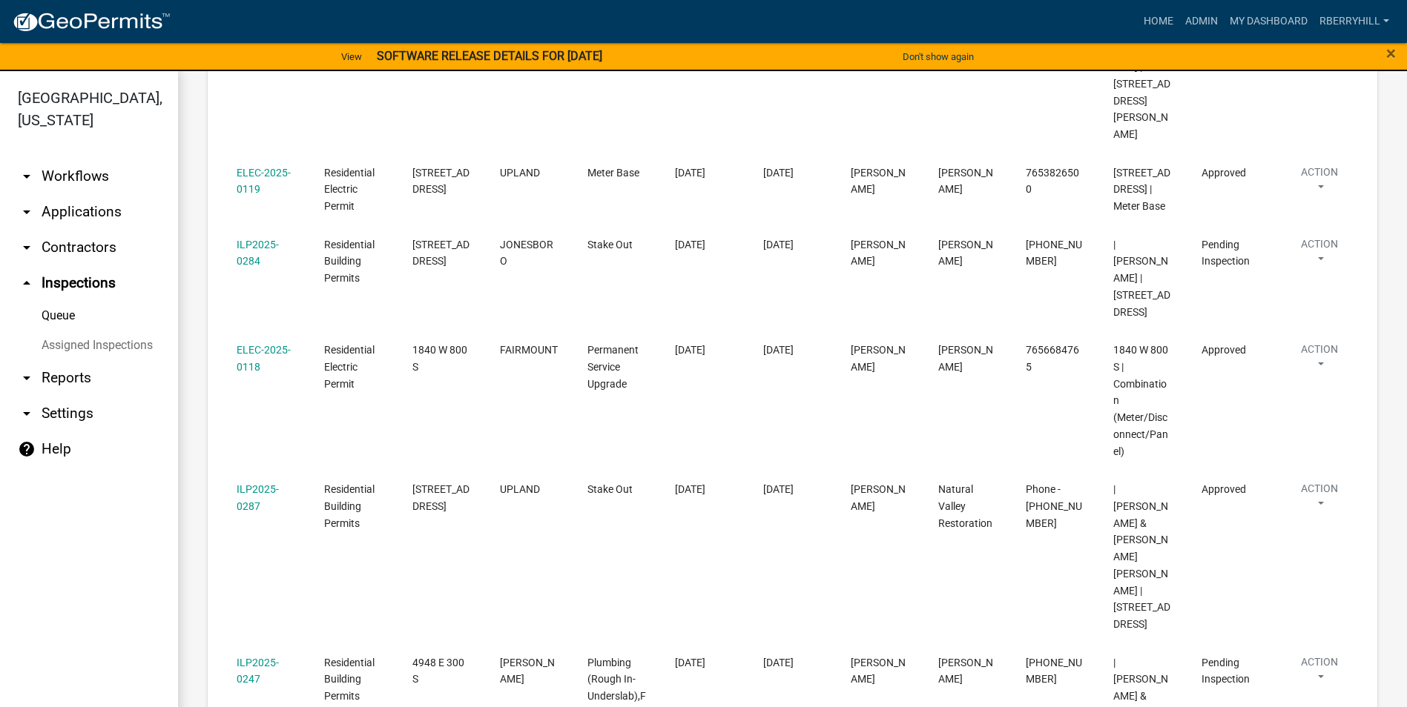
scroll to position [593, 0]
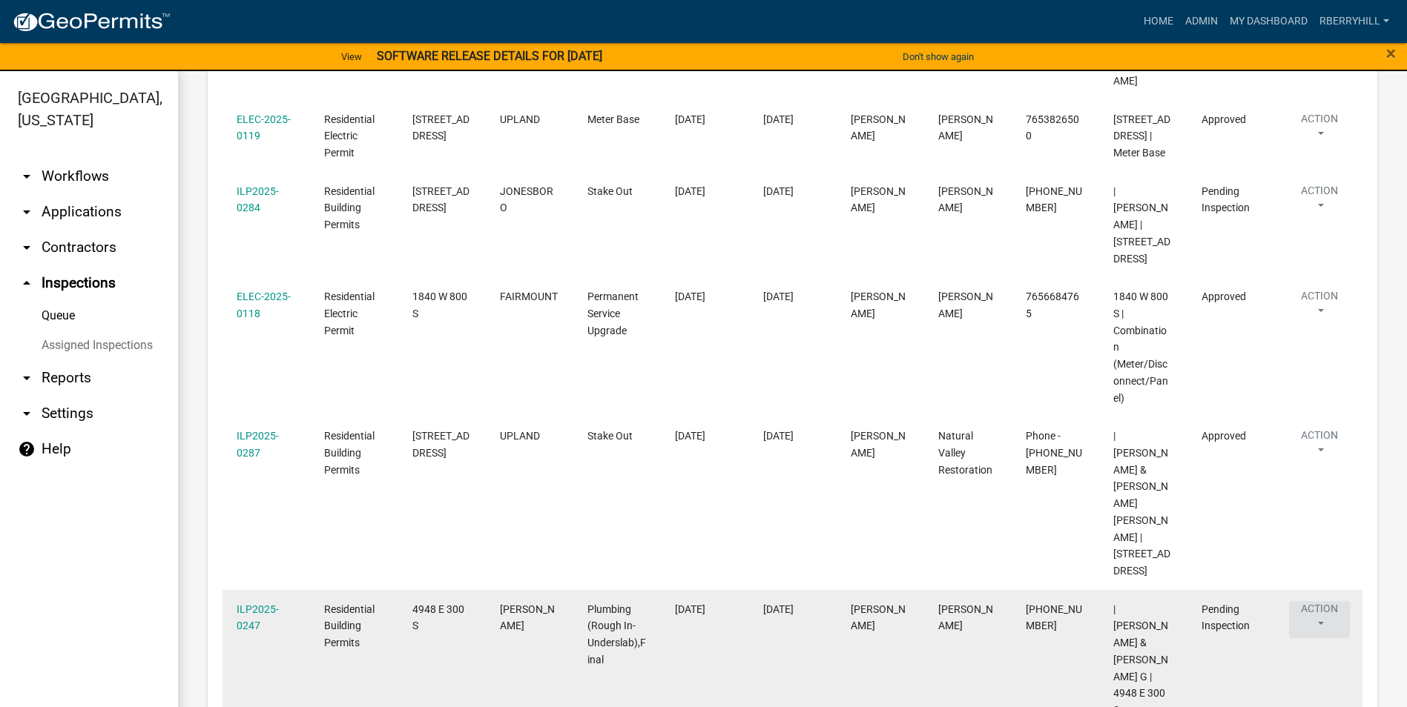
click at [1325, 601] on button "Action" at bounding box center [1319, 619] width 61 height 37
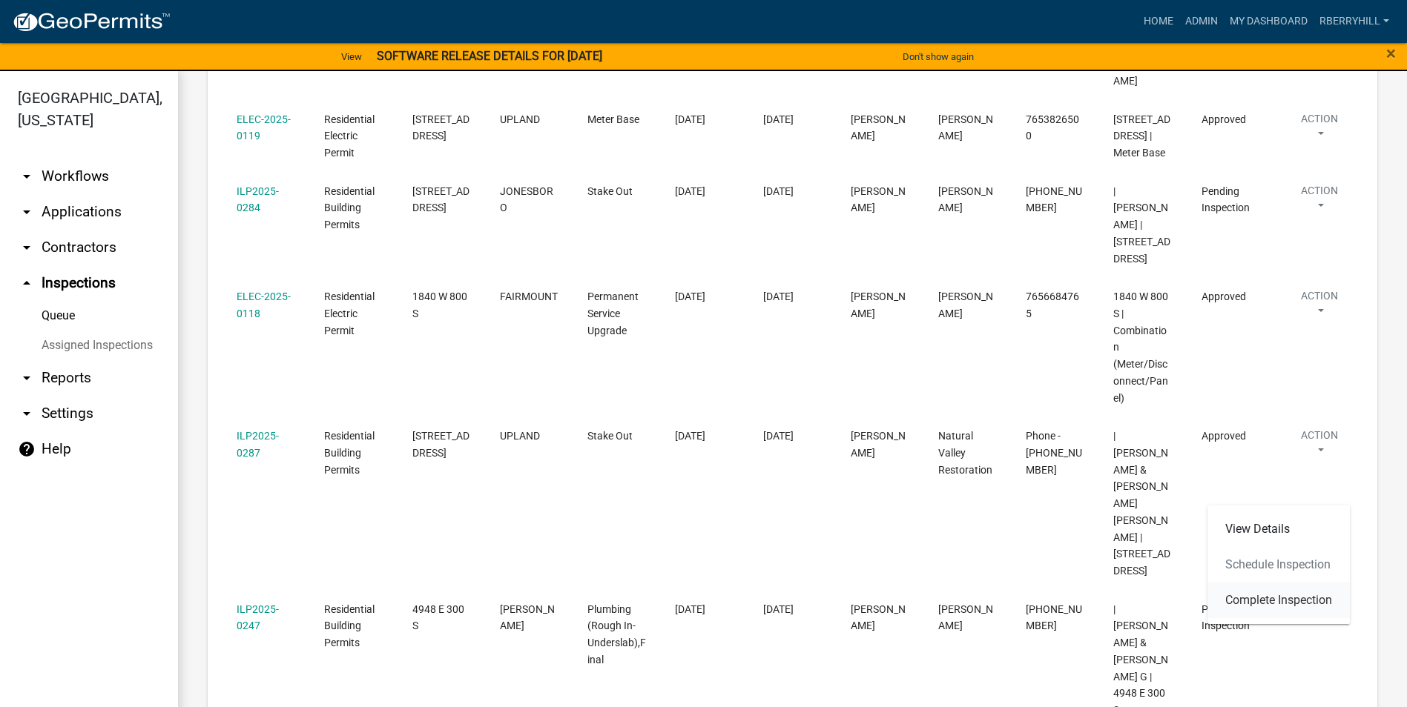
click at [1261, 598] on link "Complete Inspection" at bounding box center [1278, 601] width 142 height 36
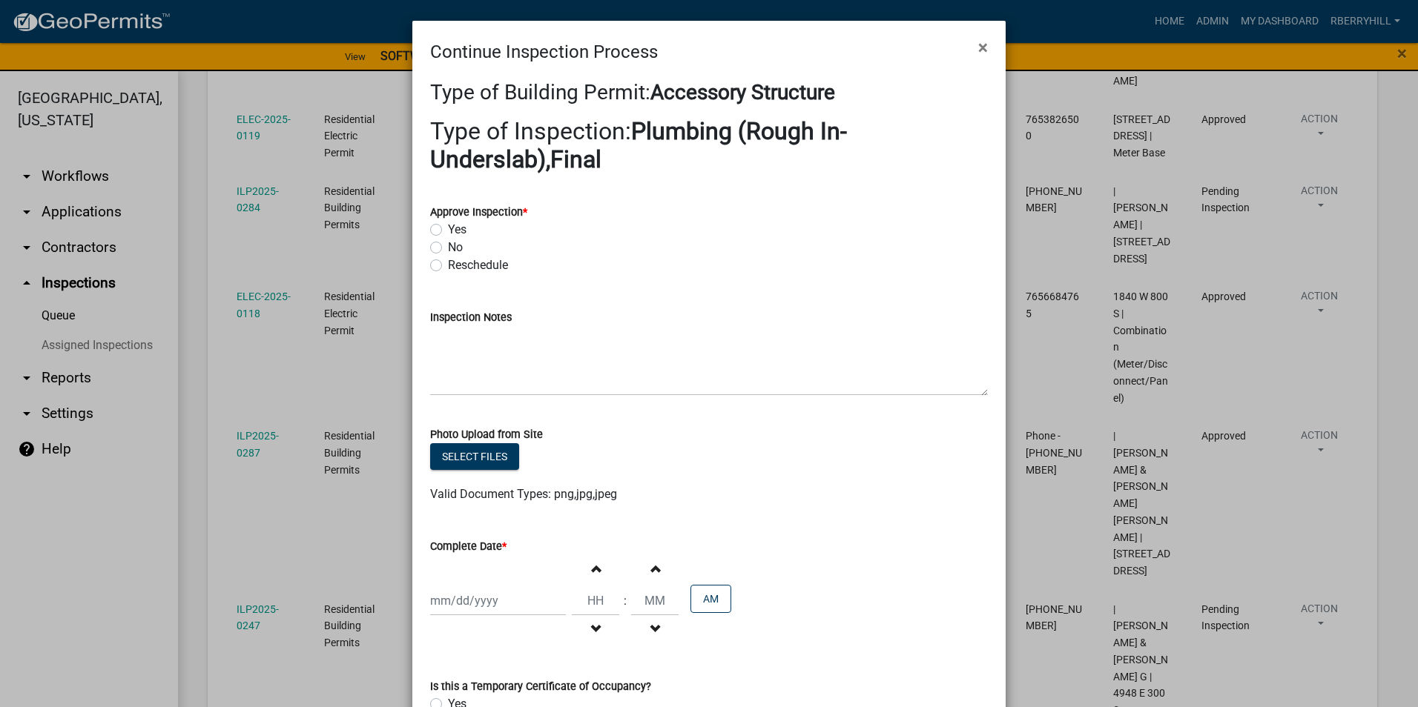
click at [448, 230] on label "Yes" at bounding box center [457, 230] width 19 height 18
click at [448, 230] on input "Yes" at bounding box center [453, 226] width 10 height 10
radio input "true"
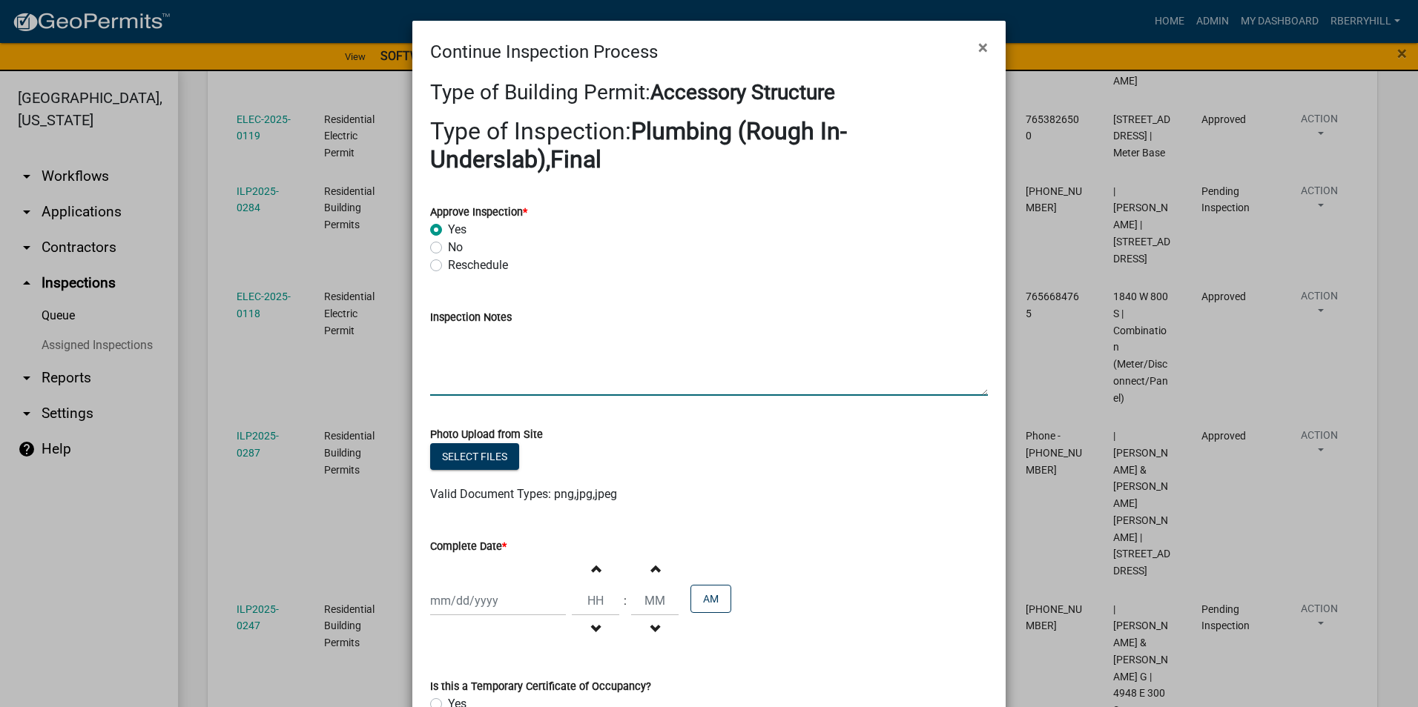
click at [435, 336] on textarea "Inspection Notes" at bounding box center [709, 361] width 558 height 70
type textarea "Ran plumbing line to a yard hydrant. Depth meets code."
click at [472, 601] on div at bounding box center [498, 601] width 136 height 30
select select "10"
select select "2025"
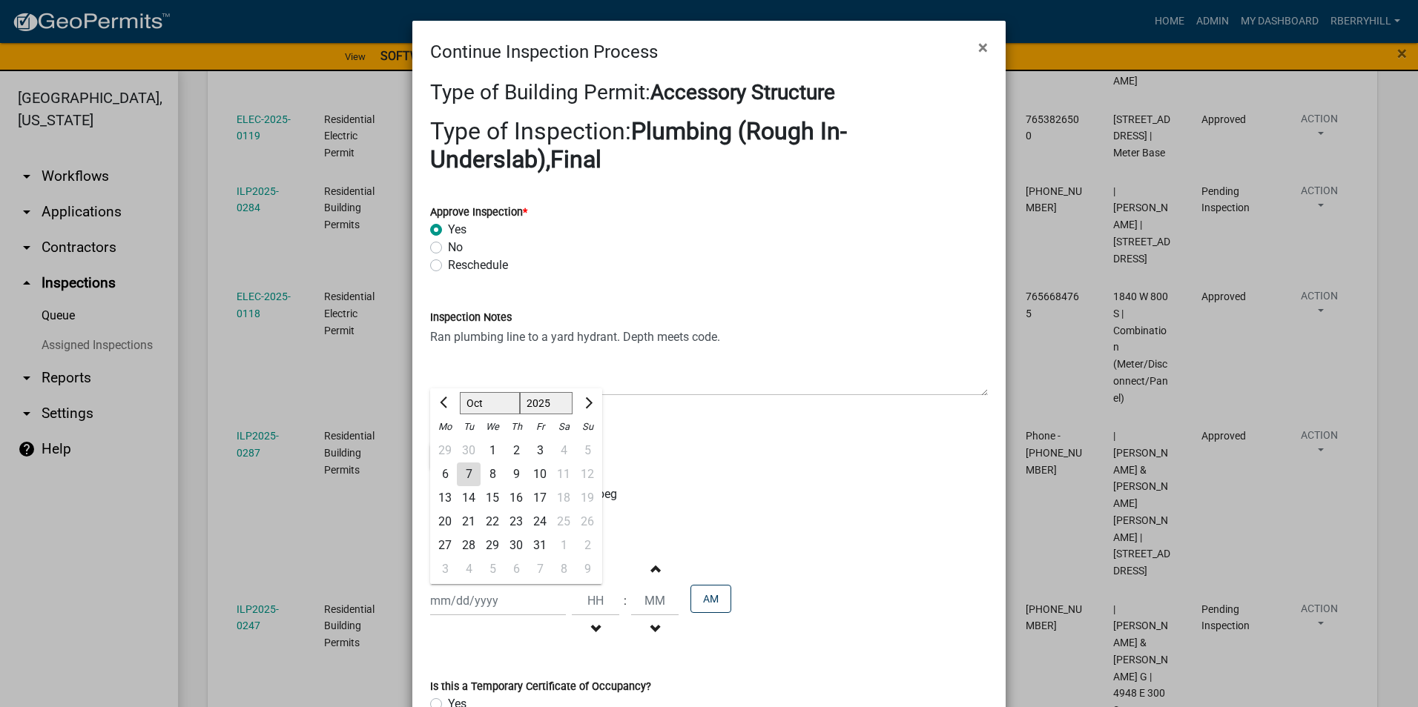
click at [464, 474] on div "7" at bounding box center [469, 475] width 24 height 24
type input "[DATE]"
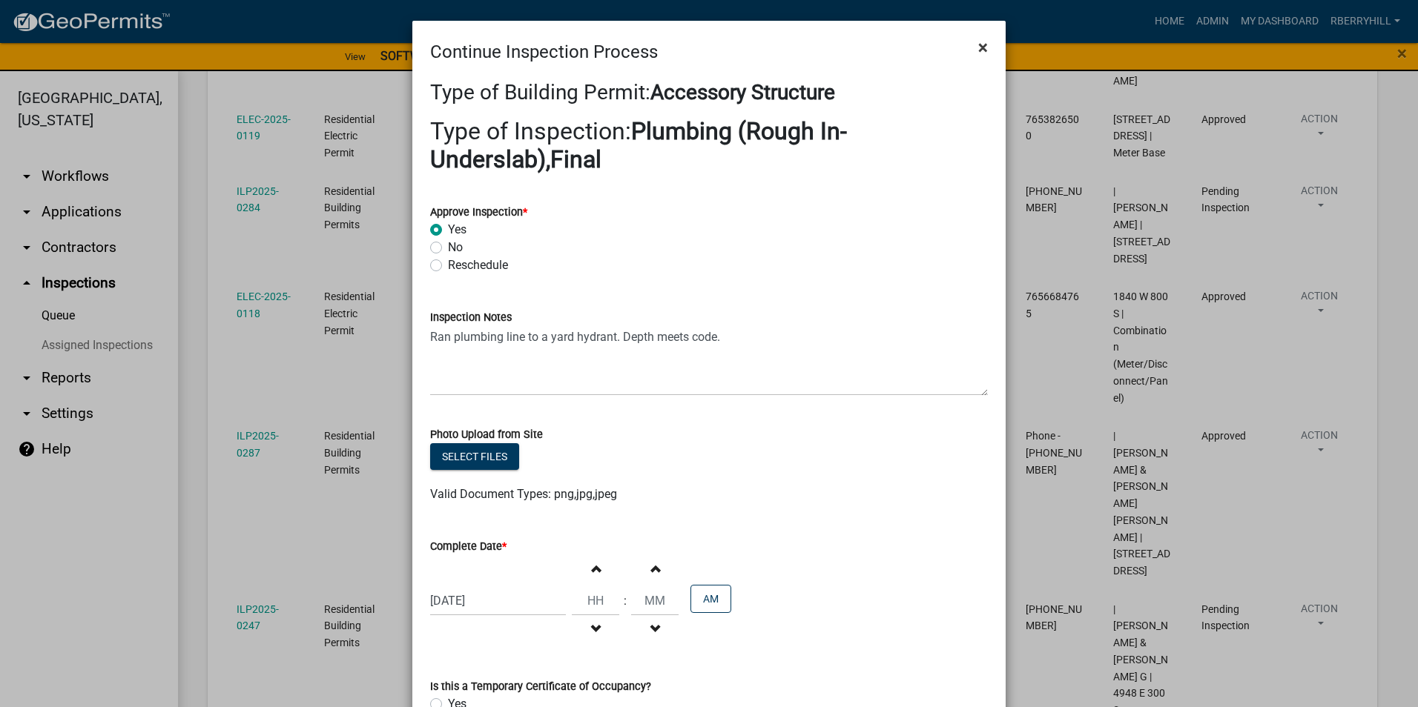
click at [978, 47] on span "×" at bounding box center [983, 47] width 10 height 21
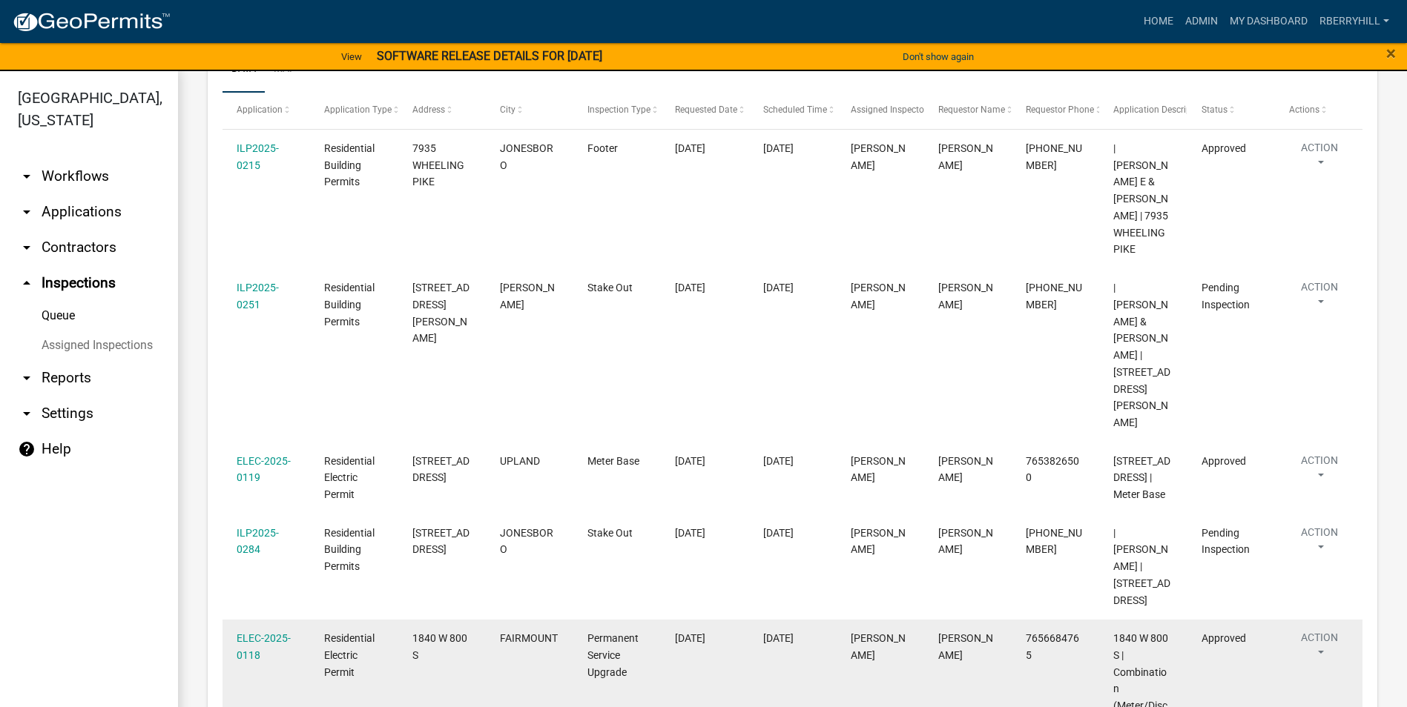
scroll to position [116, 0]
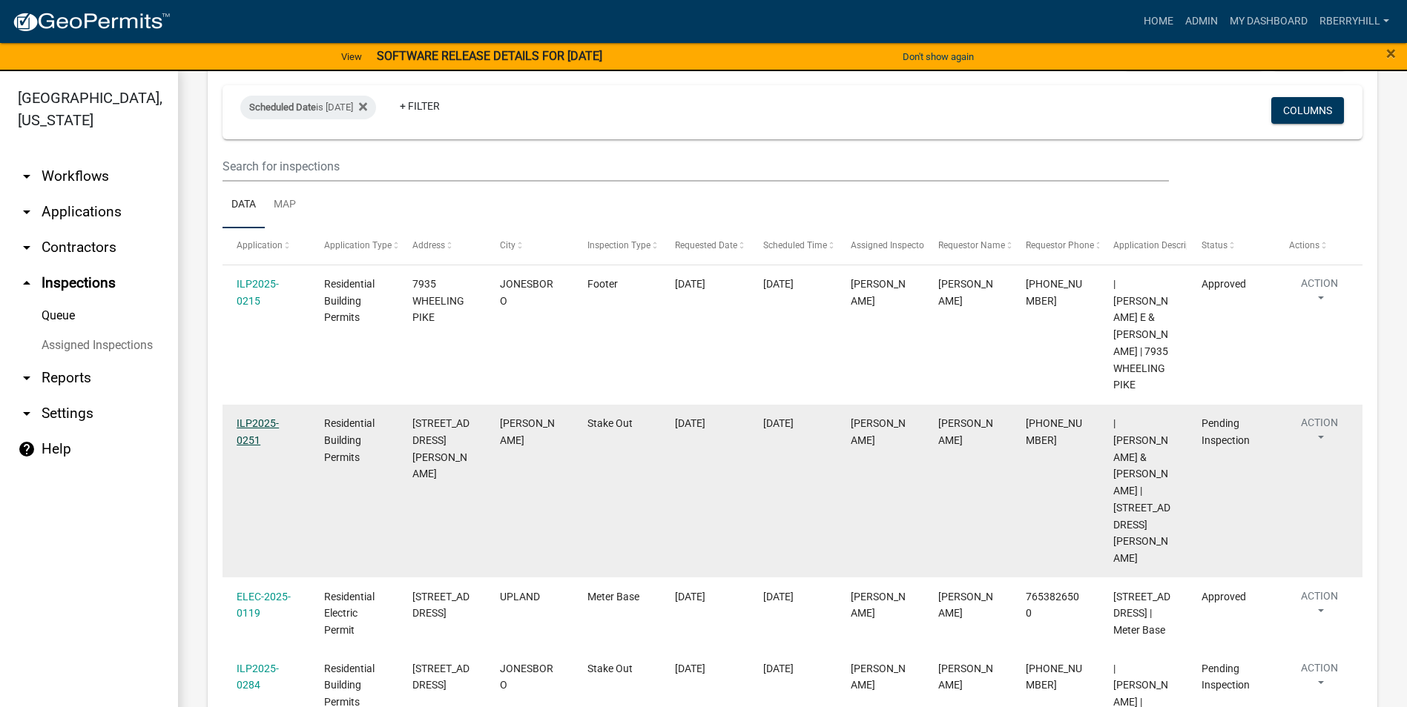
click at [255, 423] on link "ILP2025-0251" at bounding box center [258, 431] width 42 height 29
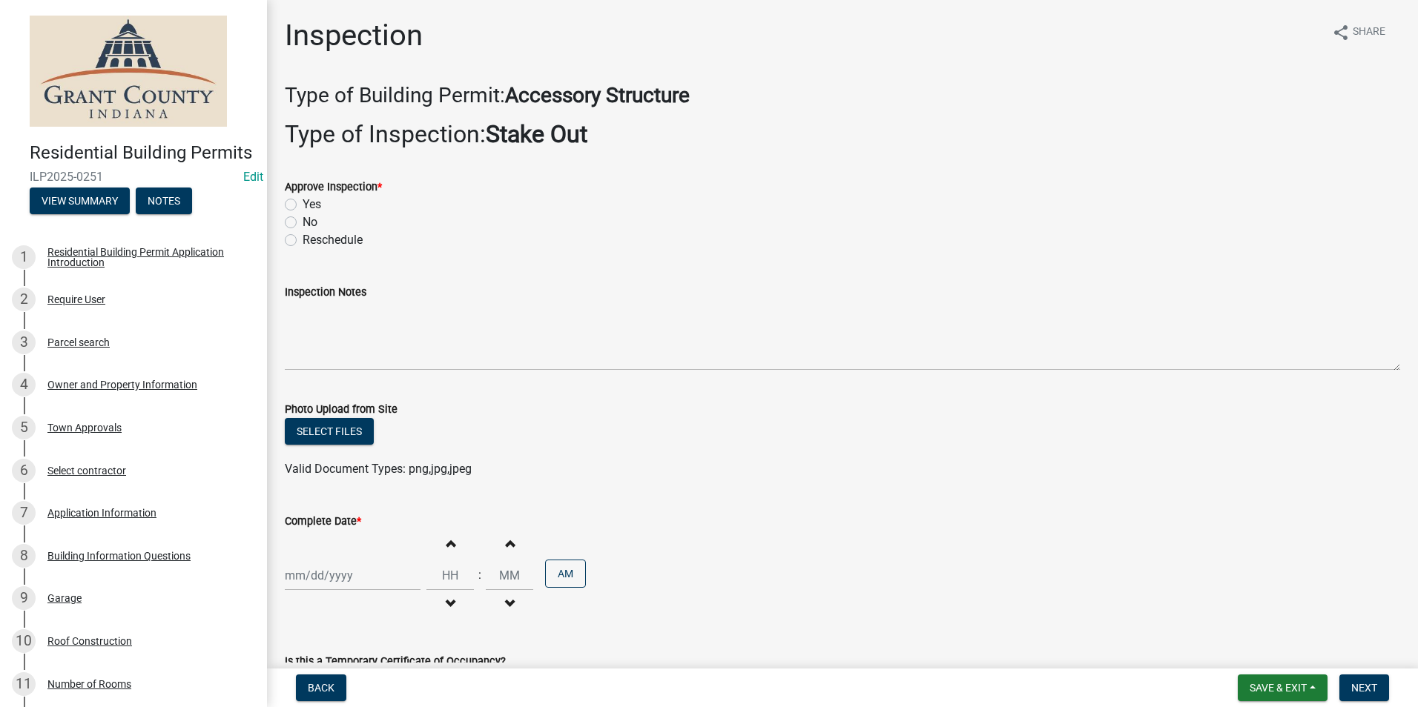
click at [303, 206] on label "Yes" at bounding box center [312, 205] width 19 height 18
click at [303, 205] on input "Yes" at bounding box center [308, 201] width 10 height 10
radio input "true"
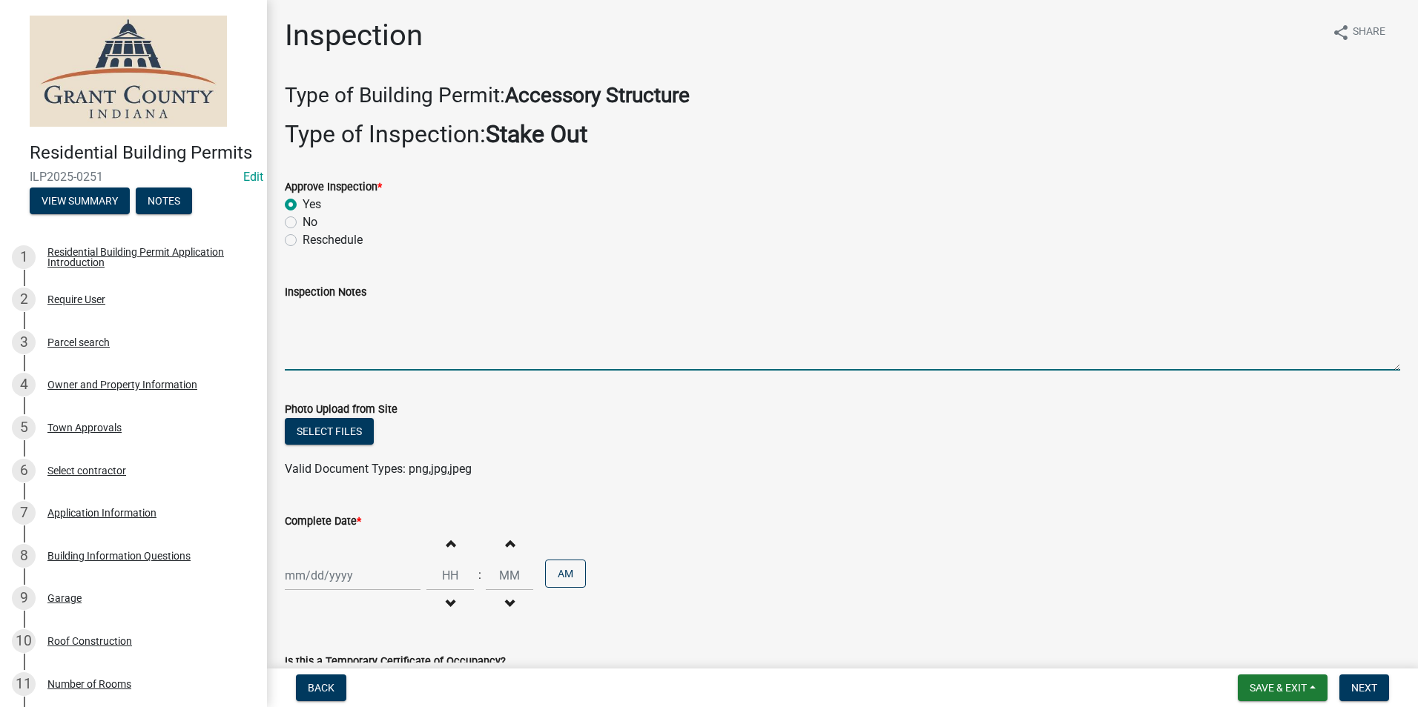
click at [295, 314] on textarea "Inspection Notes" at bounding box center [842, 336] width 1115 height 70
type textarea "Variance granted. Posted permit."
select select "10"
select select "2025"
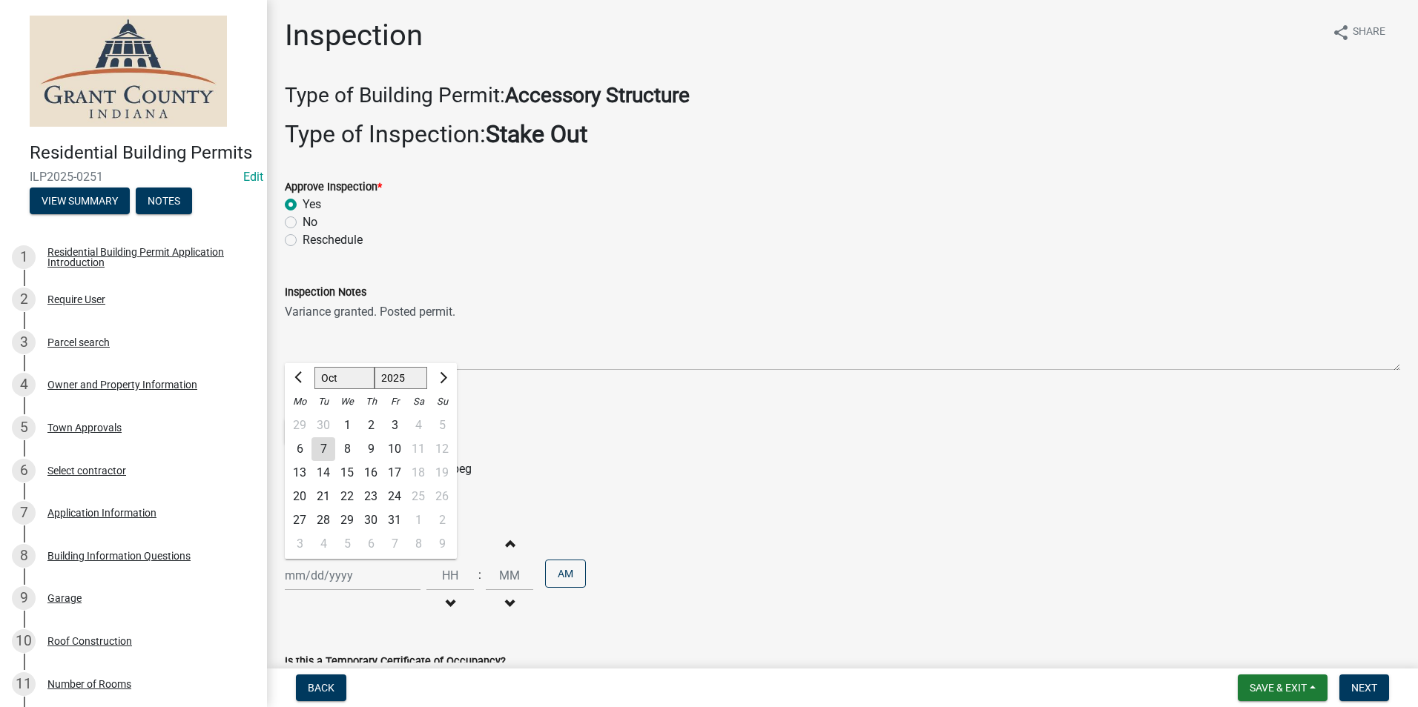
click at [342, 572] on div "[PERSON_NAME] Feb Mar Apr [PERSON_NAME][DATE] Oct Nov [DATE] 1526 1527 1528 152…" at bounding box center [353, 576] width 136 height 30
click at [329, 452] on div "7" at bounding box center [323, 449] width 24 height 24
type input "[DATE]"
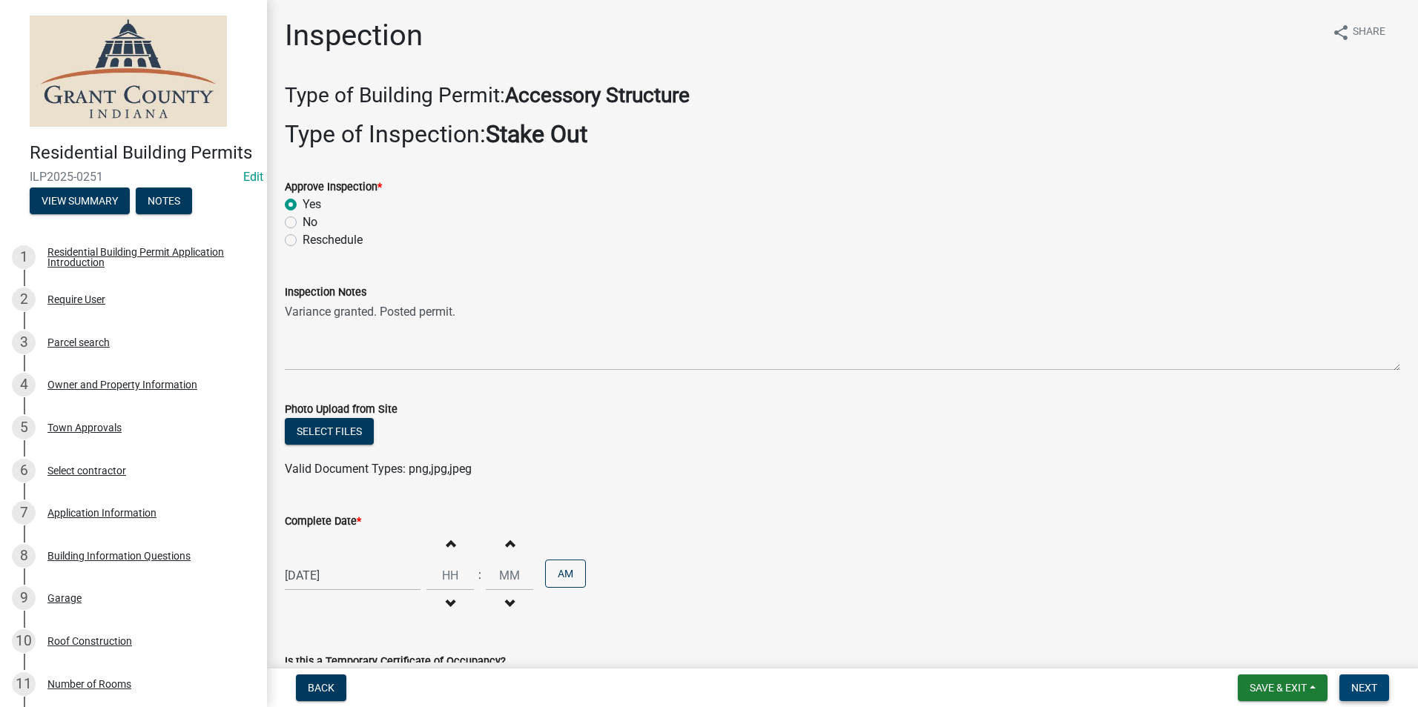
click at [1365, 690] on span "Next" at bounding box center [1364, 688] width 26 height 12
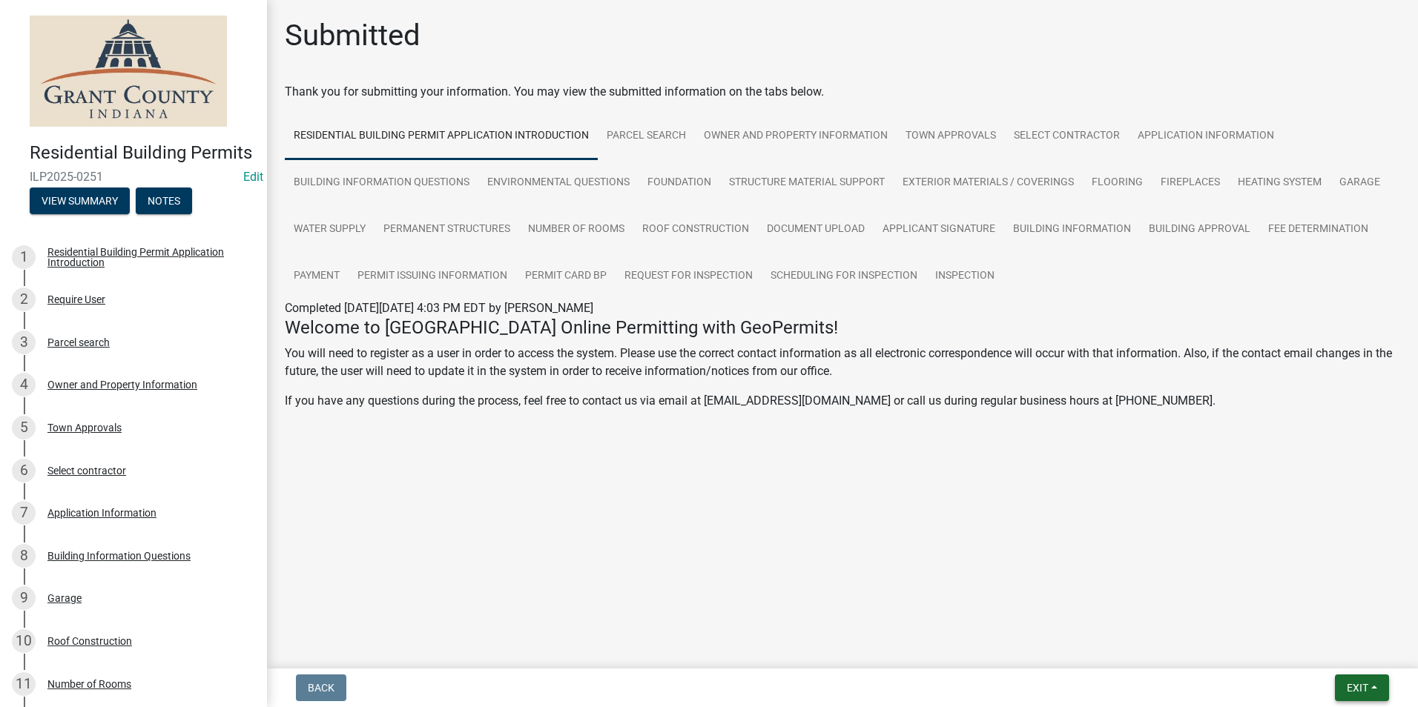
click at [1355, 686] on span "Exit" at bounding box center [1358, 688] width 22 height 12
click at [1339, 655] on button "Save & Exit" at bounding box center [1329, 650] width 119 height 36
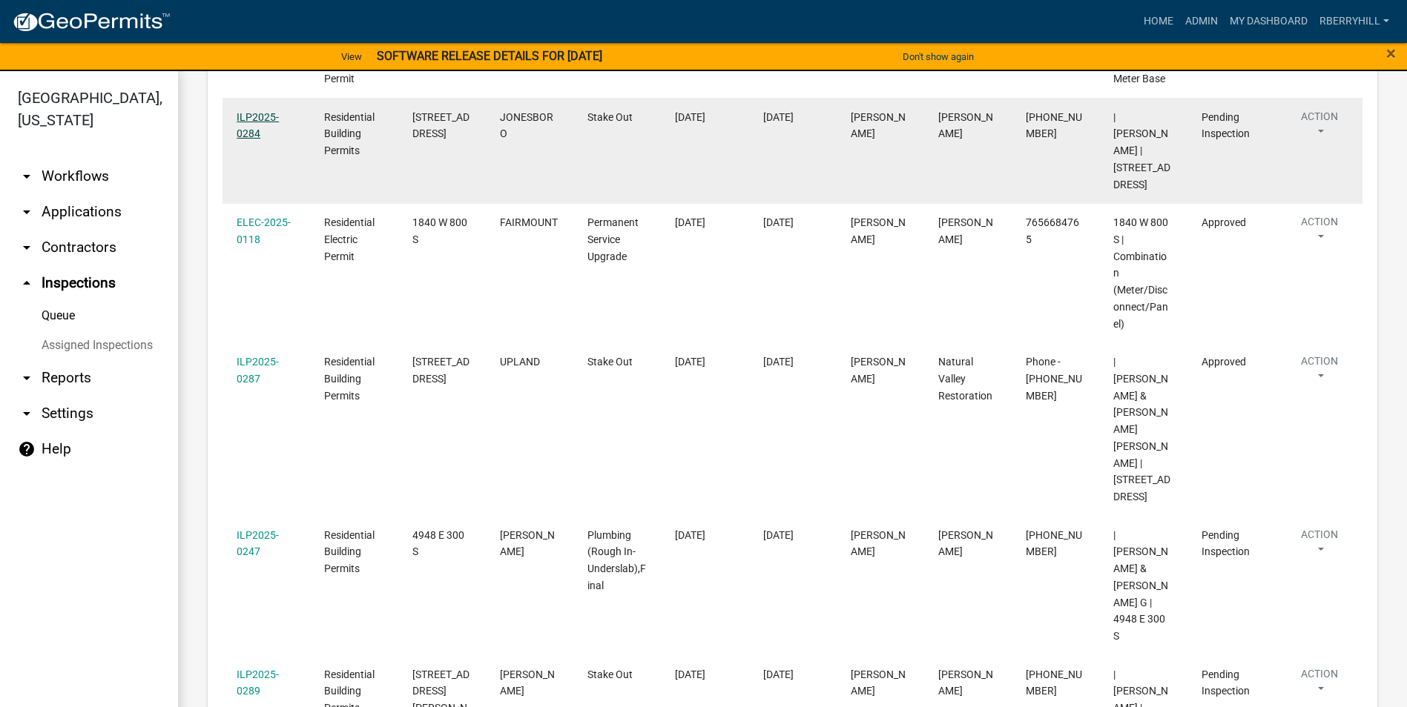
scroll to position [709, 0]
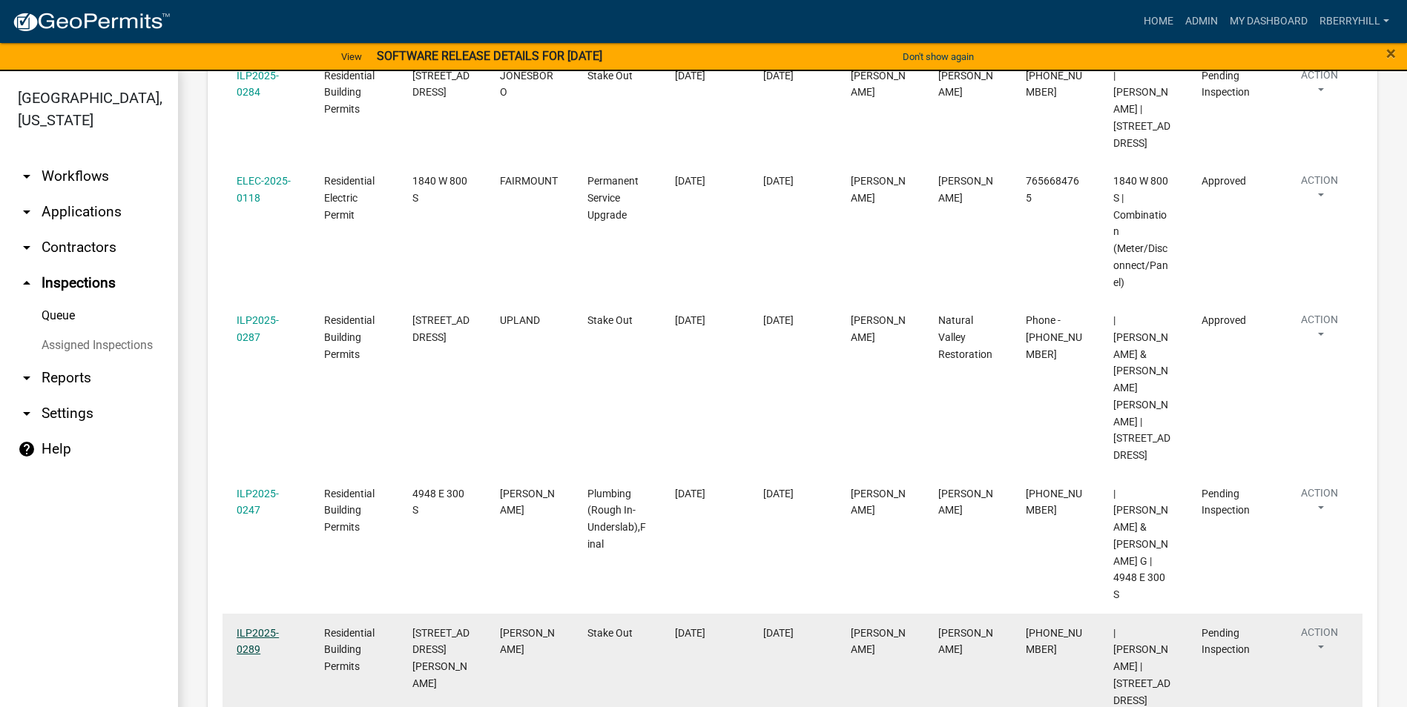
click at [264, 627] on link "ILP2025-0289" at bounding box center [258, 641] width 42 height 29
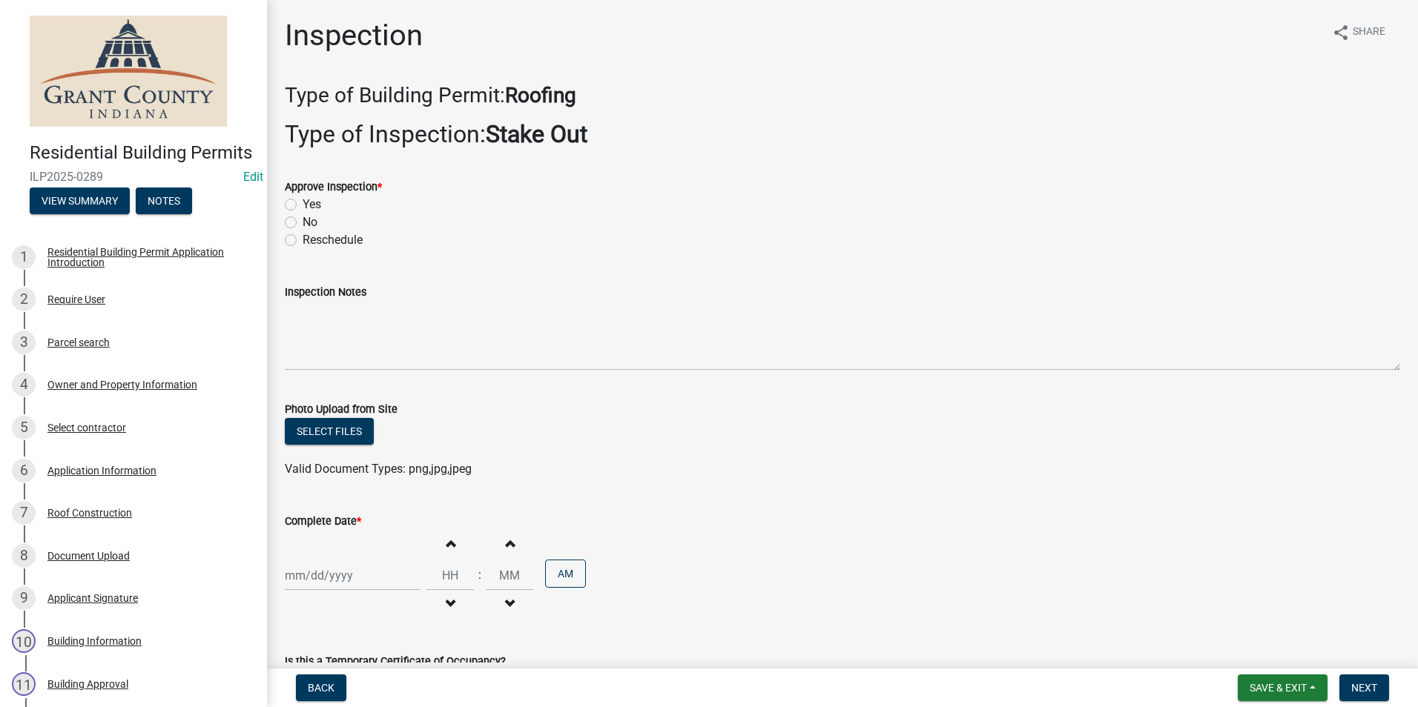
click at [303, 202] on label "Yes" at bounding box center [312, 205] width 19 height 18
click at [303, 202] on input "Yes" at bounding box center [308, 201] width 10 height 10
radio input "true"
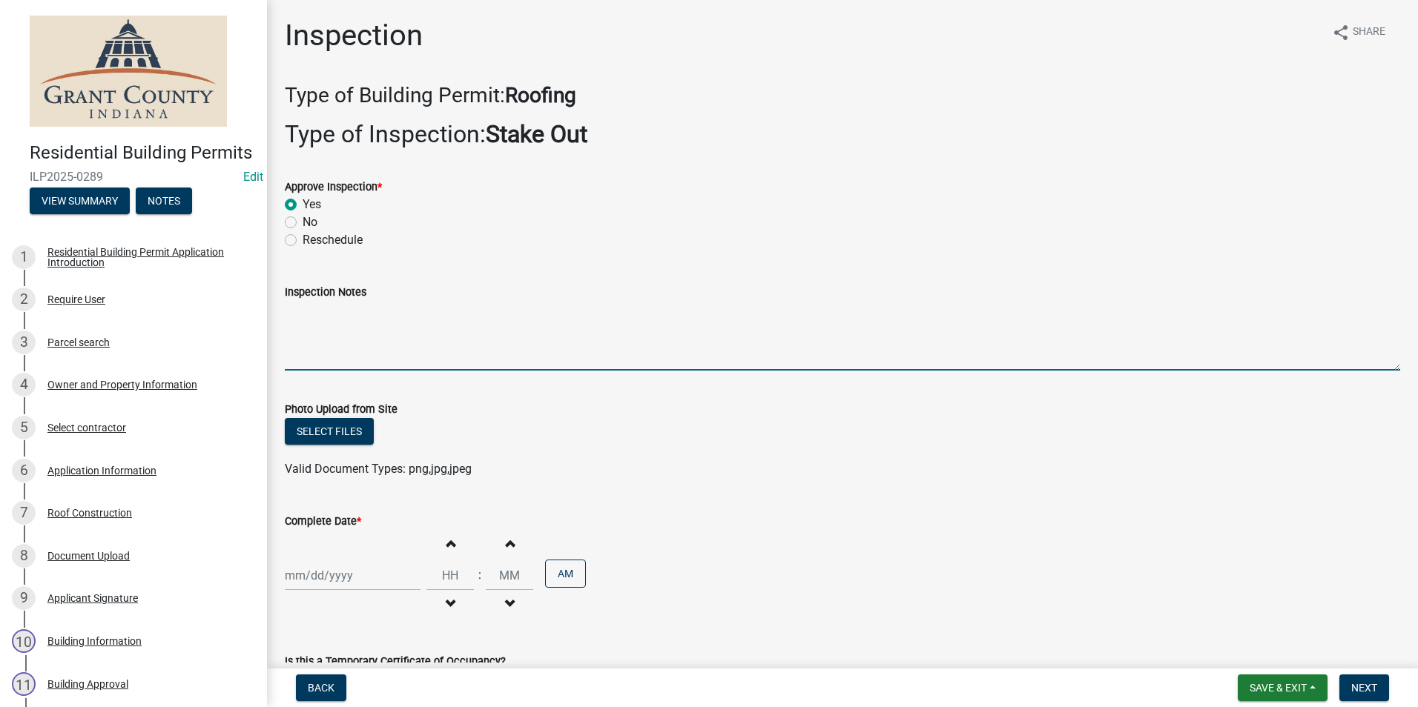
click at [297, 323] on textarea "Inspection Notes" at bounding box center [842, 336] width 1115 height 70
type textarea "CTO. No concerns."
click at [325, 578] on div at bounding box center [353, 576] width 136 height 30
select select "10"
select select "2025"
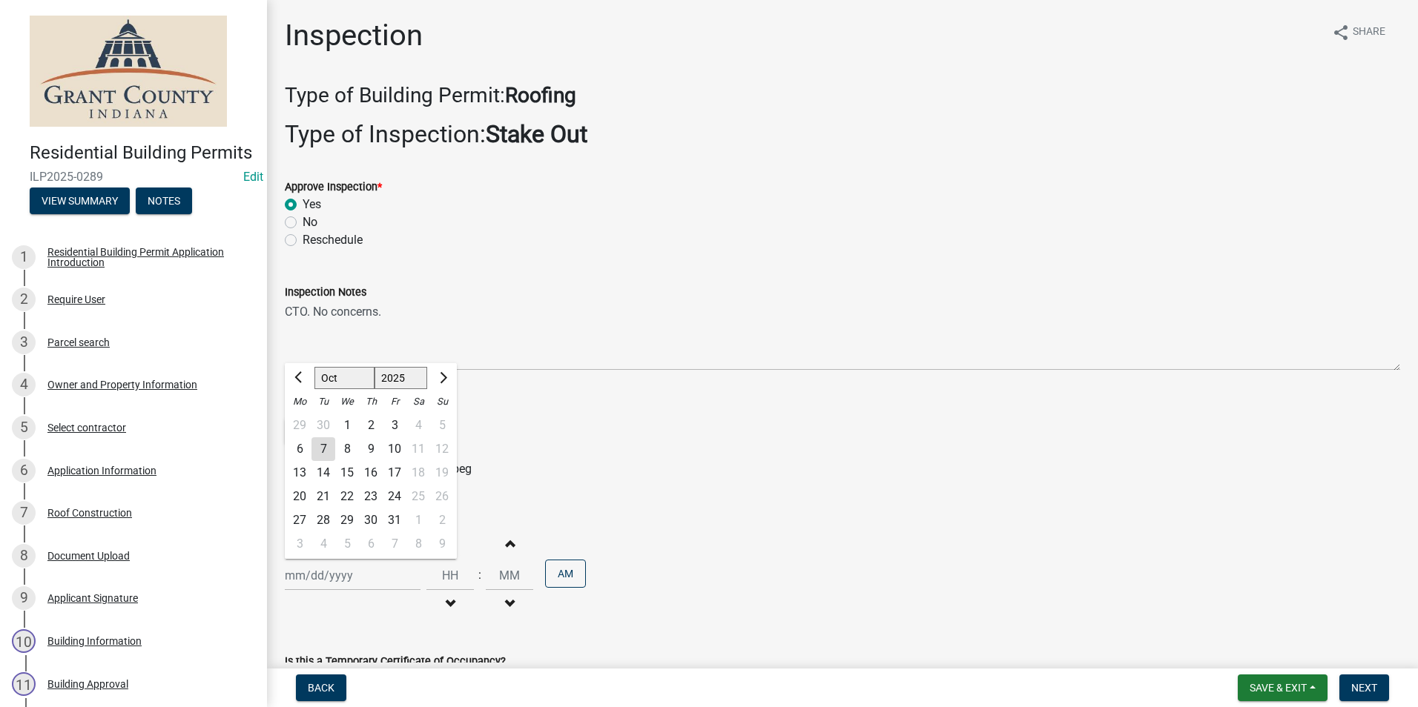
click at [322, 452] on div "7" at bounding box center [323, 449] width 24 height 24
type input "[DATE]"
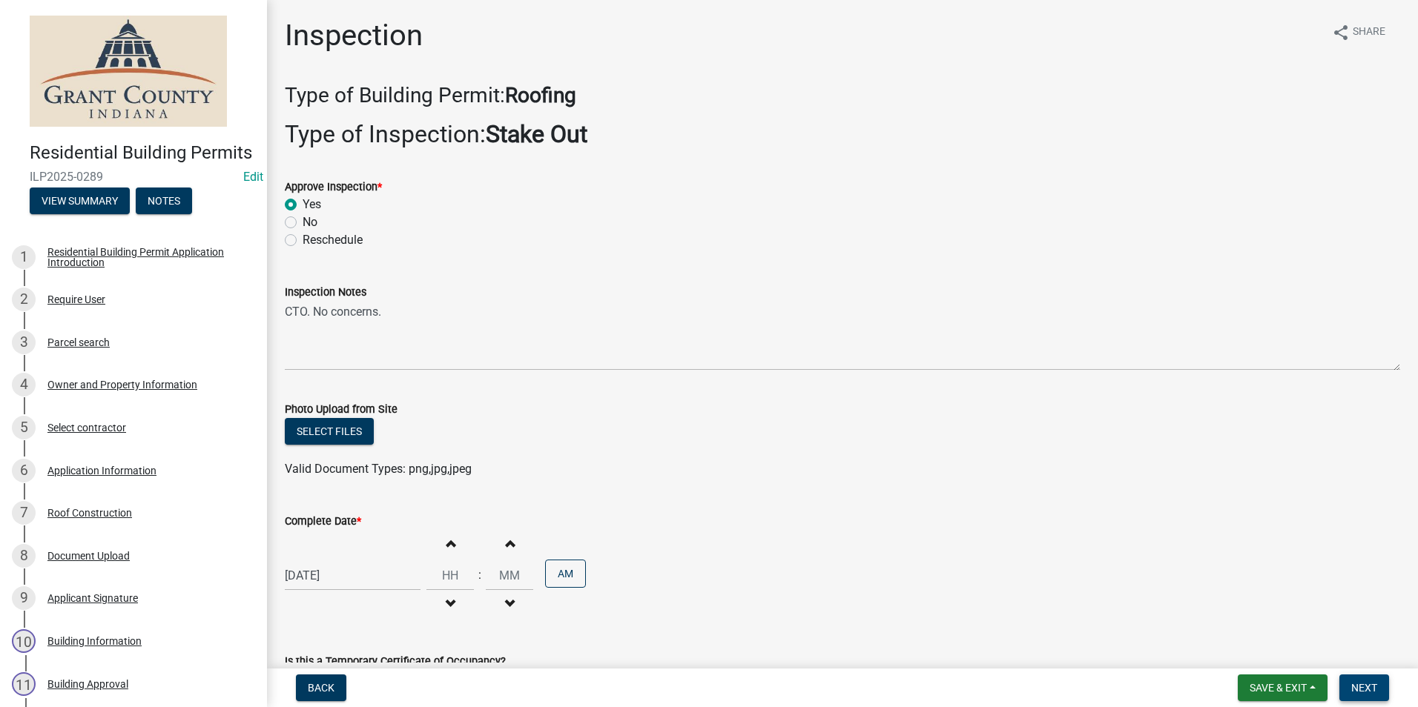
click at [1369, 689] on span "Next" at bounding box center [1364, 688] width 26 height 12
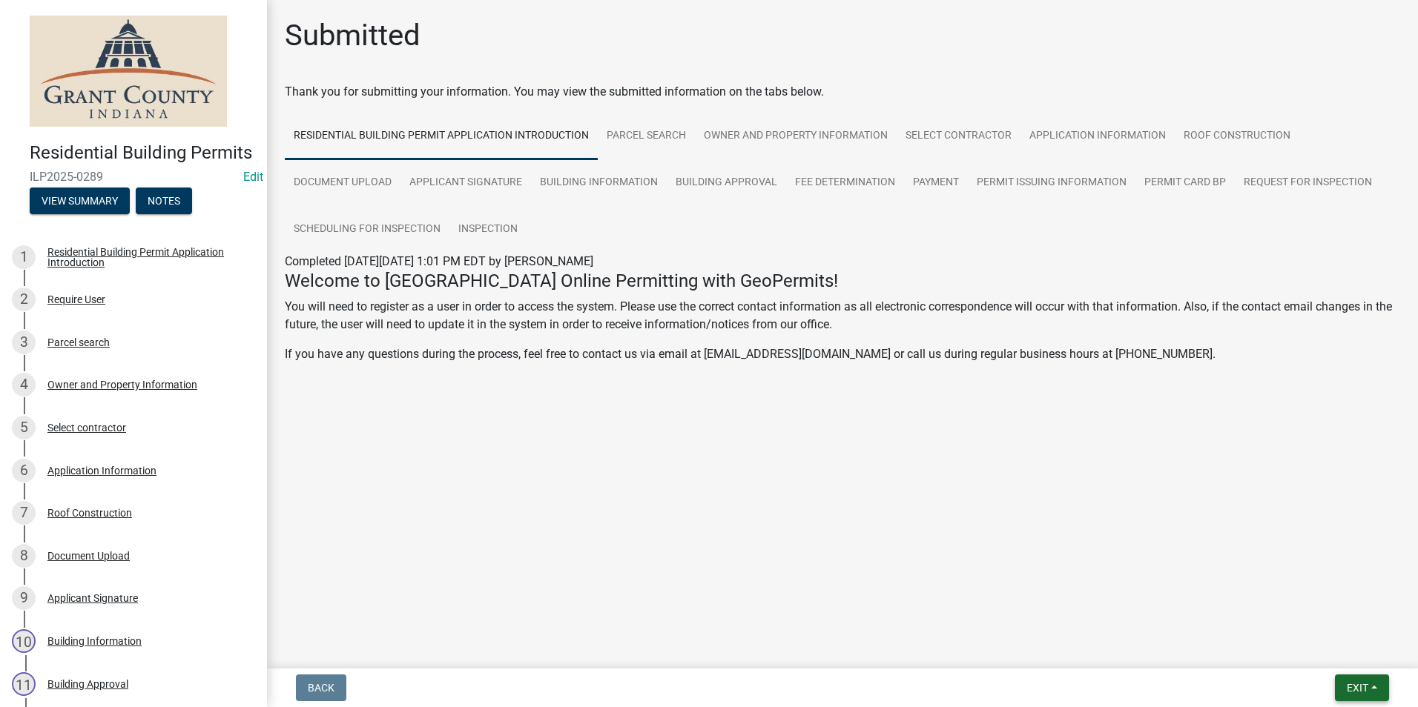
click at [1370, 687] on button "Exit" at bounding box center [1362, 688] width 54 height 27
click at [1334, 648] on button "Save & Exit" at bounding box center [1329, 650] width 119 height 36
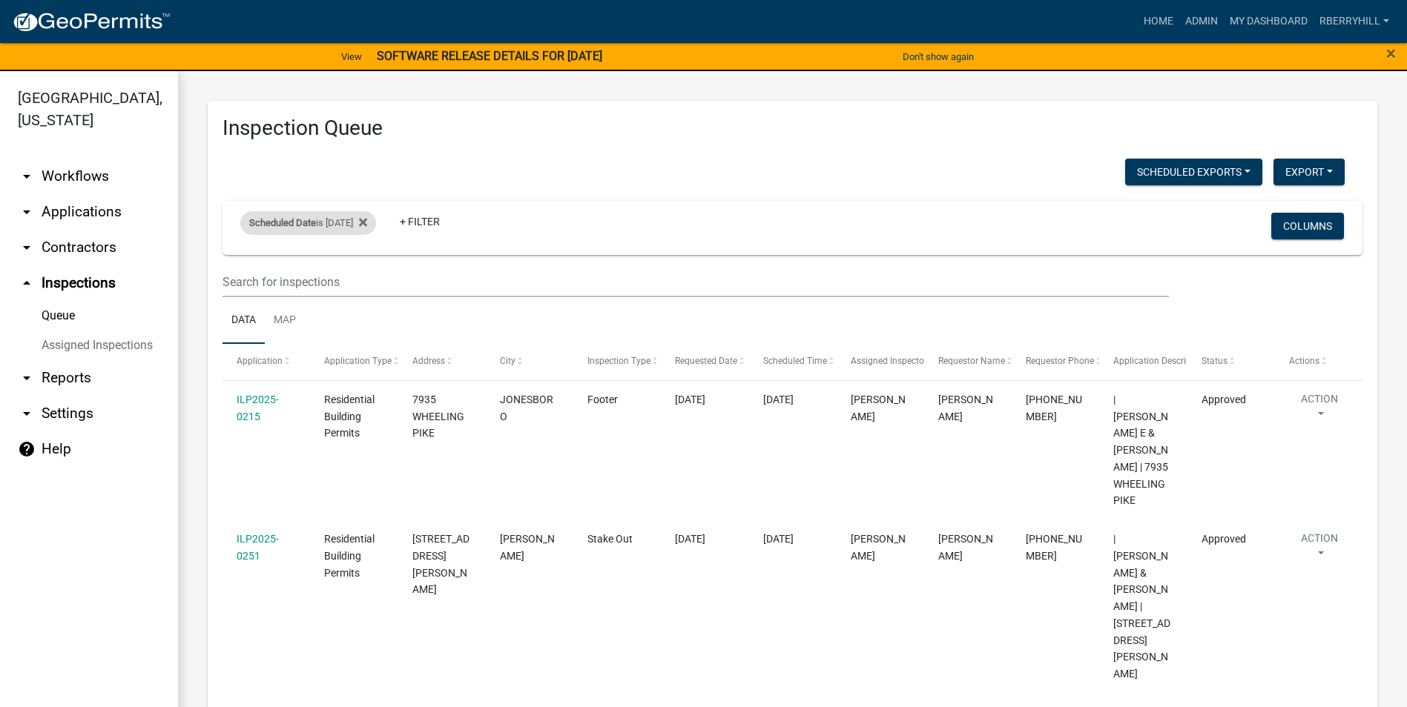
click at [342, 224] on div "Scheduled Date is [DATE]" at bounding box center [308, 223] width 136 height 24
click at [365, 277] on input "[DATE]" at bounding box center [321, 278] width 104 height 30
type input "[DATE]"
